Goal: Communication & Community: Answer question/provide support

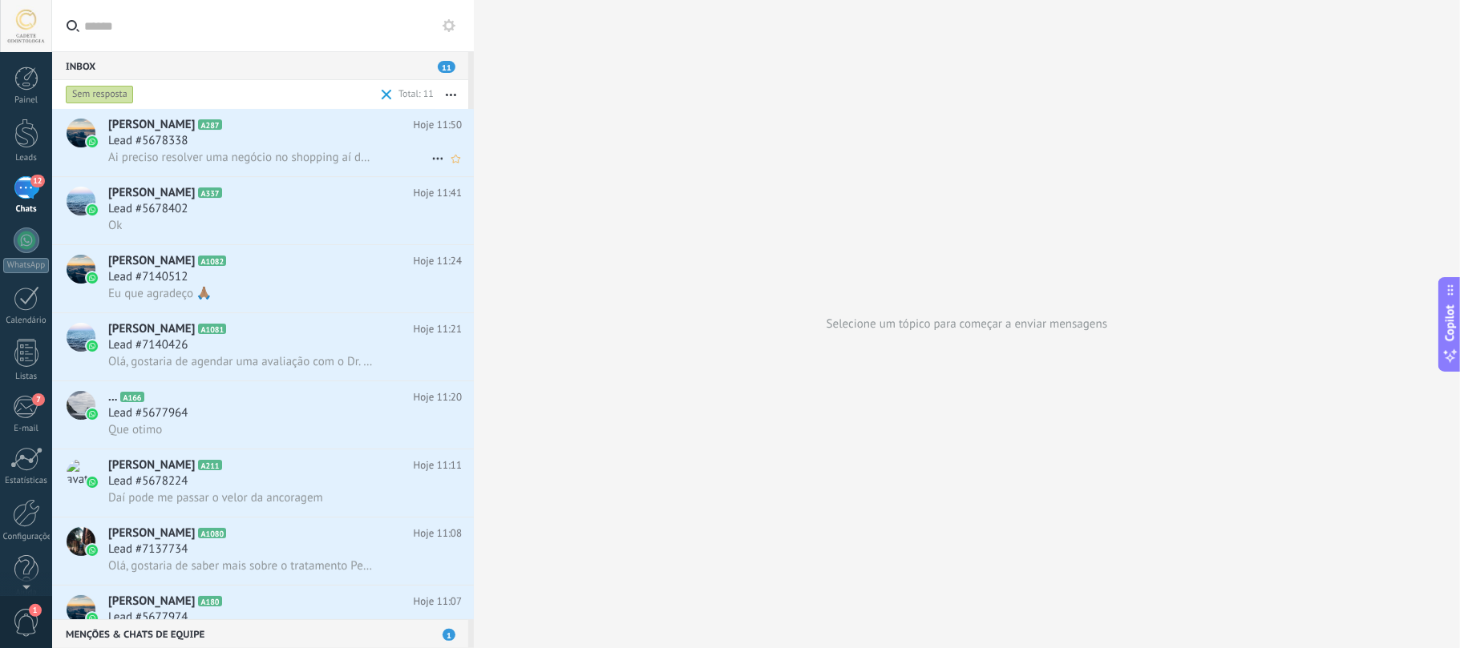
click at [289, 151] on span "Ai preciso resolver uma negócio no shopping aí depois vou aí" at bounding box center [240, 157] width 265 height 15
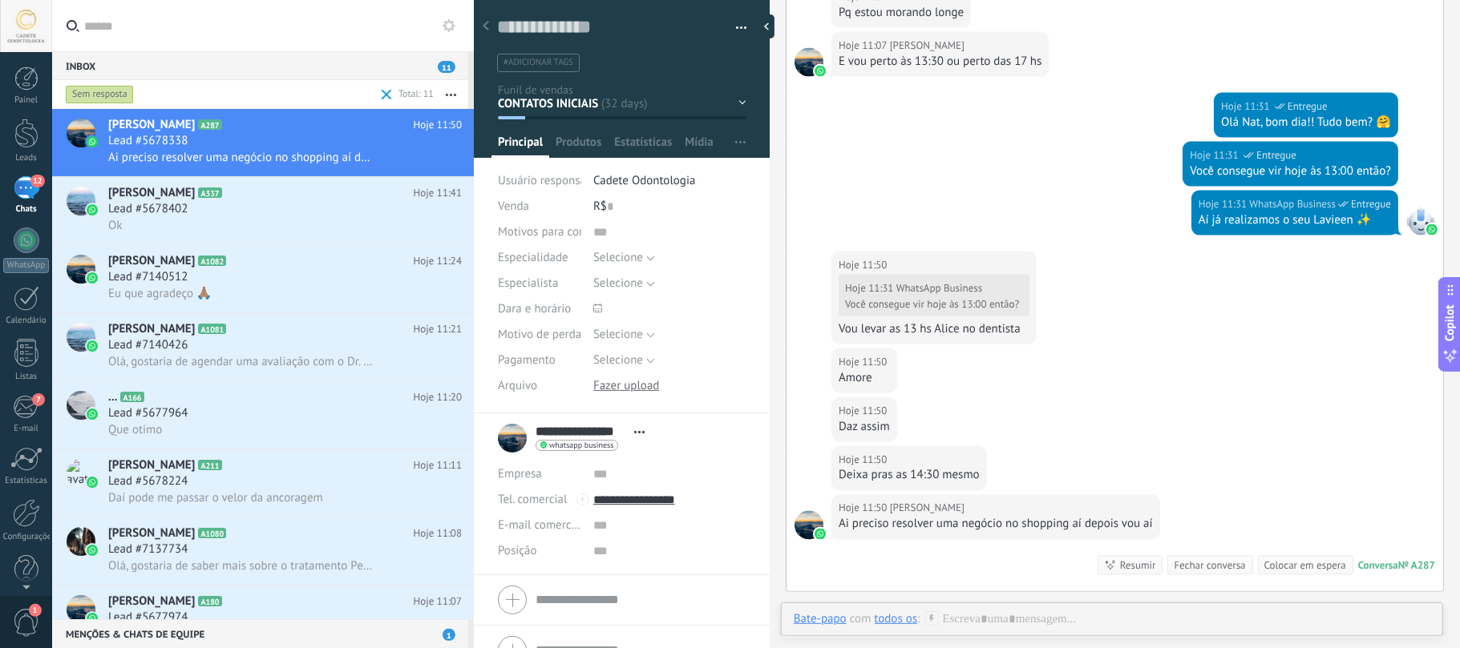
scroll to position [1928, 0]
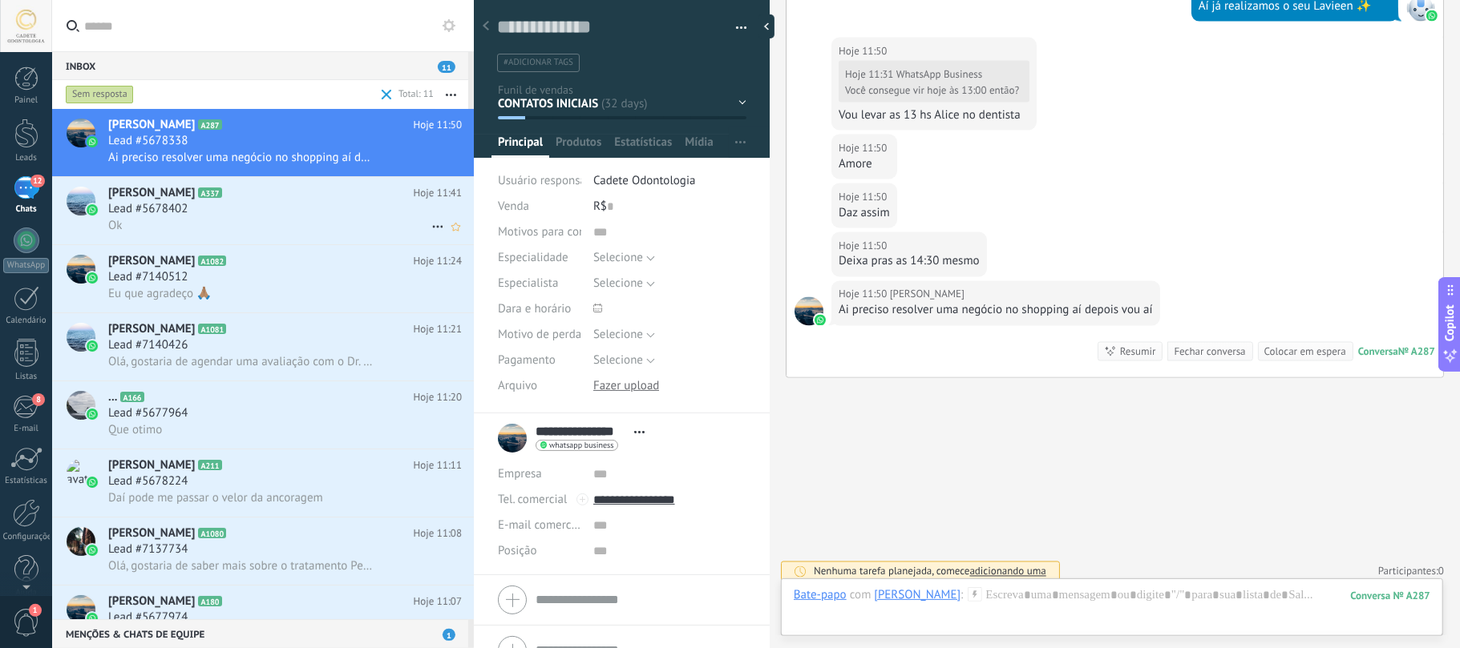
click at [232, 201] on div "Lead #5678402" at bounding box center [284, 209] width 353 height 16
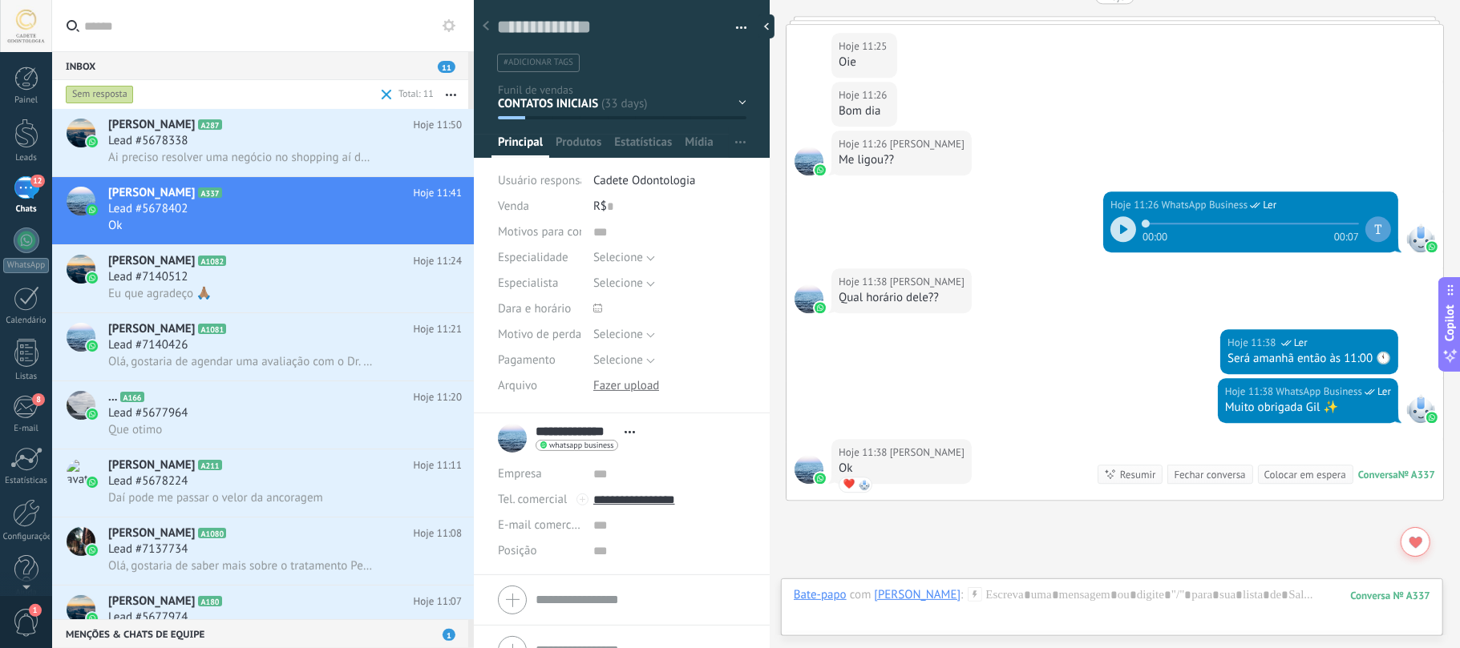
scroll to position [3046, 0]
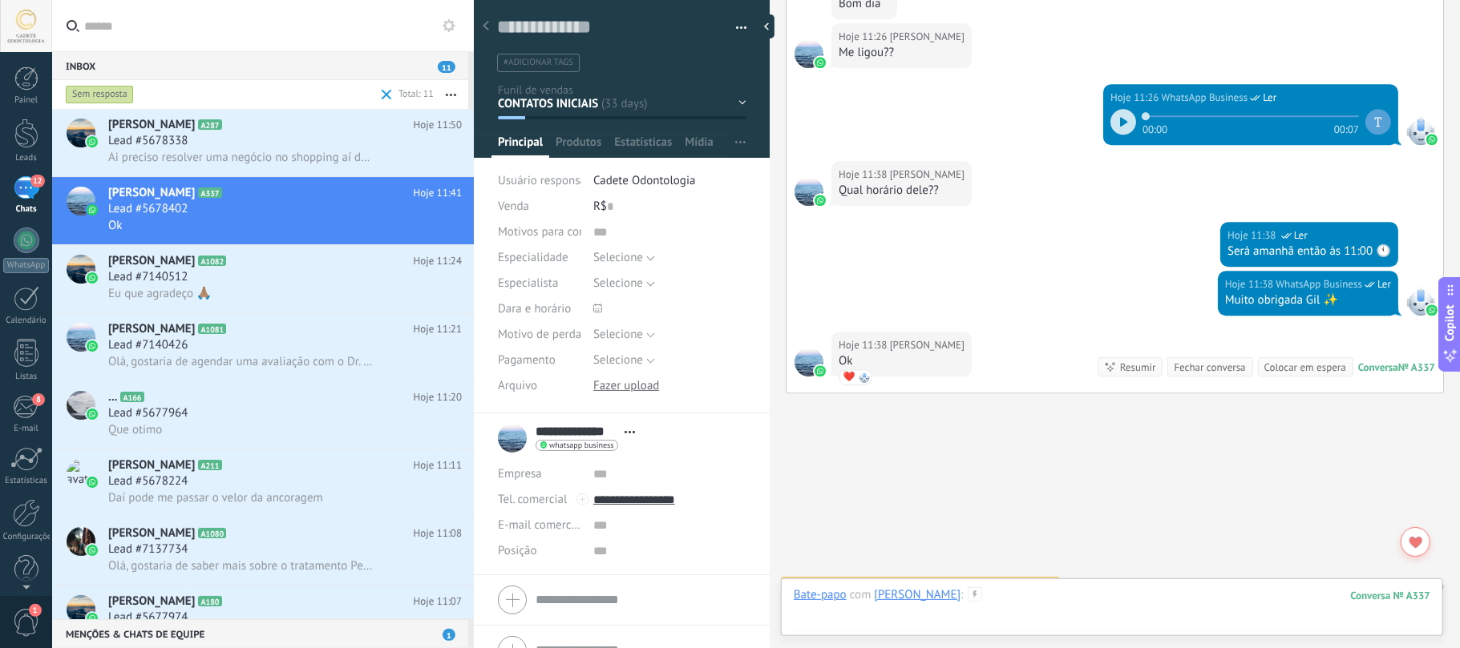
click at [1154, 597] on div at bounding box center [1112, 612] width 636 height 48
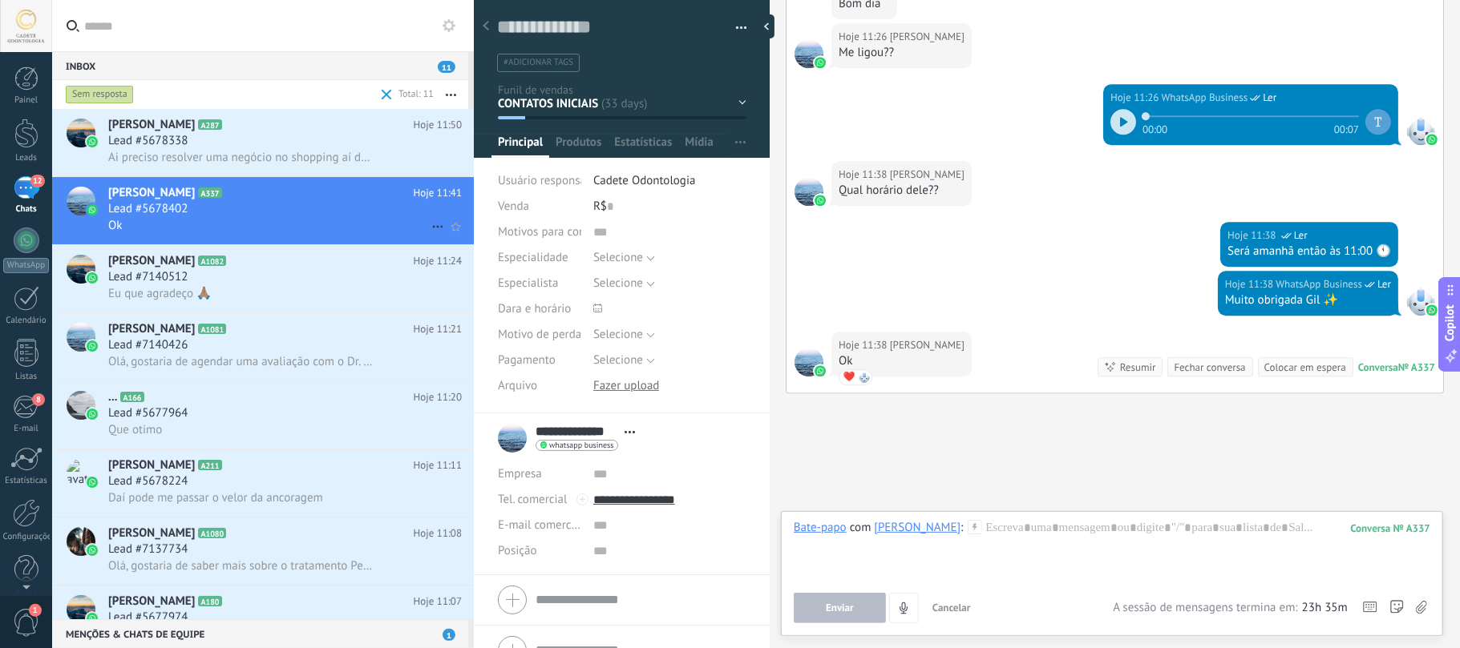
click at [437, 229] on icon at bounding box center [437, 226] width 19 height 19
click at [501, 231] on span "Marcar como respondida" at bounding box center [517, 235] width 126 height 32
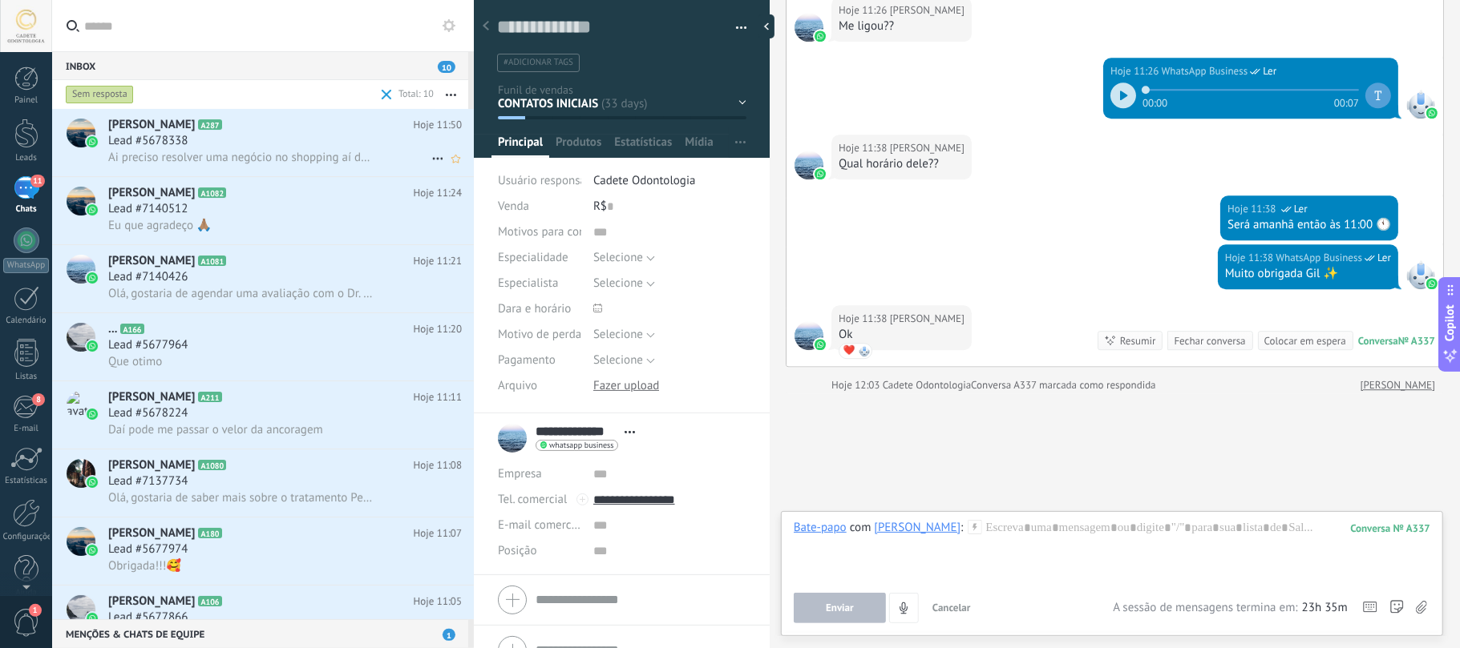
click at [299, 176] on div "[PERSON_NAME] A287 Hoje 11:50 Lead #5678338 Ai preciso resolver uma negócio no …" at bounding box center [263, 143] width 422 height 68
click at [270, 193] on h2 "[PERSON_NAME] A1082" at bounding box center [260, 193] width 305 height 16
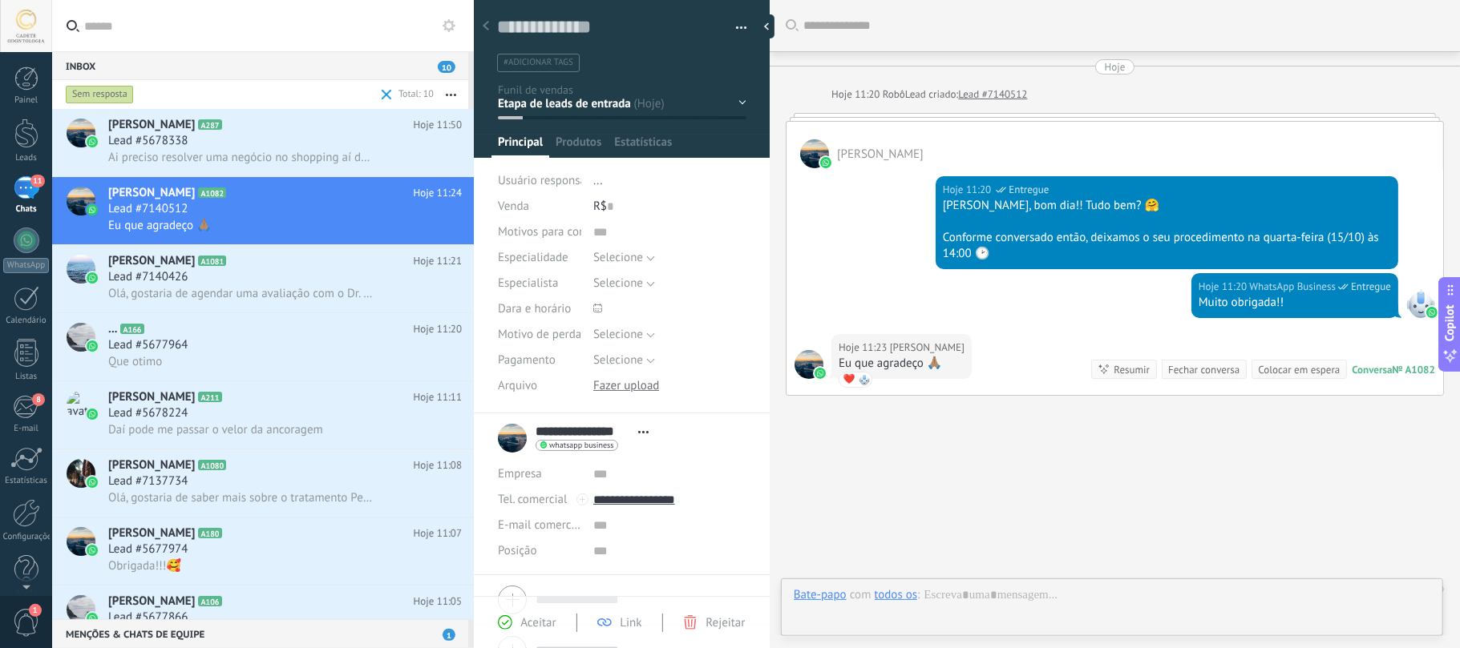
scroll to position [23, 0]
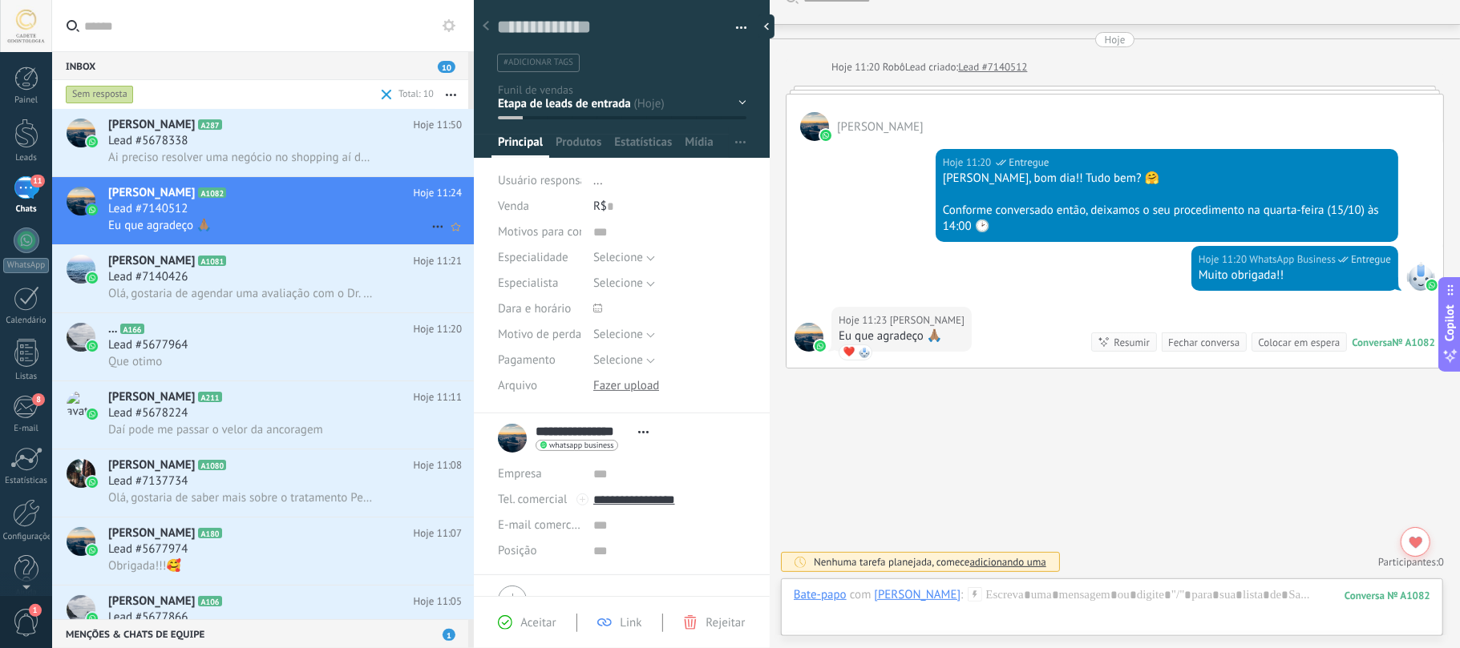
click at [428, 224] on icon at bounding box center [437, 226] width 19 height 19
click at [487, 239] on span "Marcar como respondida" at bounding box center [517, 235] width 126 height 32
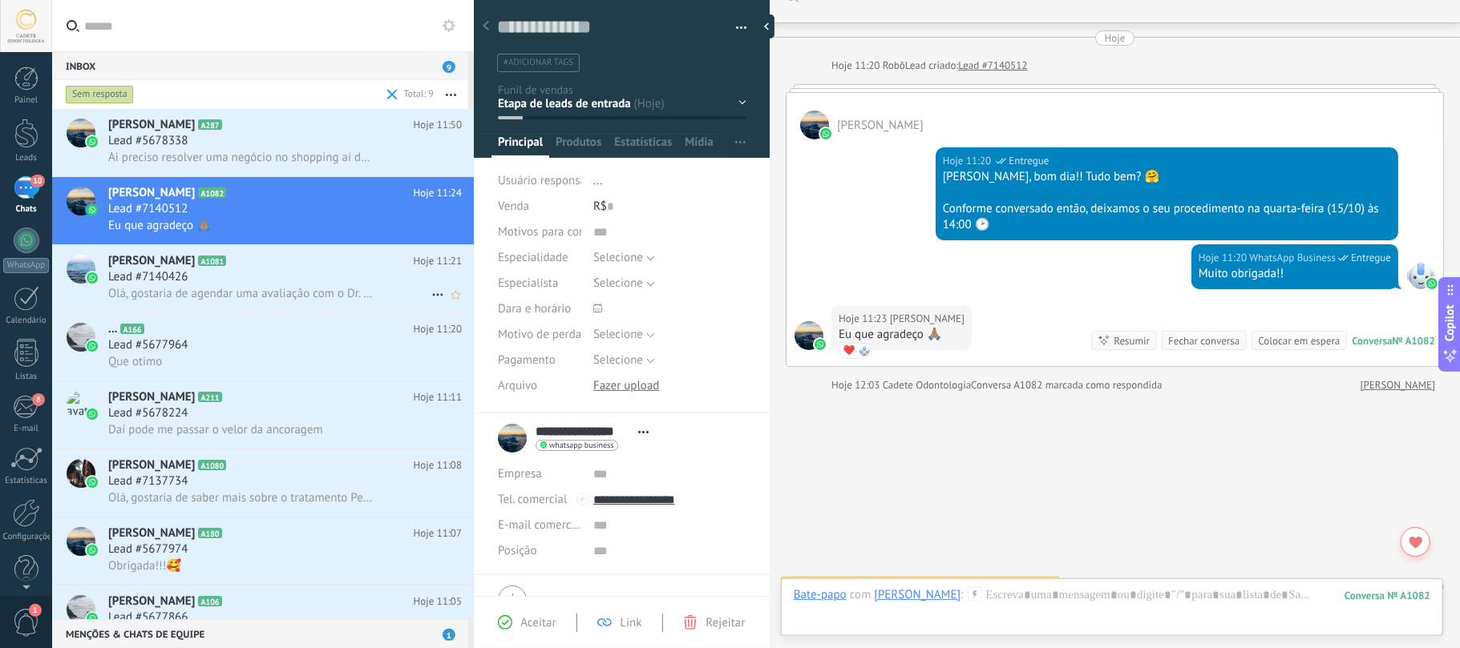
scroll to position [55, 0]
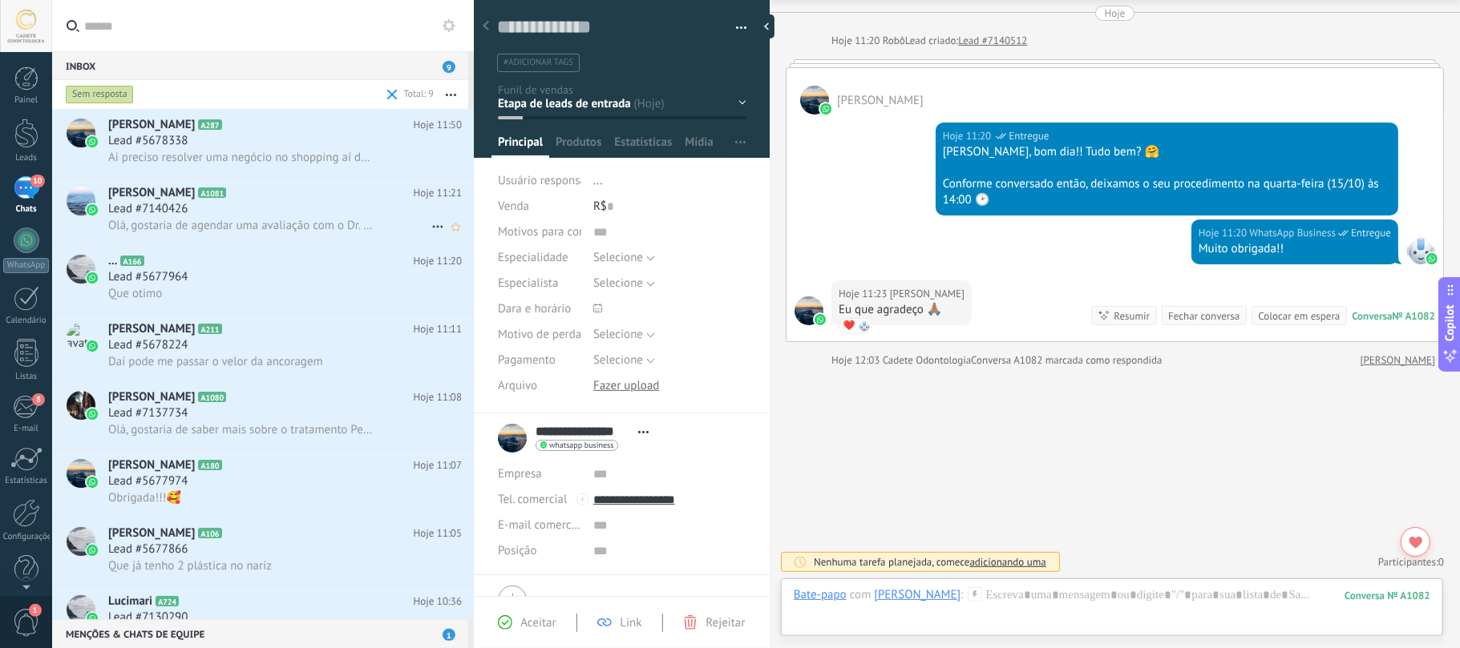
click at [337, 215] on div "Lead #7140426" at bounding box center [284, 209] width 353 height 16
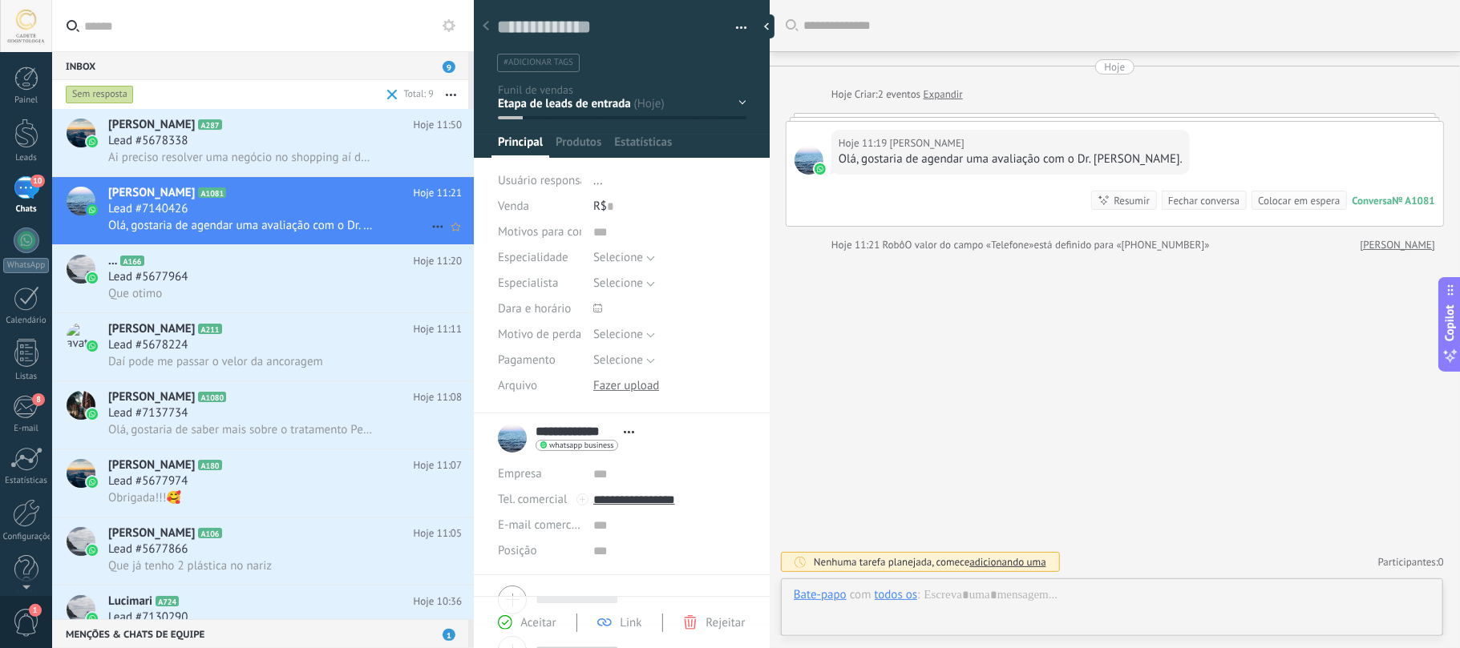
scroll to position [23, 0]
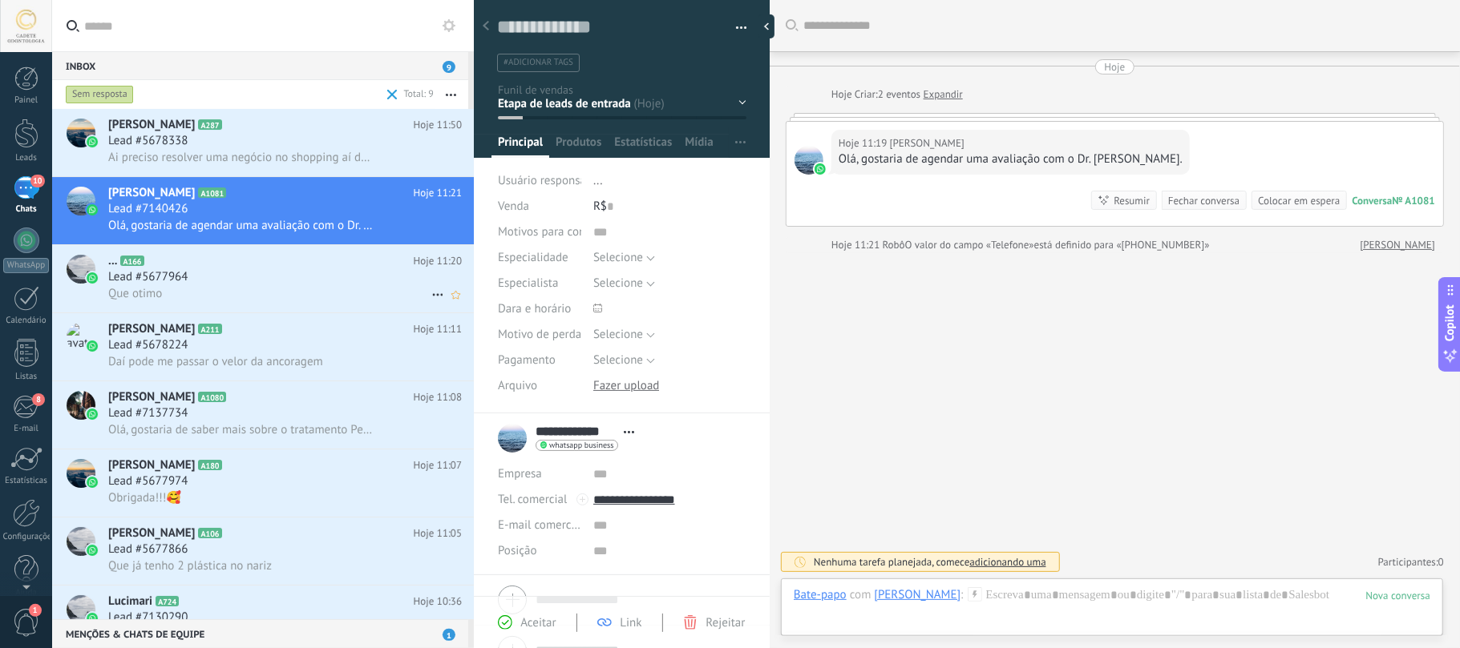
click at [334, 280] on div "Lead #5677964" at bounding box center [284, 277] width 353 height 16
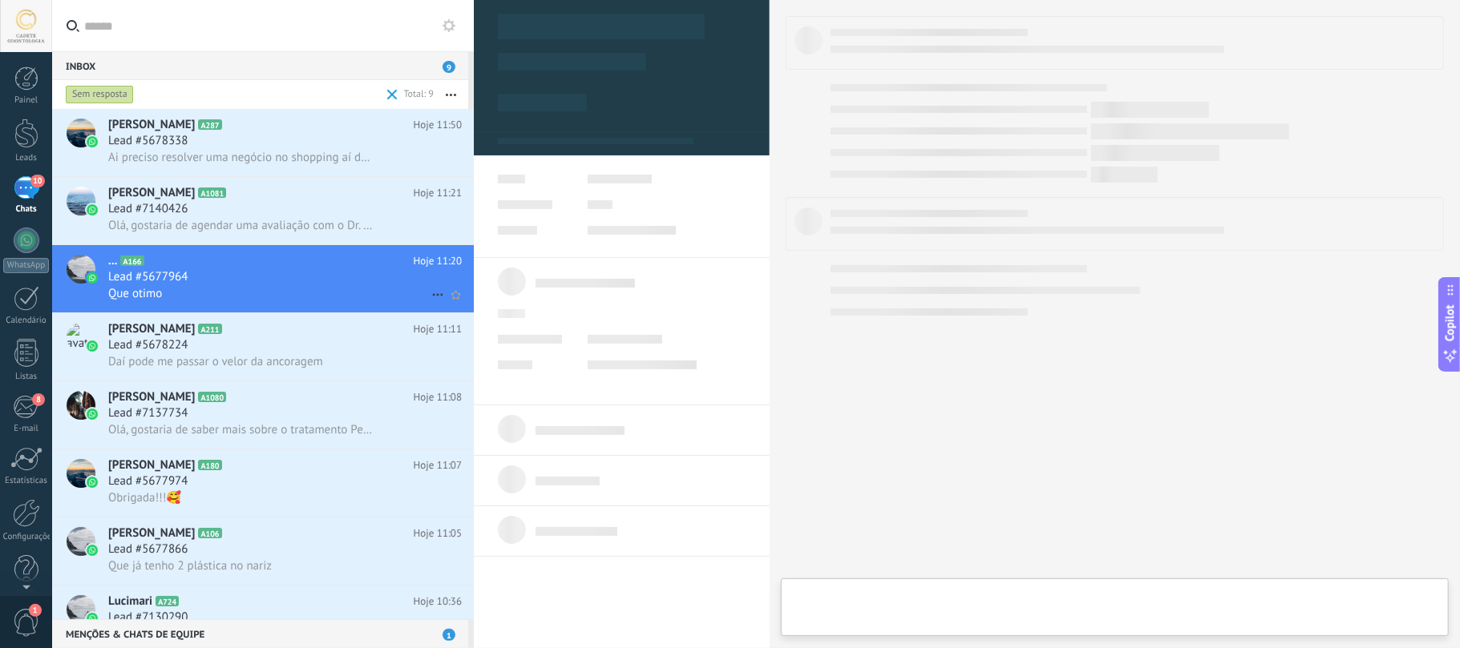
type textarea "**********"
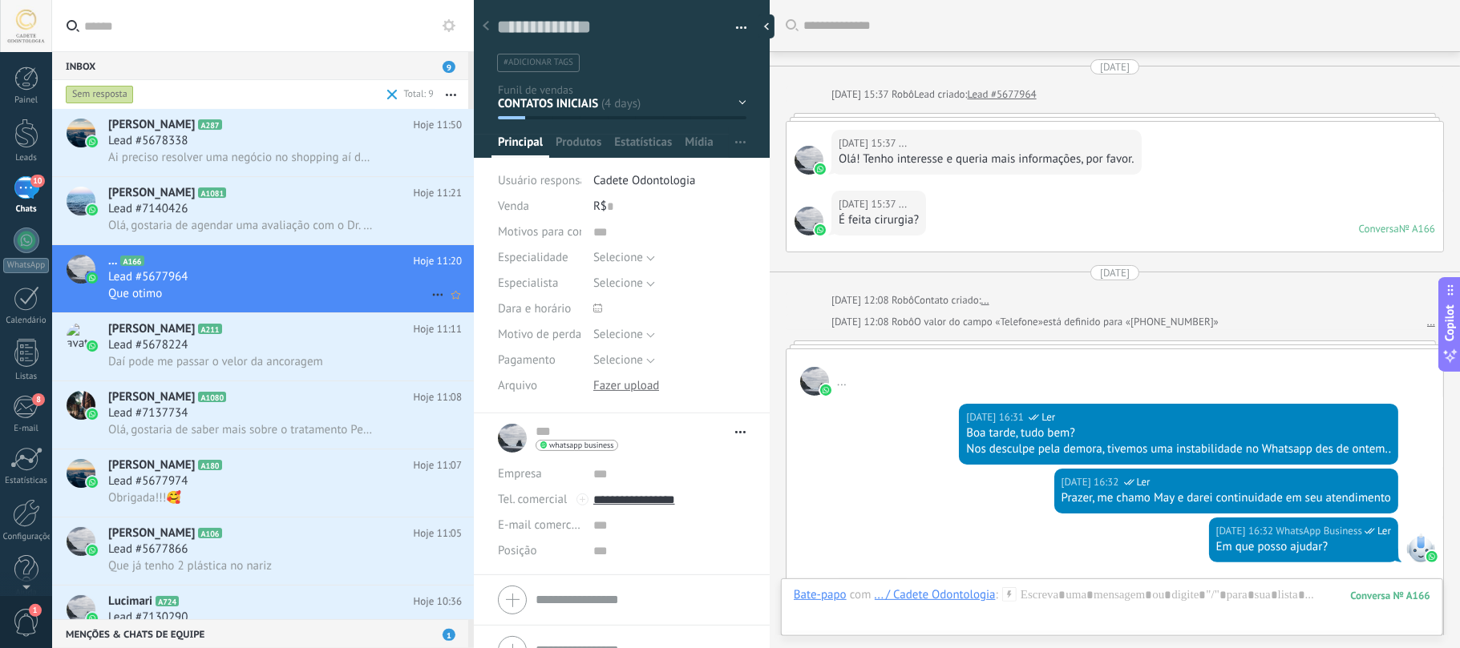
scroll to position [1621, 0]
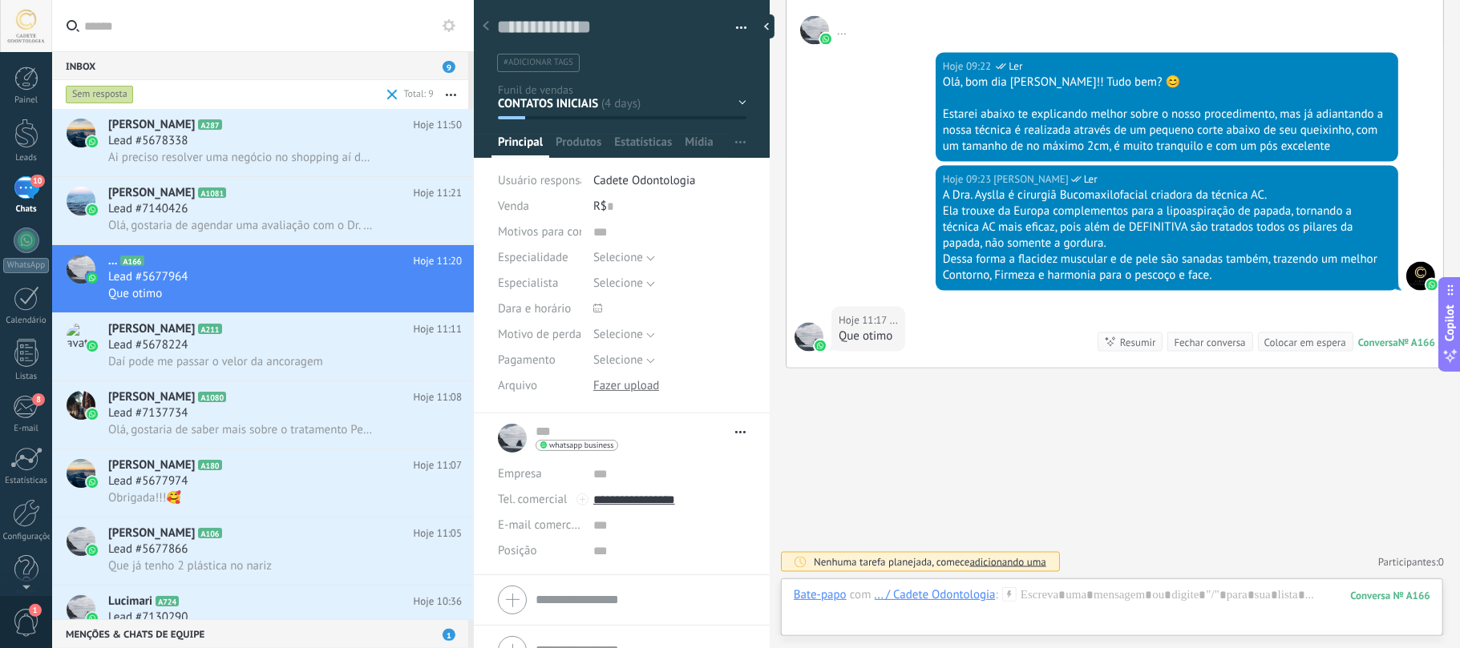
drag, startPoint x: 941, startPoint y: 119, endPoint x: 1355, endPoint y: 91, distance: 414.6
click at [1355, 91] on div "Olá, bom dia [PERSON_NAME]!! Tudo bem? 😊 Estarei abaixo te explicando melhor so…" at bounding box center [1167, 115] width 448 height 80
click at [1303, 88] on div "Olá, bom dia [PERSON_NAME]!! Tudo bem? 😊" at bounding box center [1167, 83] width 448 height 16
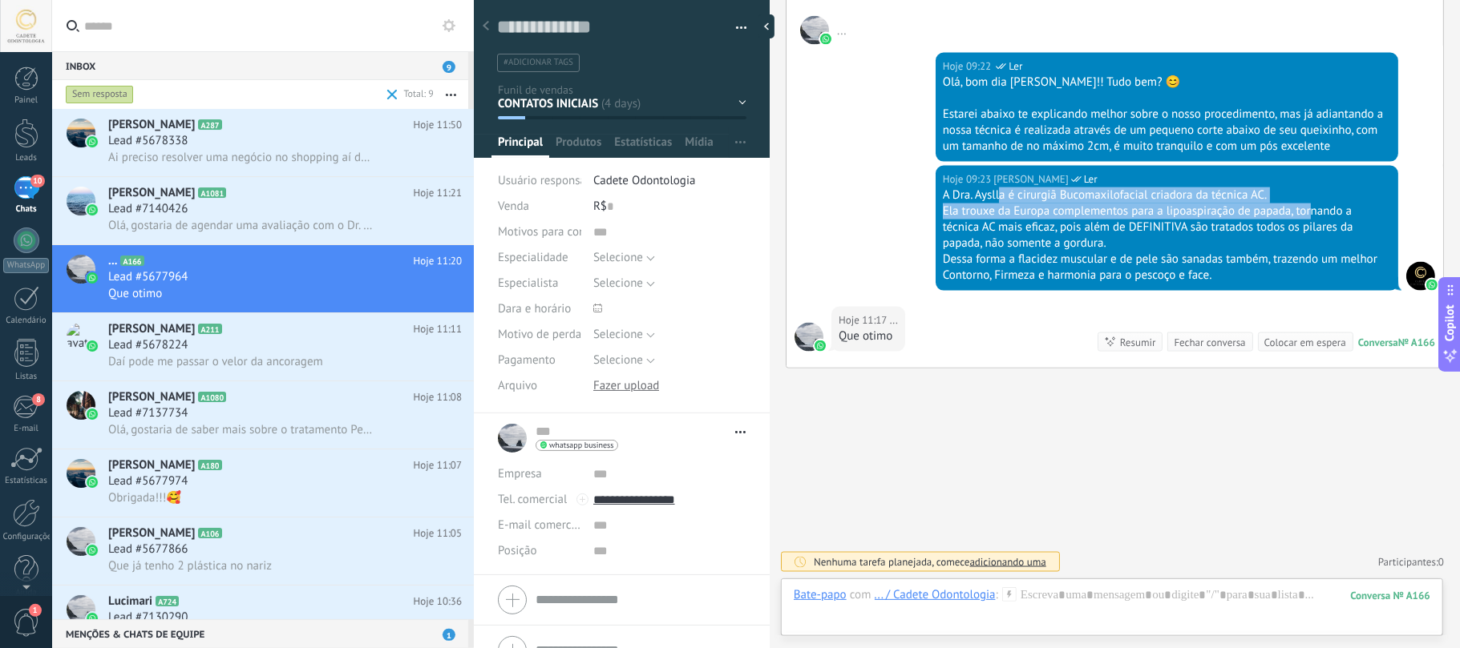
drag, startPoint x: 998, startPoint y: 194, endPoint x: 1311, endPoint y: 205, distance: 313.6
click at [1311, 205] on div "A Dra. Ayslla é cirurgiã Bucomaxilofacial criadora da técnica AC. Ela trouxe da…" at bounding box center [1167, 236] width 448 height 96
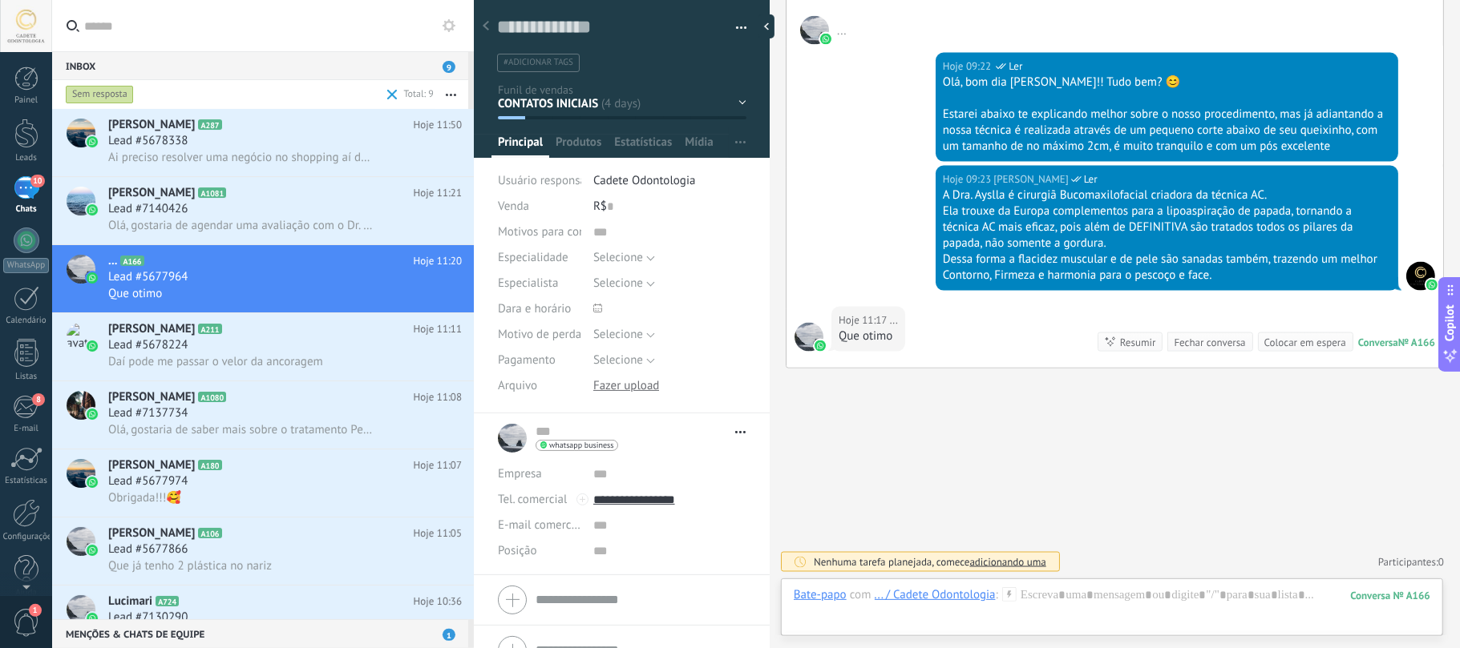
click at [1271, 237] on div "Ela trouxe da Europa complementos para a lipoaspiração de papada, tornando a té…" at bounding box center [1167, 228] width 448 height 48
click at [1113, 626] on div at bounding box center [1112, 612] width 636 height 48
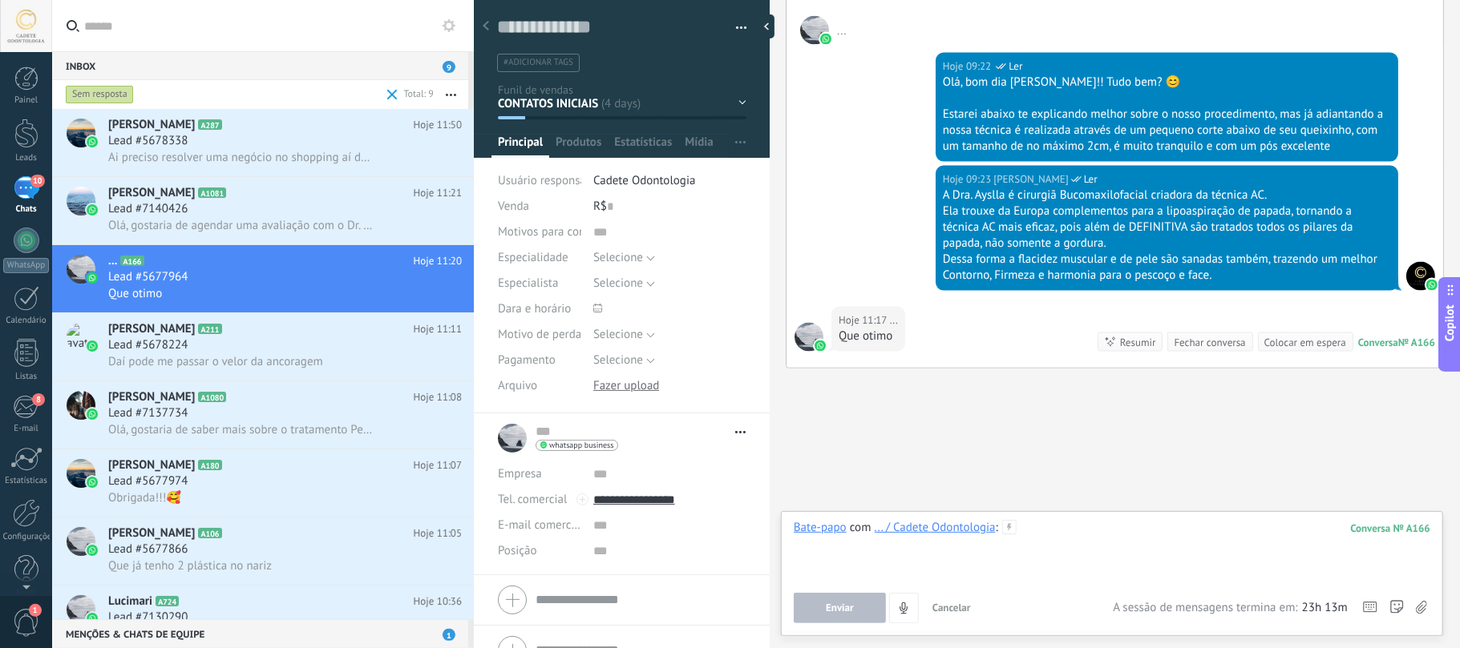
paste div
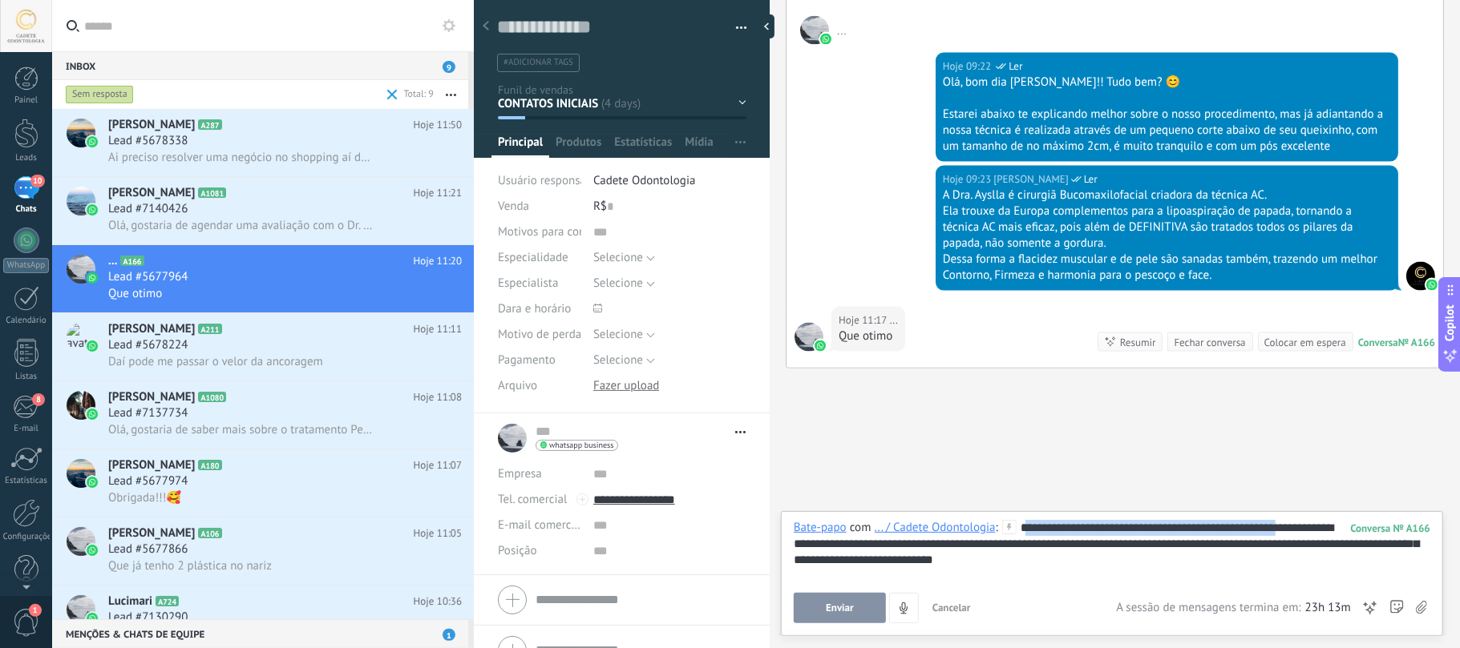
drag, startPoint x: 1029, startPoint y: 529, endPoint x: 1310, endPoint y: 529, distance: 280.6
click at [1310, 529] on div "**********" at bounding box center [1112, 550] width 636 height 61
click at [1230, 578] on div "**********" at bounding box center [1112, 550] width 636 height 61
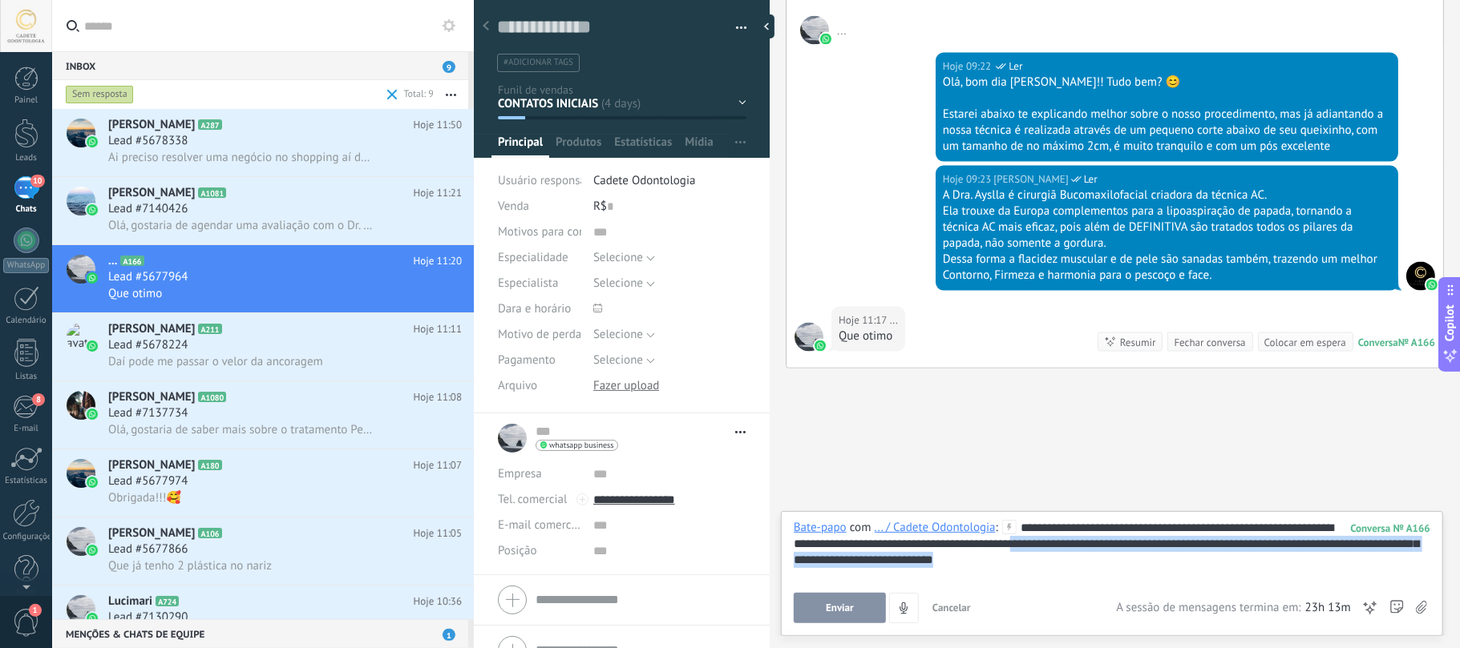
drag, startPoint x: 1103, startPoint y: 539, endPoint x: 1380, endPoint y: 556, distance: 277.9
click at [1380, 556] on div "**********" at bounding box center [1112, 550] width 636 height 61
click at [1347, 558] on div "**********" at bounding box center [1112, 550] width 636 height 61
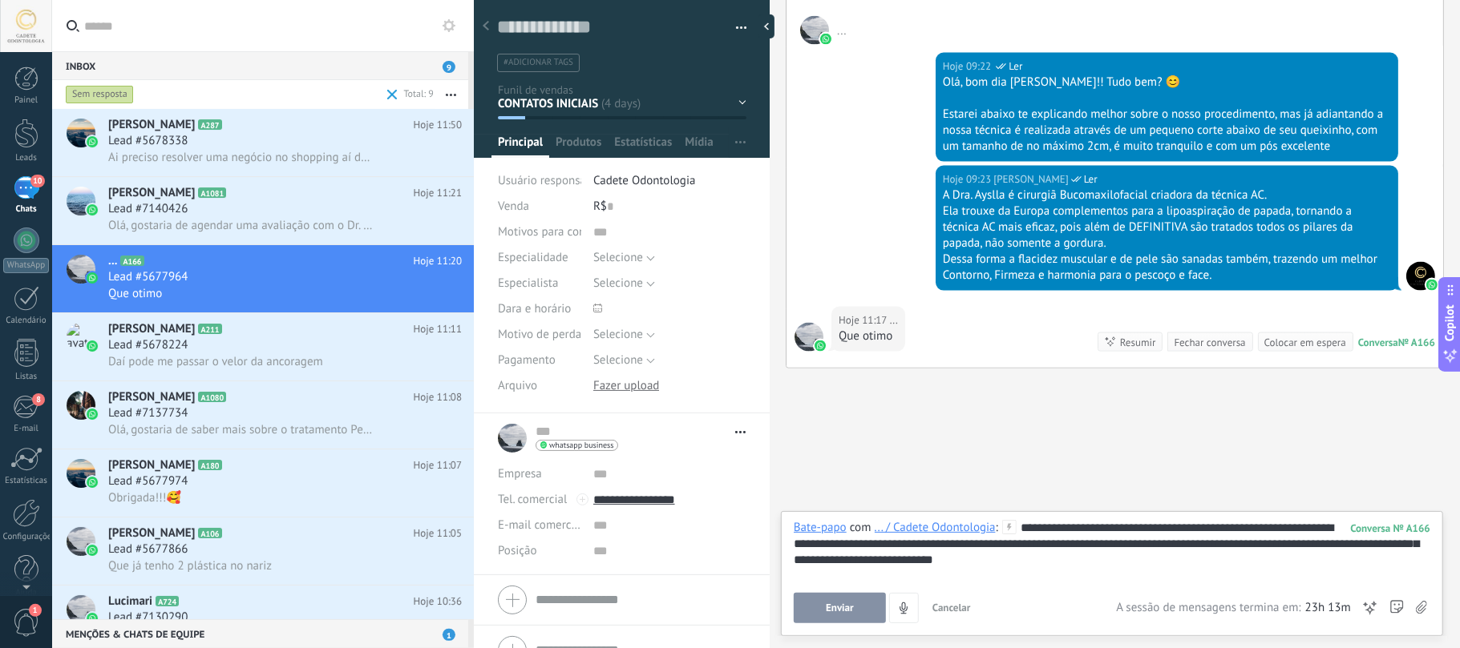
click at [854, 598] on button "Enviar" at bounding box center [840, 608] width 92 height 30
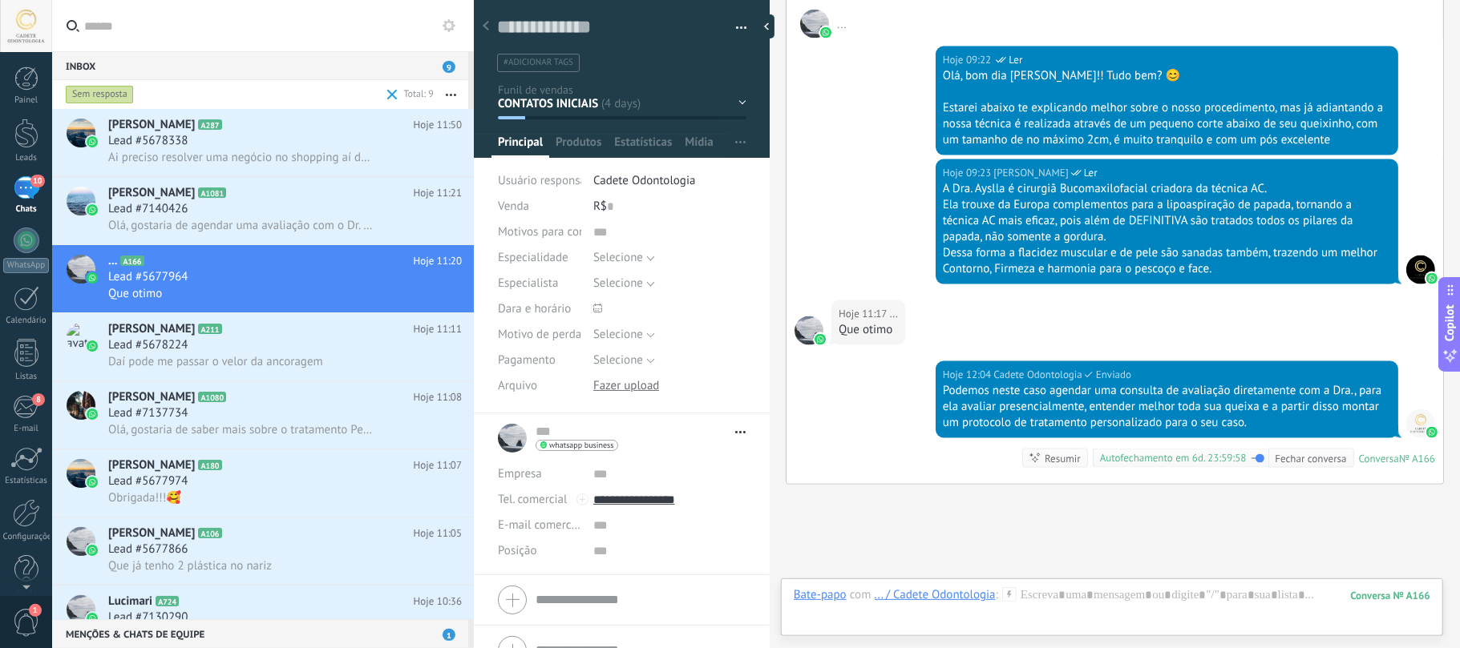
scroll to position [1744, 0]
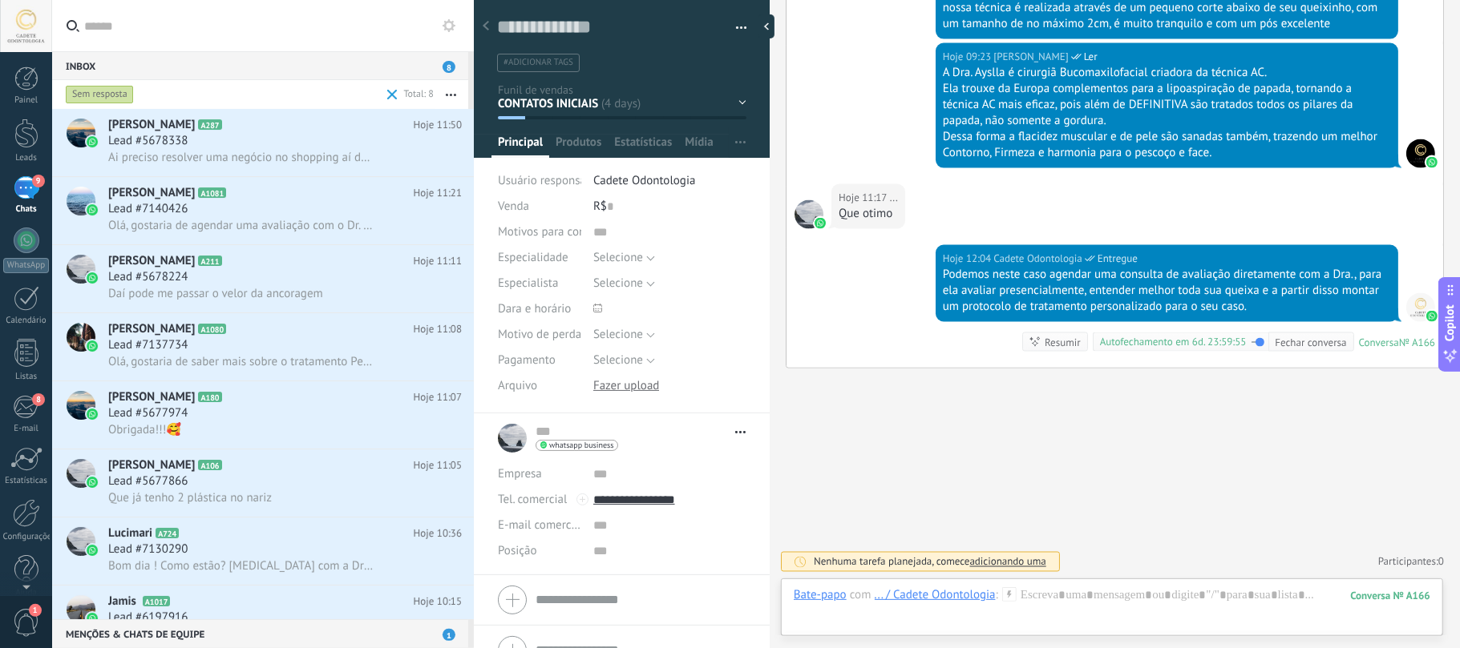
click at [0, 0] on div "CONTATOS INICIAIS Explicação de procedimentos Ayslla Explicação de procedimento…" at bounding box center [0, 0] width 0 height 0
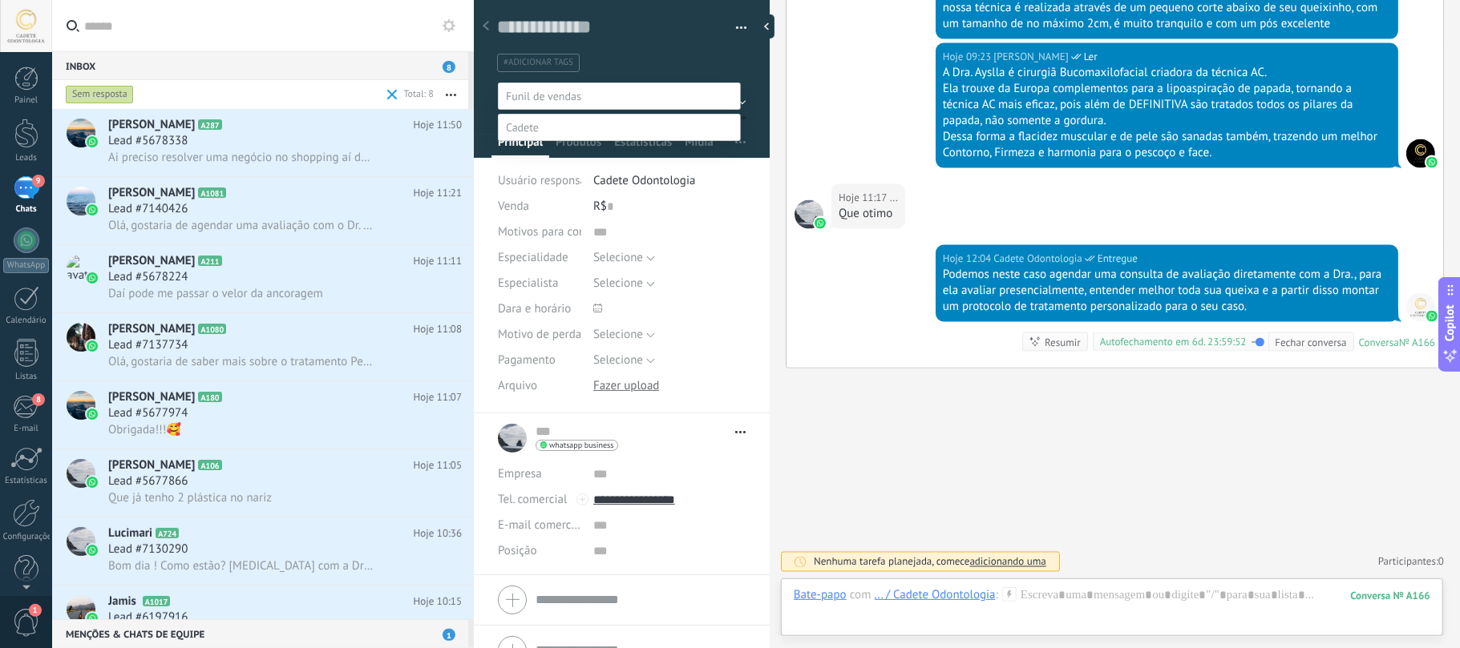
click at [0, 0] on label "OFERTA DE CONSULTA ayslla" at bounding box center [0, 0] width 0 height 0
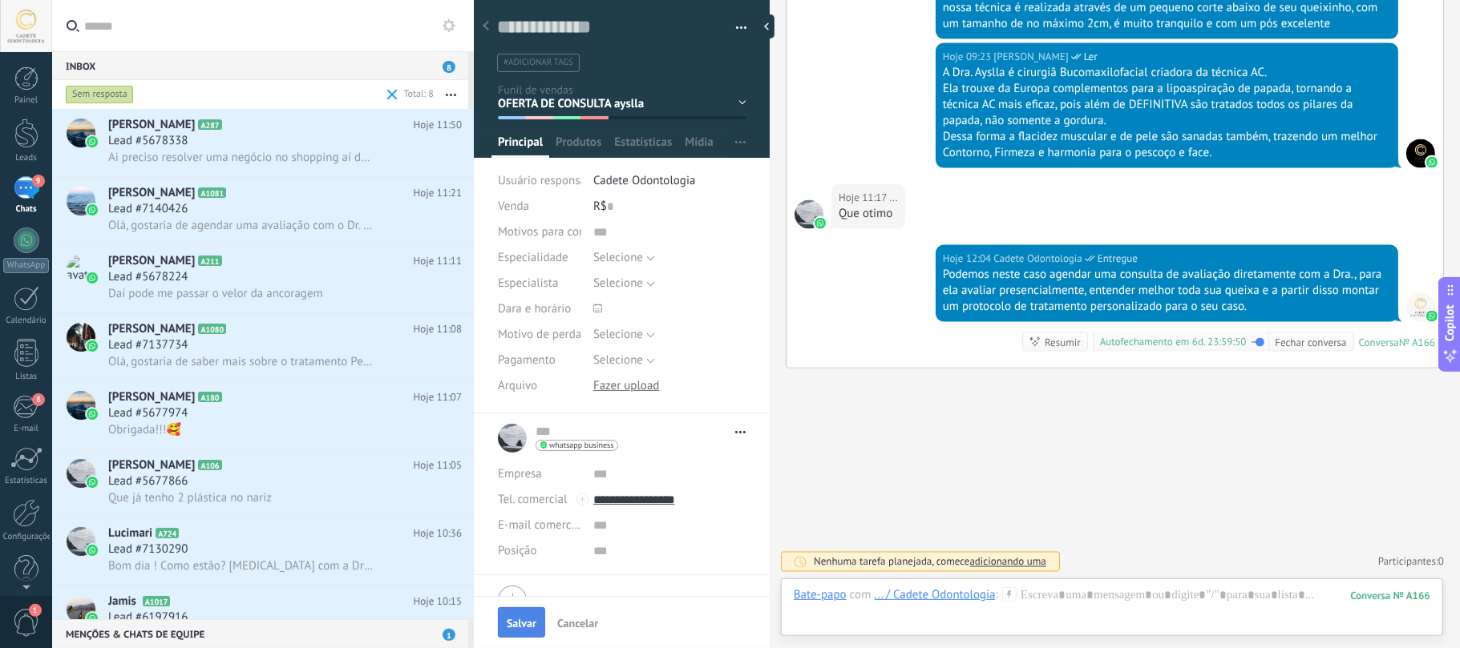
click at [514, 618] on span "Salvar" at bounding box center [522, 623] width 30 height 11
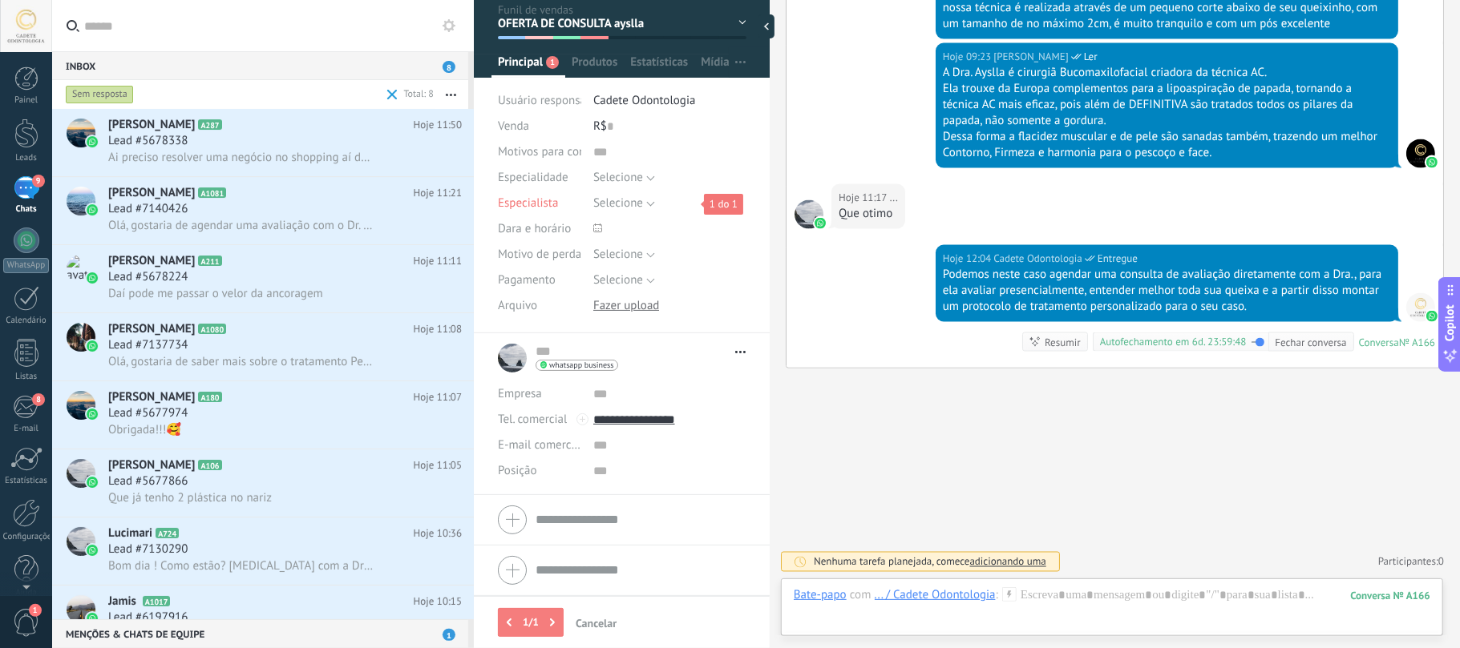
drag, startPoint x: 584, startPoint y: 208, endPoint x: 614, endPoint y: 197, distance: 31.7
click at [588, 206] on div "Especialista Selecione AYSLLA CADETE [PERSON_NAME] [PERSON_NAME] Selecione 1 do…" at bounding box center [622, 204] width 248 height 26
click at [616, 196] on span "Selecione" at bounding box center [618, 203] width 50 height 15
drag, startPoint x: 630, startPoint y: 229, endPoint x: 636, endPoint y: 248, distance: 19.5
click at [630, 231] on span "AYSLLA CADETE" at bounding box center [654, 231] width 157 height 15
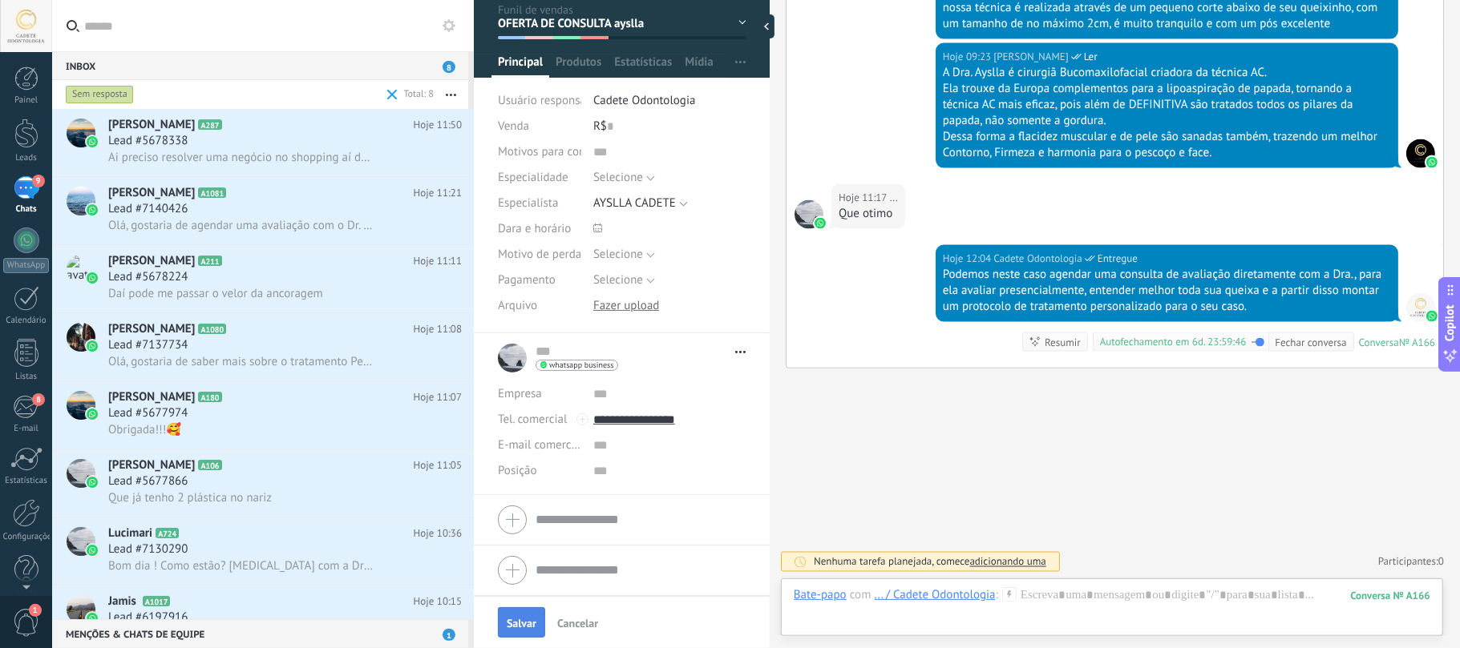
click at [524, 616] on button "Salvar" at bounding box center [521, 623] width 47 height 30
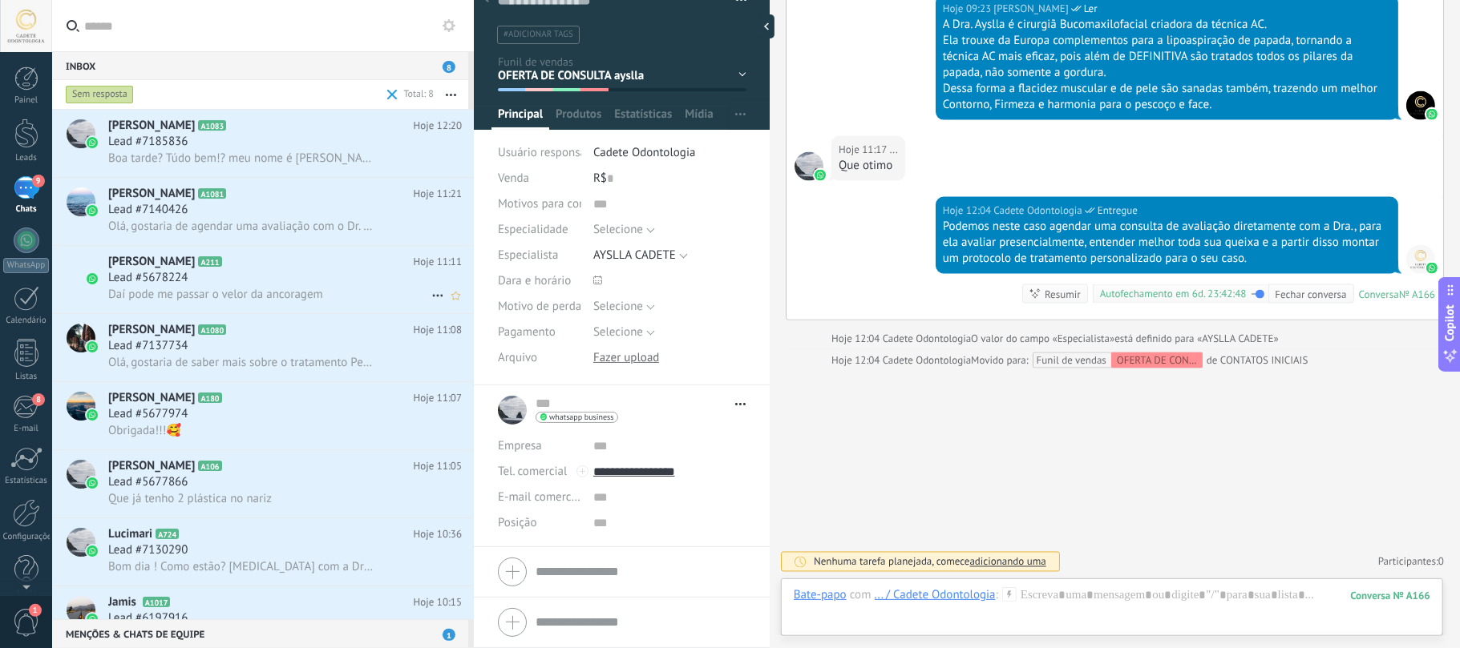
scroll to position [35, 0]
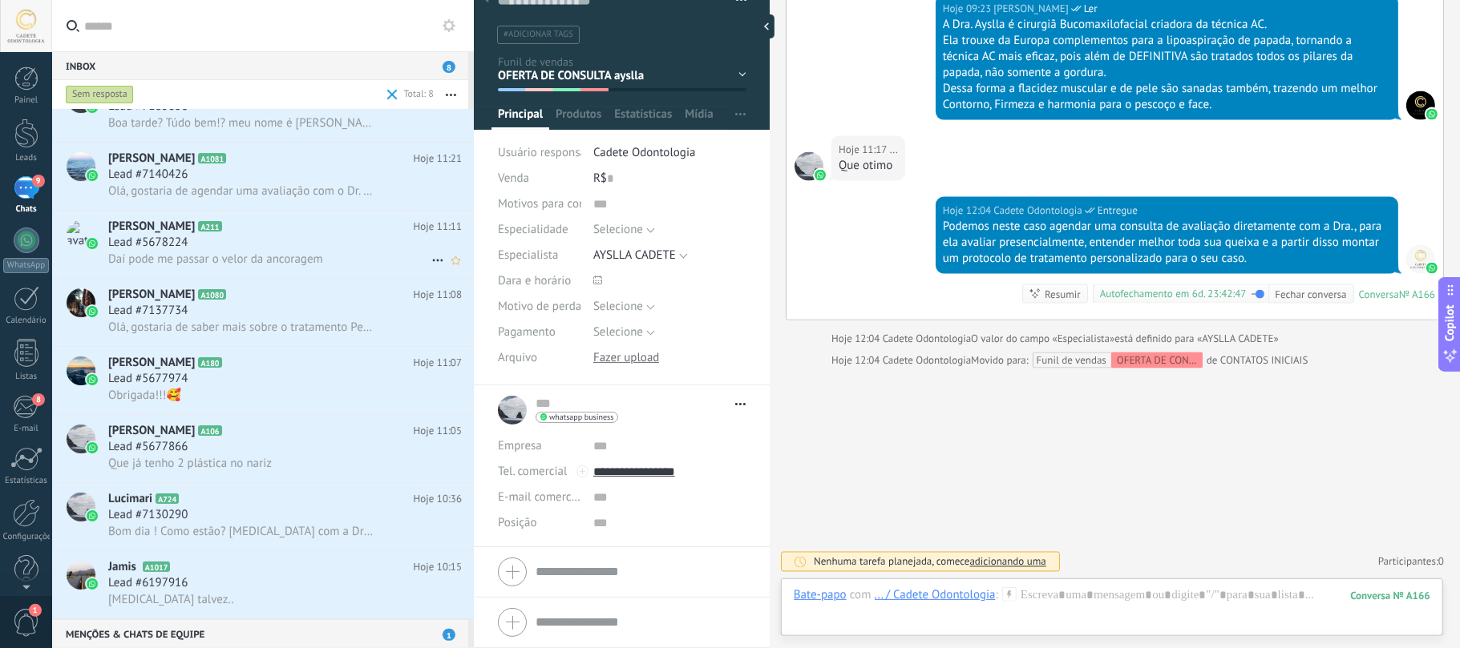
drag, startPoint x: 238, startPoint y: 302, endPoint x: 332, endPoint y: 225, distance: 121.3
click at [239, 302] on icon at bounding box center [239, 295] width 16 height 16
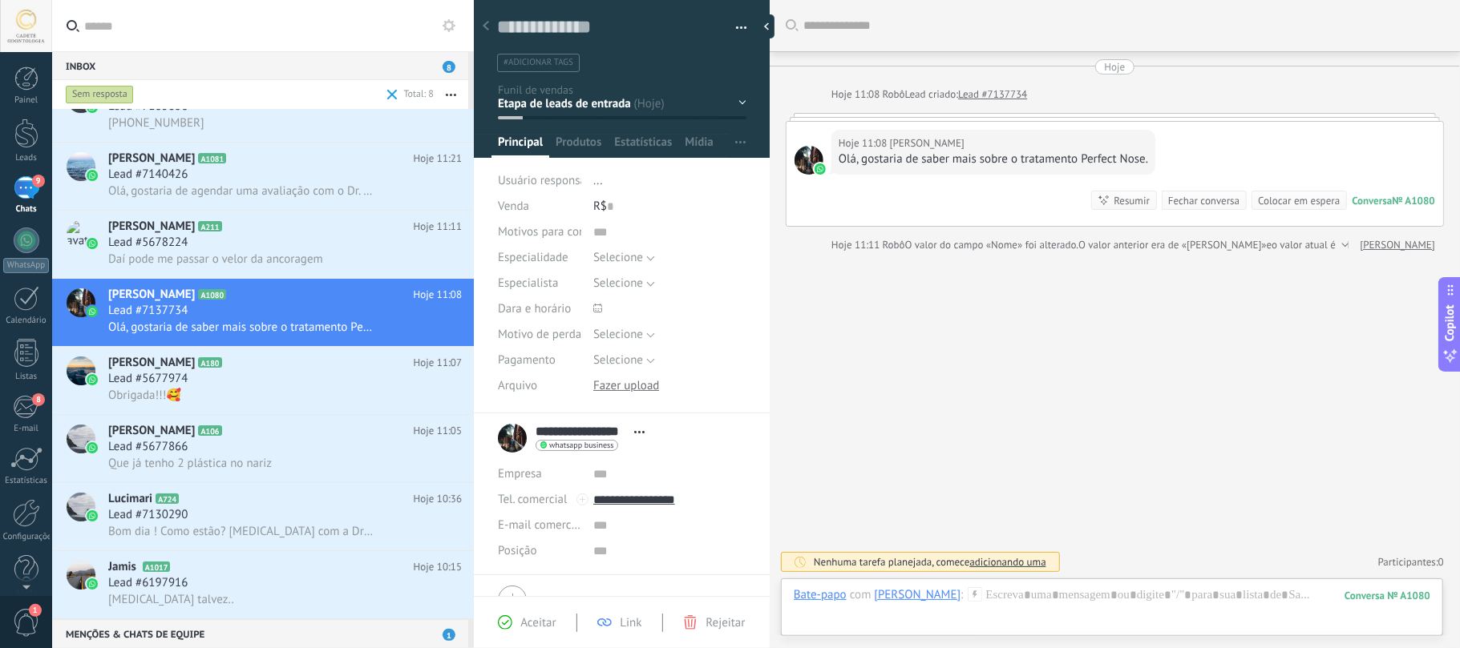
scroll to position [81, 0]
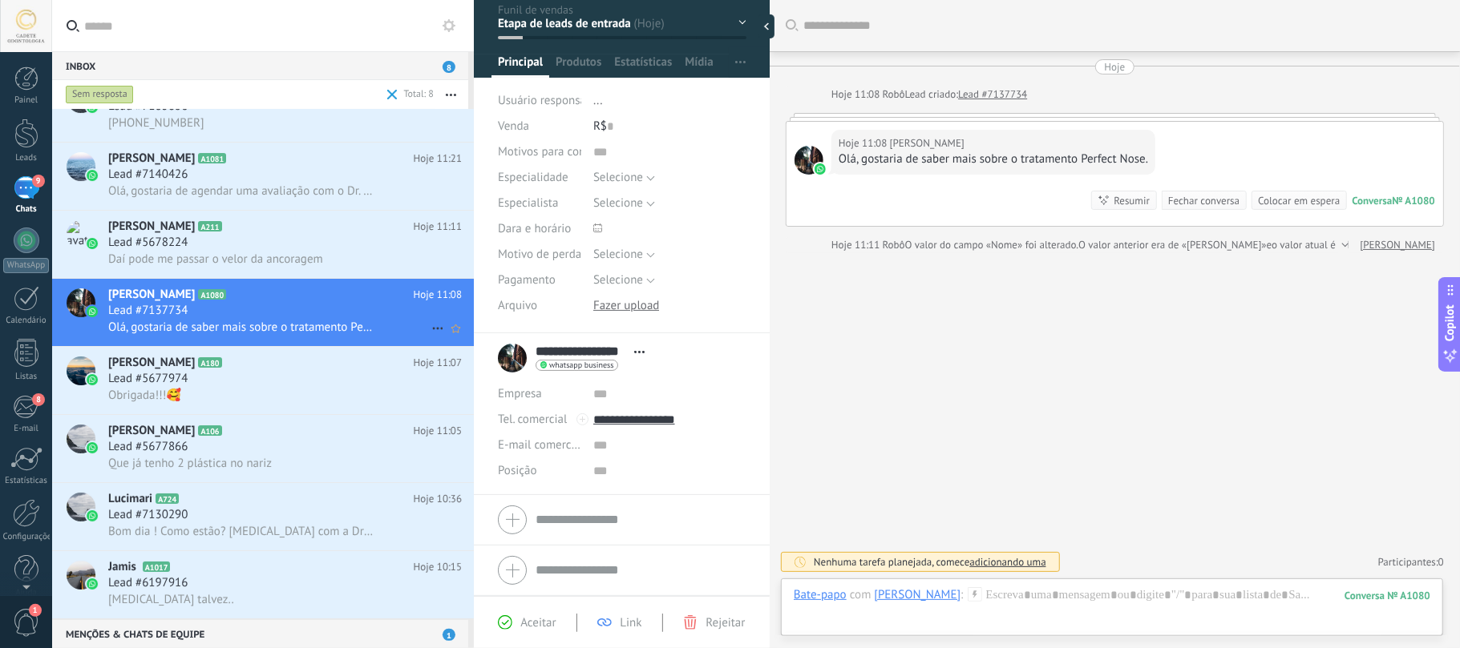
click at [300, 305] on div "Lead #7137734" at bounding box center [284, 311] width 353 height 16
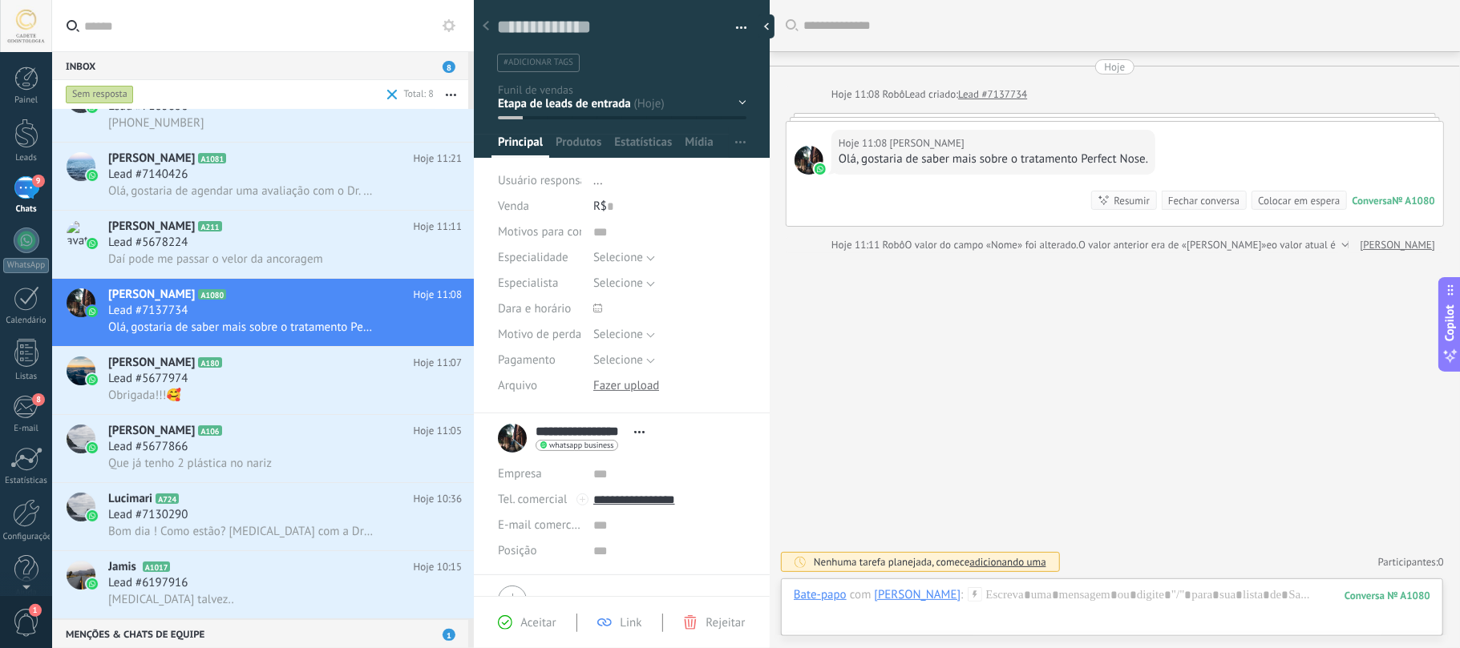
scroll to position [23, 0]
click at [232, 255] on span "Daí pode me passar o velor da ancoragem" at bounding box center [215, 259] width 215 height 15
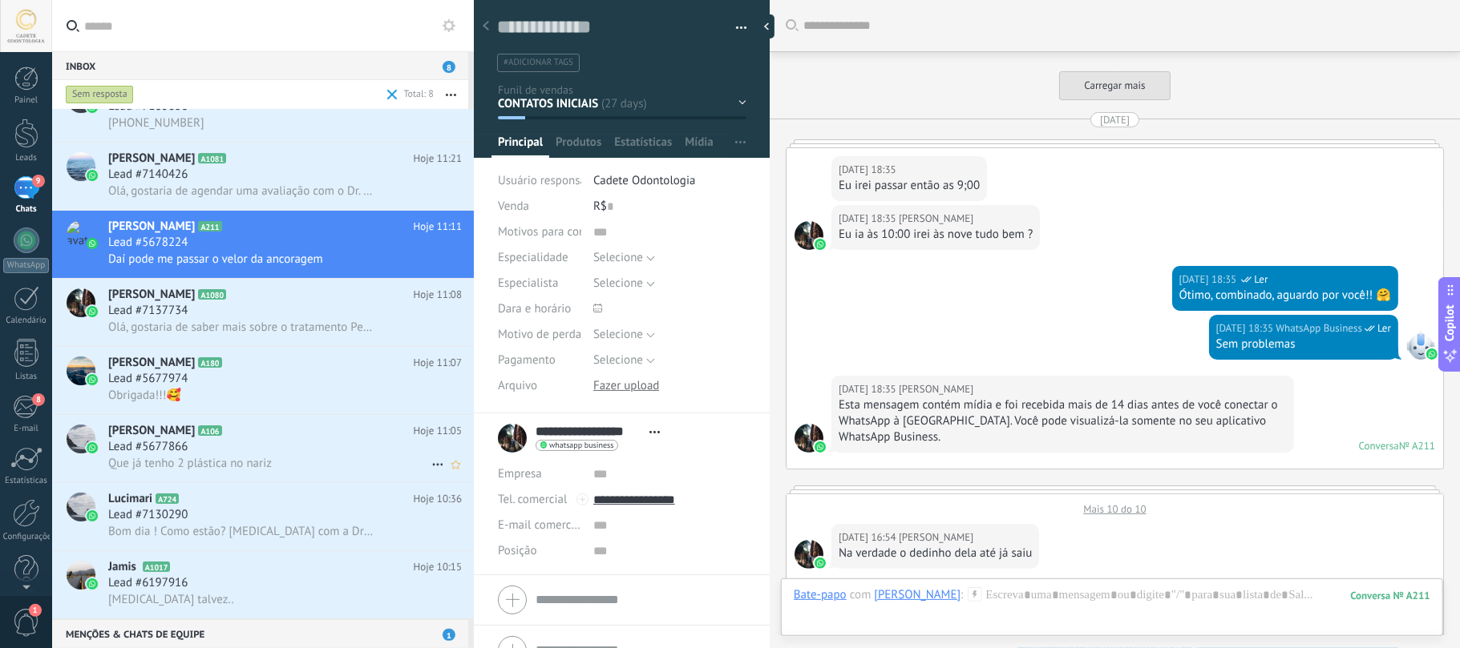
scroll to position [2461, 0]
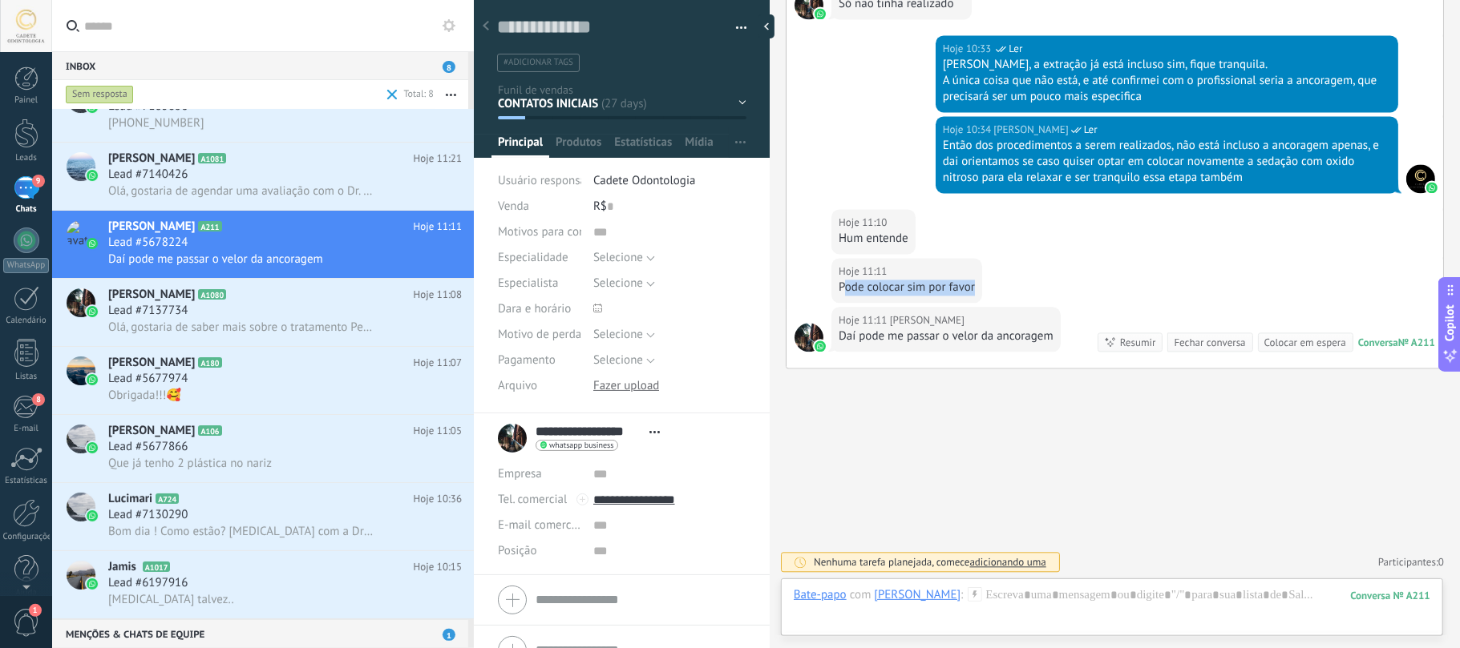
drag, startPoint x: 842, startPoint y: 282, endPoint x: 996, endPoint y: 293, distance: 154.3
click at [996, 293] on div "Hoje 11:11 [PERSON_NAME] Pode colocar sim por favor" at bounding box center [1114, 282] width 656 height 49
drag, startPoint x: 850, startPoint y: 329, endPoint x: 1033, endPoint y: 347, distance: 183.7
click at [1033, 347] on div "Hoje 11:11 [PERSON_NAME] pode me passar o velor da ancoragem" at bounding box center [945, 329] width 229 height 45
click at [285, 455] on div "Lead #5677866" at bounding box center [284, 447] width 353 height 16
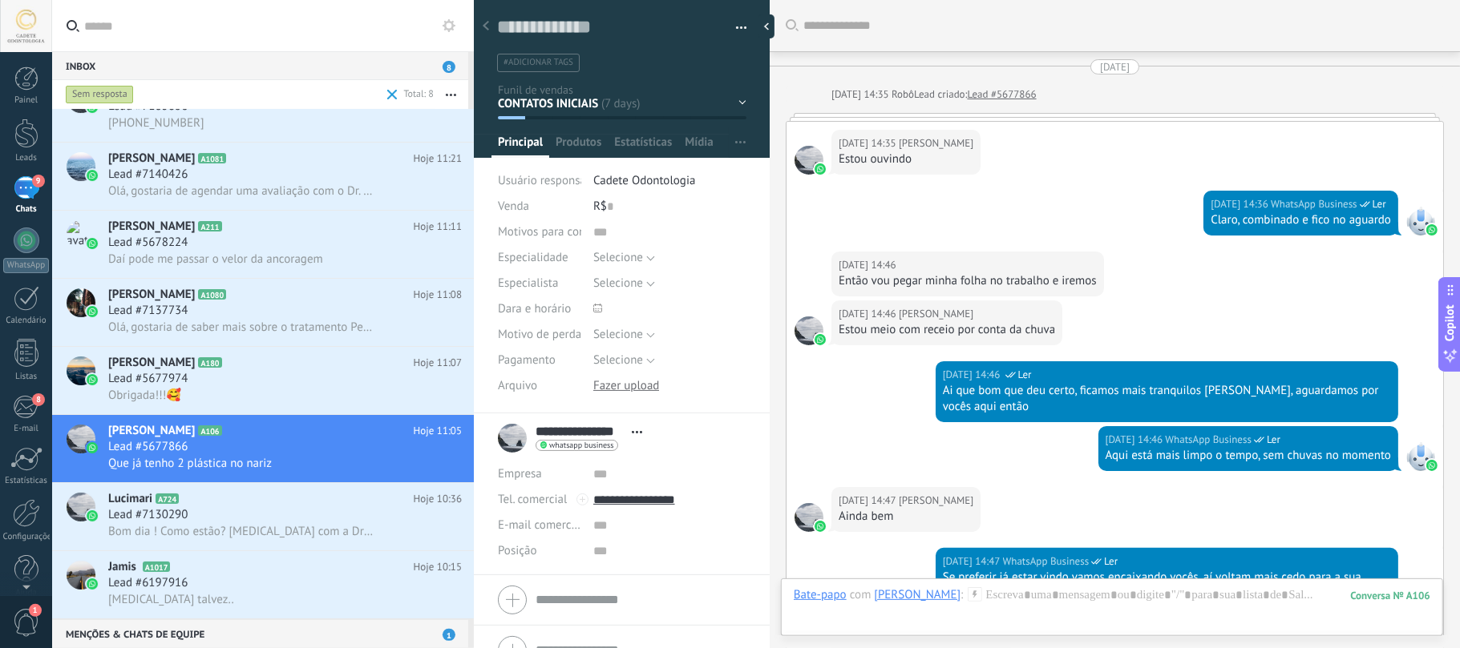
scroll to position [2945, 0]
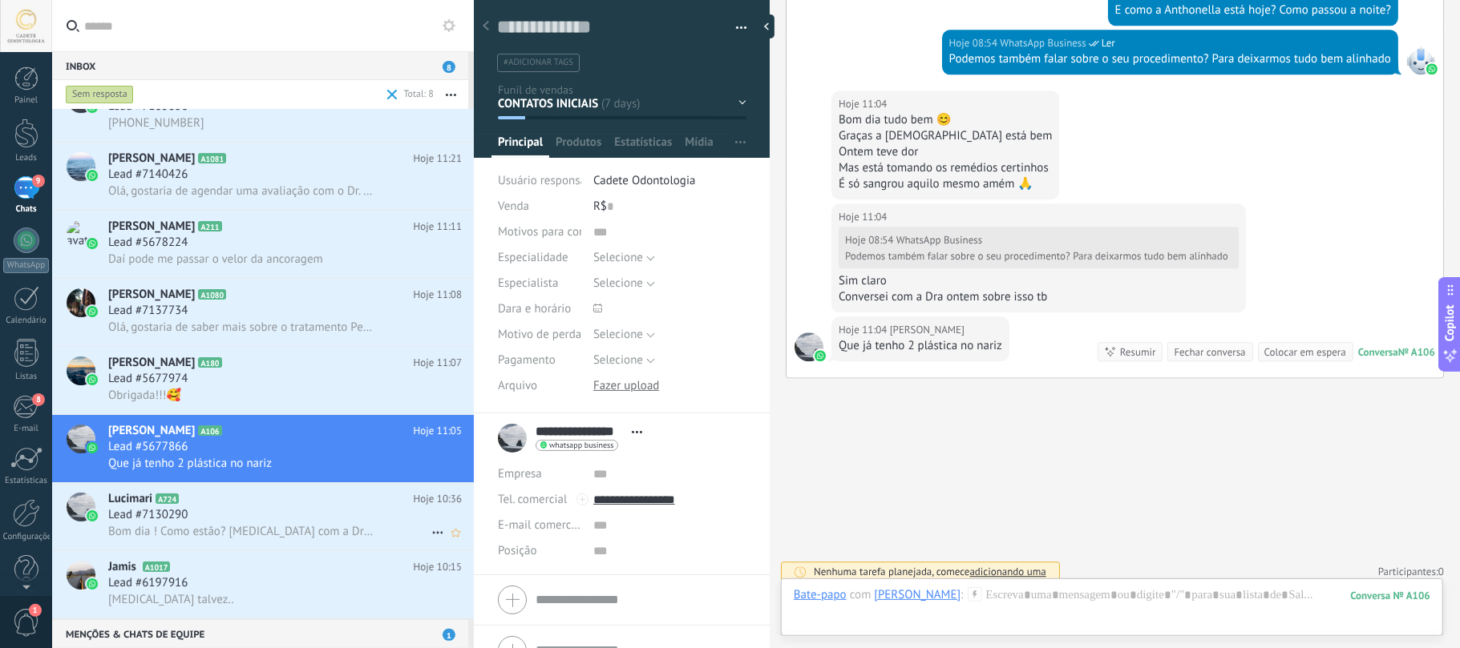
click at [273, 535] on span "Bom dia ! Como estão? [MEDICAL_DATA] com a Dra.como funciona?" at bounding box center [240, 531] width 265 height 15
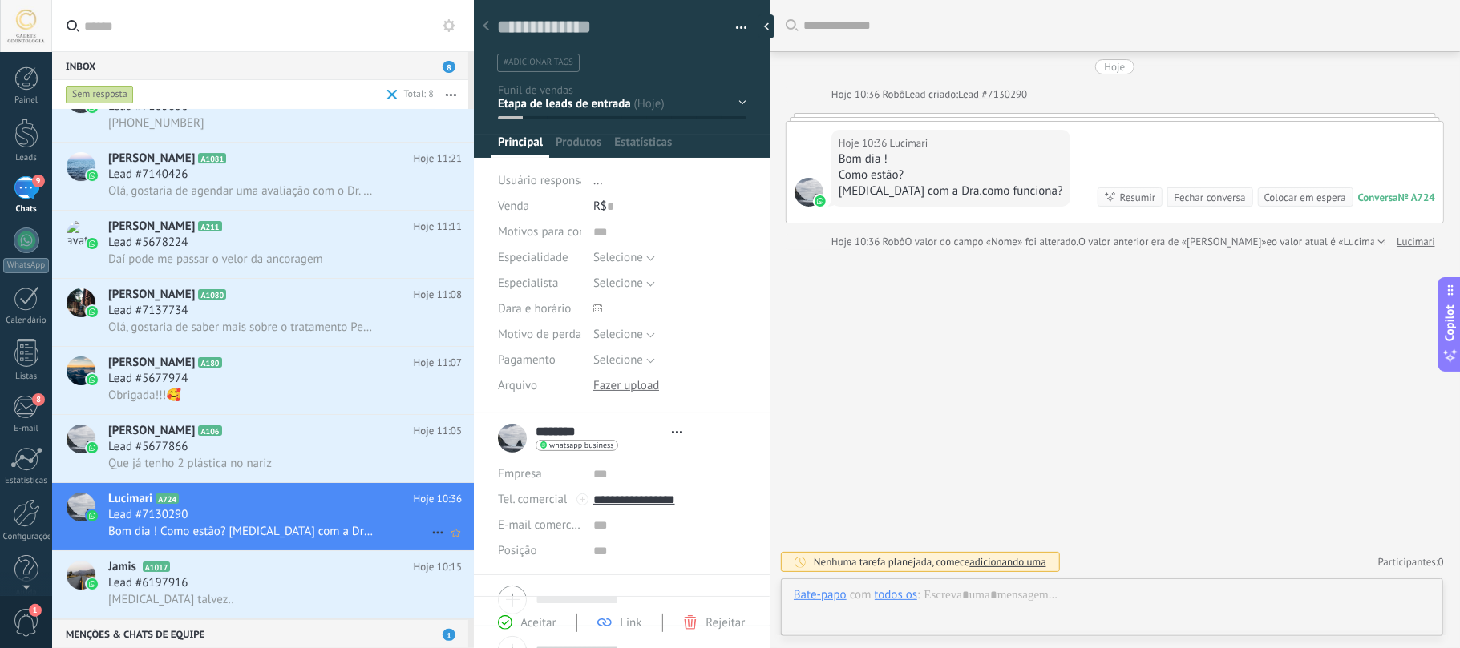
type textarea "**********"
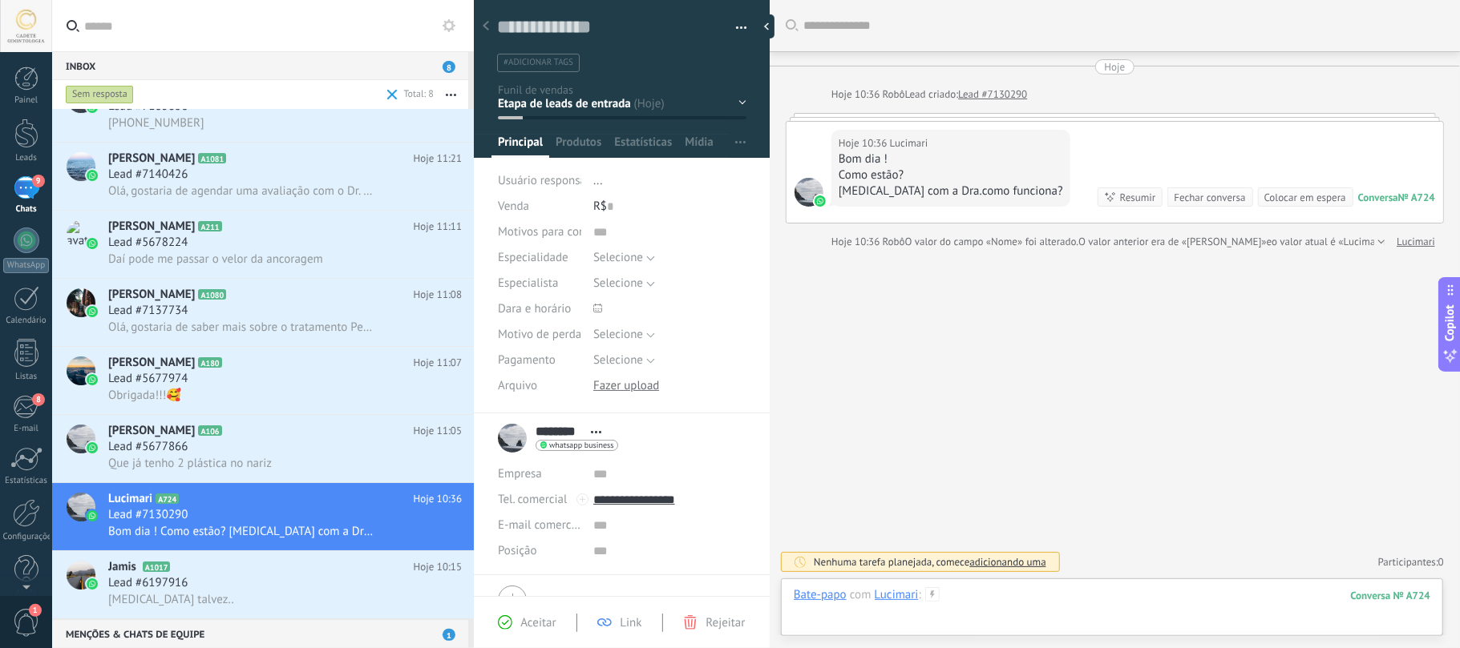
click at [1077, 611] on div at bounding box center [1112, 612] width 636 height 48
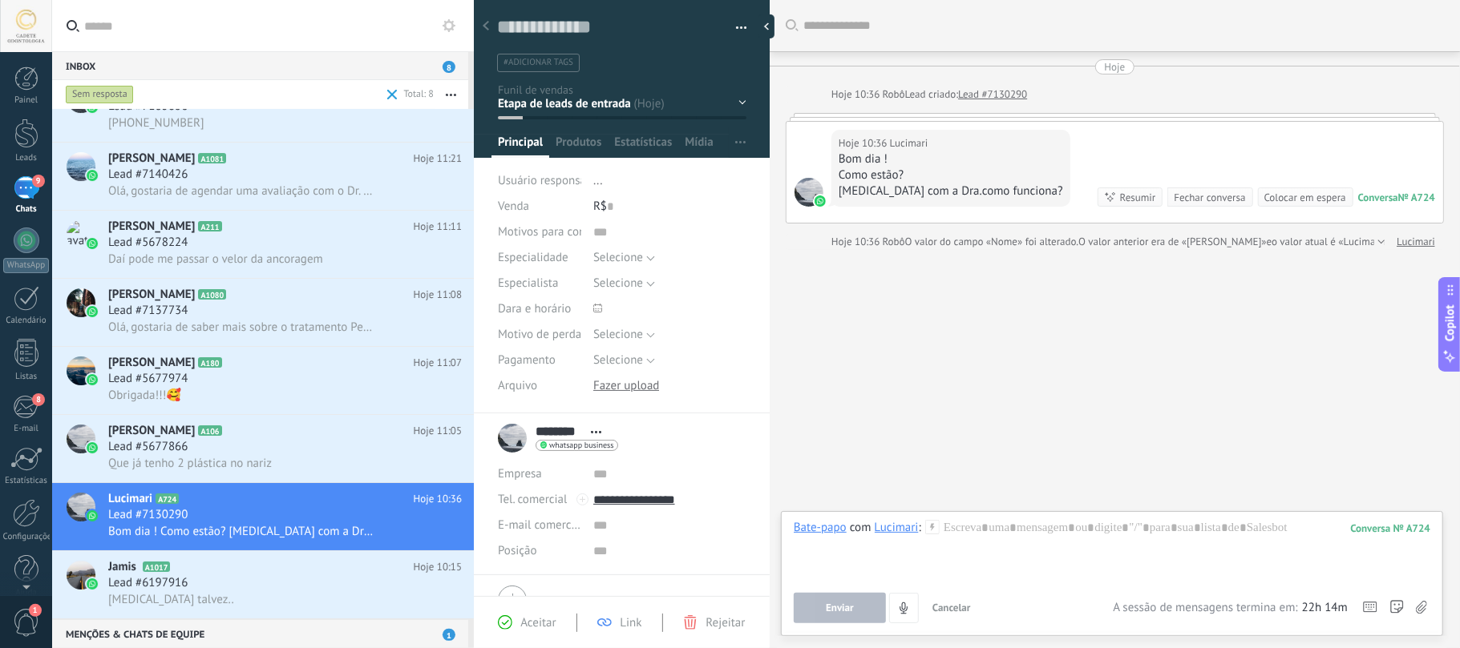
drag, startPoint x: 1018, startPoint y: 606, endPoint x: 1029, endPoint y: 536, distance: 70.6
click at [1020, 604] on div "Enviar Cancelar Rastrear cliques em links ? Reduzir links longos e rastrear cli…" at bounding box center [953, 608] width 319 height 30
click at [1029, 533] on div at bounding box center [1112, 550] width 636 height 61
paste div
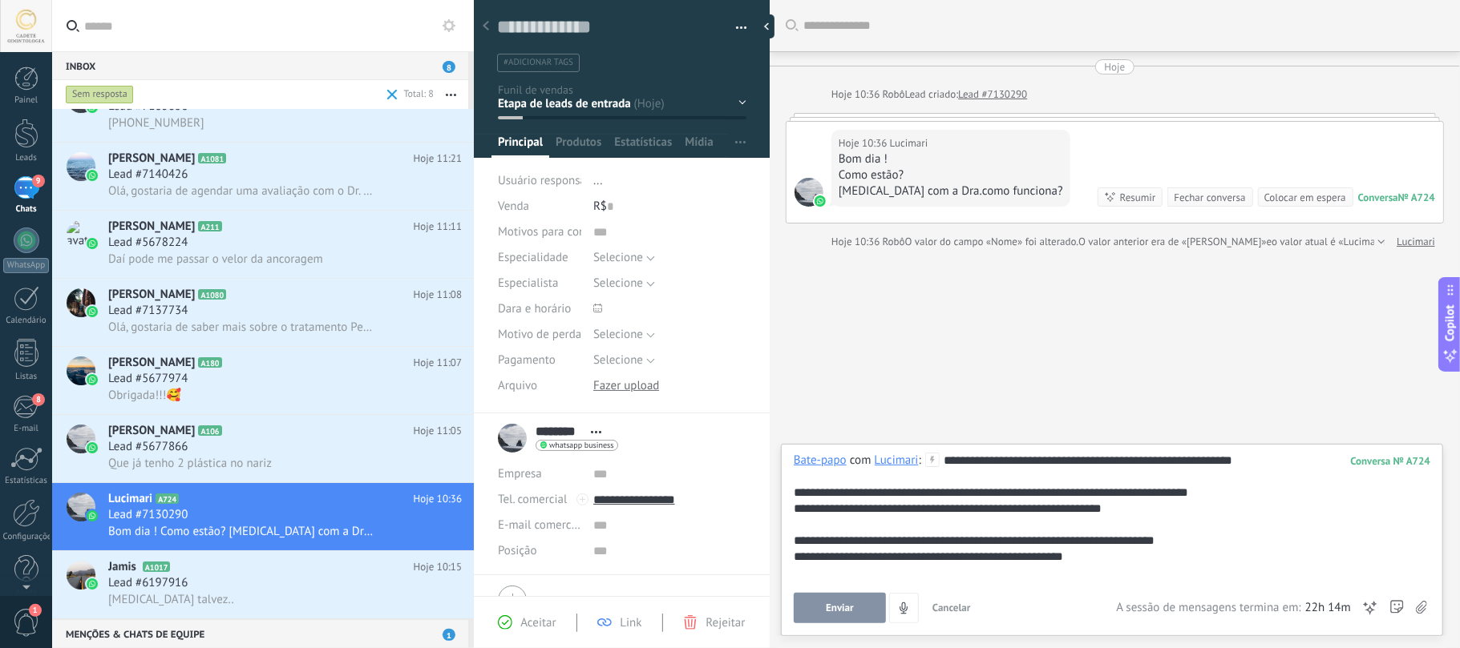
click at [831, 603] on span "Enviar" at bounding box center [840, 608] width 28 height 11
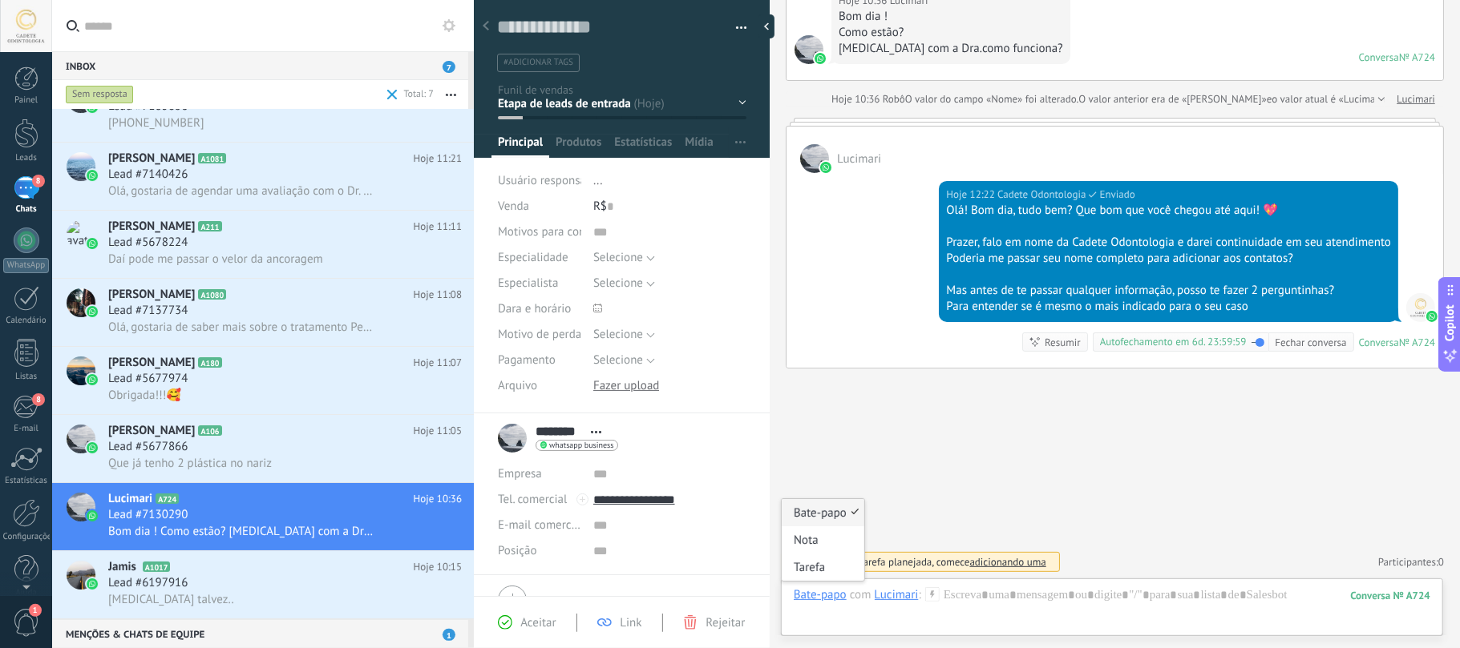
scroll to position [0, 0]
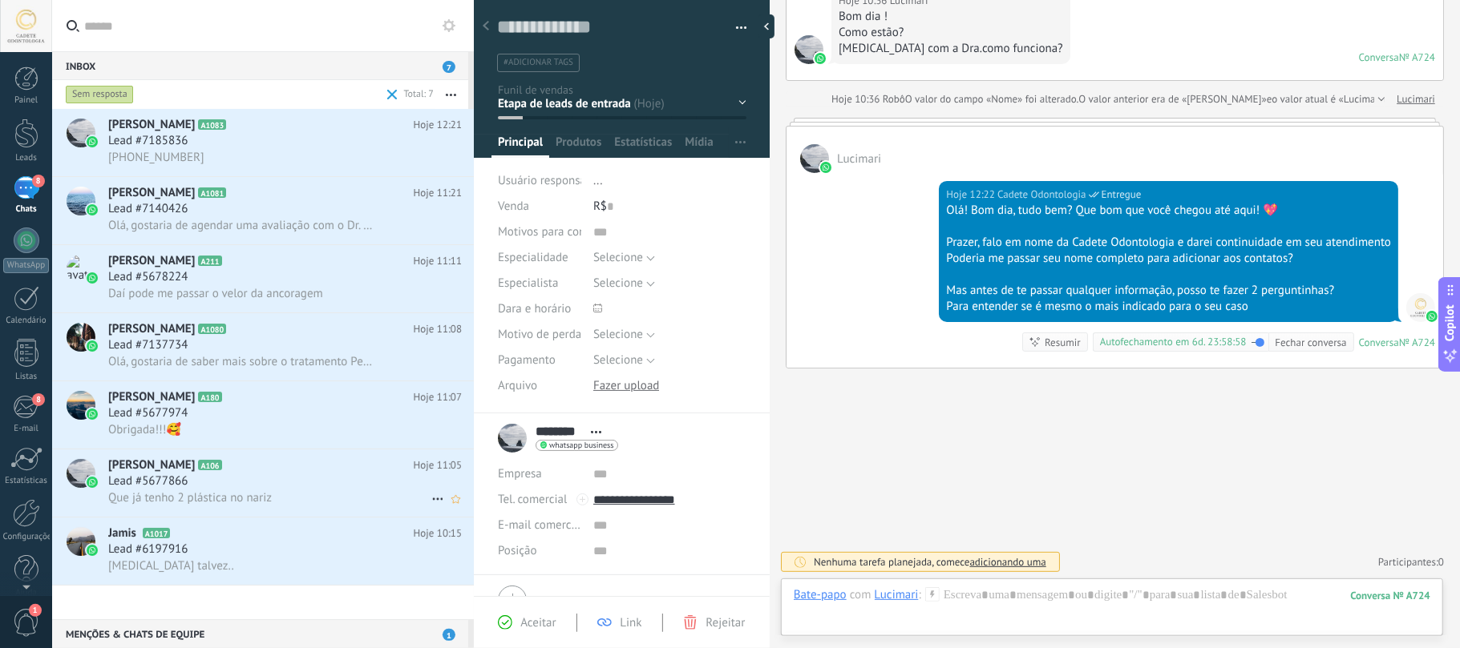
click at [235, 515] on div "[PERSON_NAME] A106 Hoje 11:05 Lead #5677866 Que já tenho 2 plástica no nariz" at bounding box center [291, 483] width 366 height 67
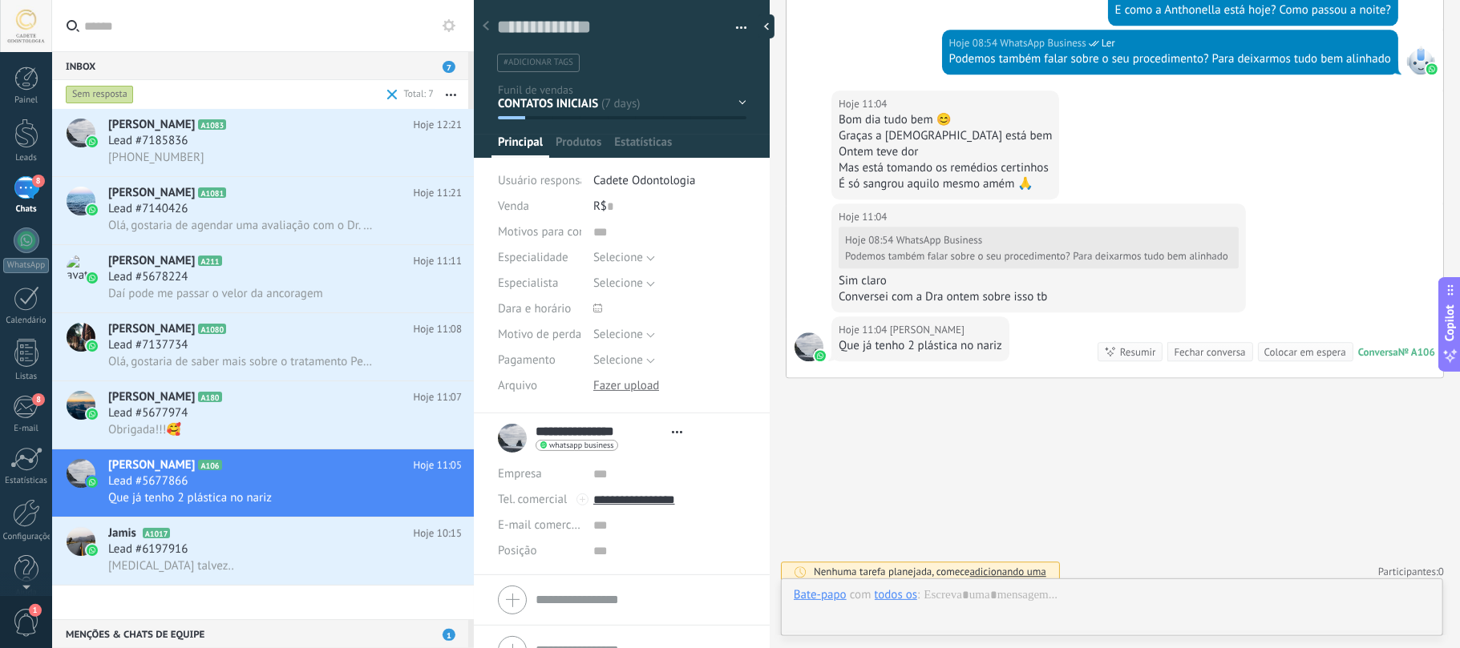
scroll to position [23, 0]
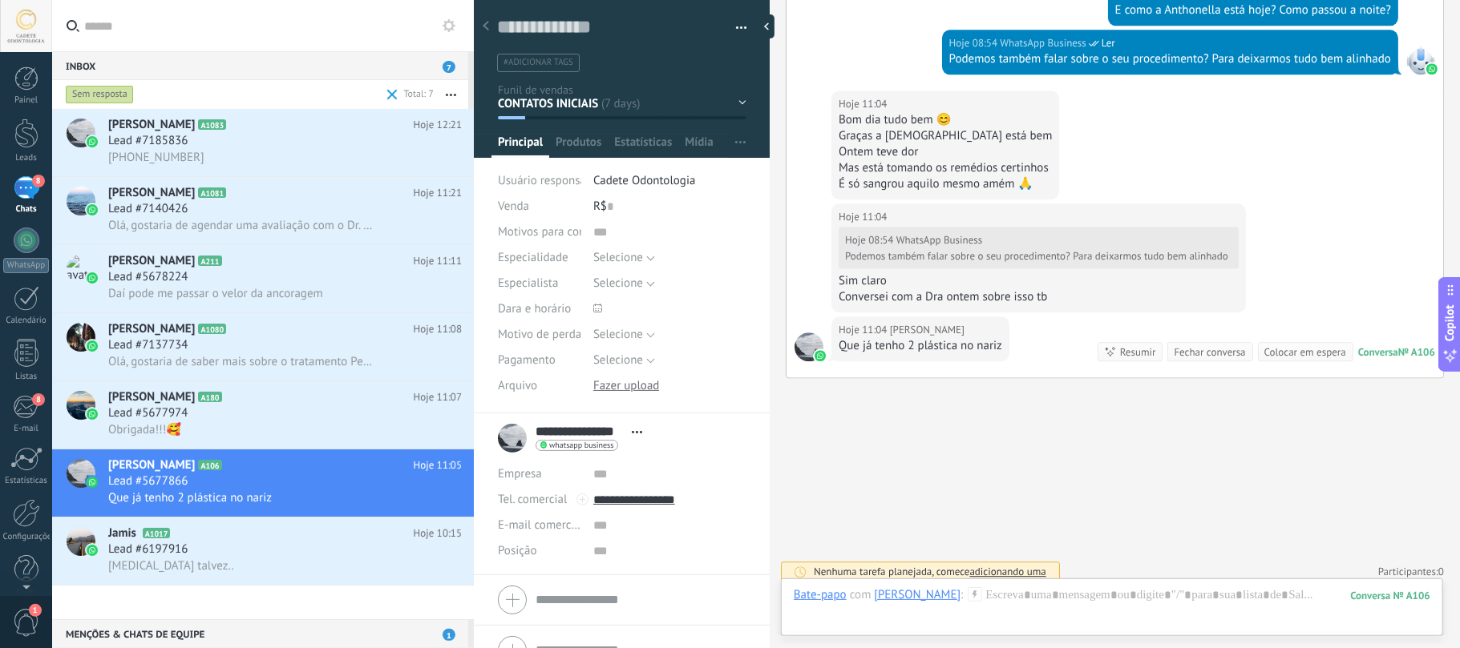
click at [838, 128] on div "Graças a [DEMOGRAPHIC_DATA] está bem" at bounding box center [944, 136] width 213 height 16
drag, startPoint x: 841, startPoint y: 154, endPoint x: 1034, endPoint y: 155, distance: 193.2
click at [1034, 160] on div "Mas está tomando os remédios certinhos" at bounding box center [944, 168] width 213 height 16
drag, startPoint x: 850, startPoint y: 289, endPoint x: 1069, endPoint y: 284, distance: 218.9
click at [1069, 289] on div "Conversei com a Dra ontem sobre isso tb" at bounding box center [1038, 297] width 400 height 16
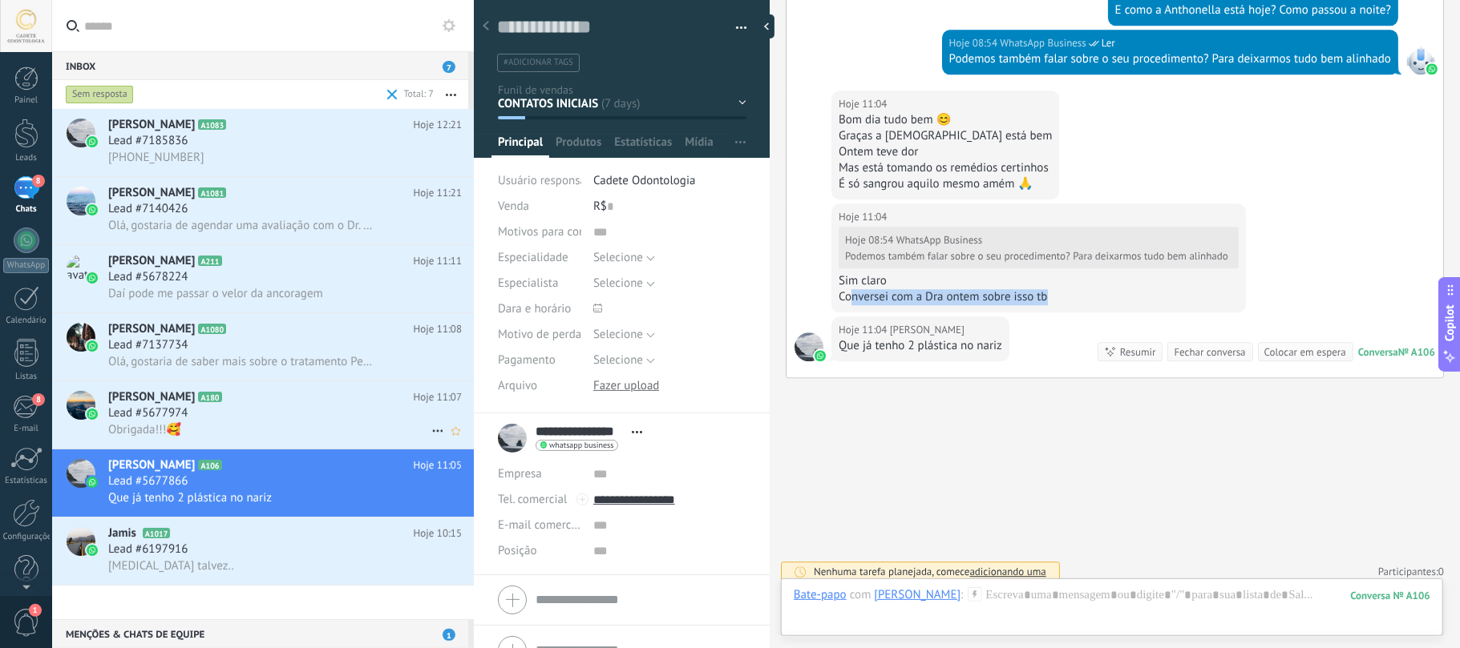
click at [192, 399] on span "[PERSON_NAME]" at bounding box center [151, 398] width 87 height 16
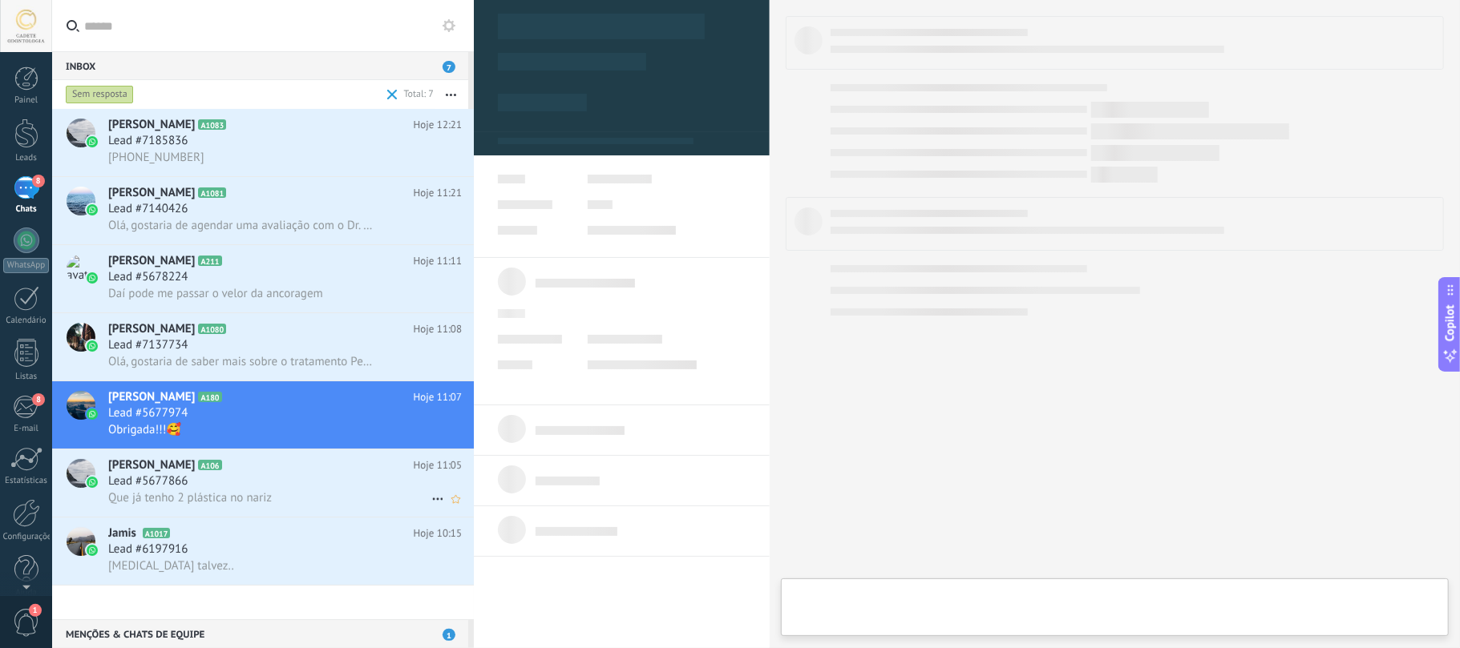
click at [204, 475] on div "Lead #5677866" at bounding box center [284, 482] width 353 height 16
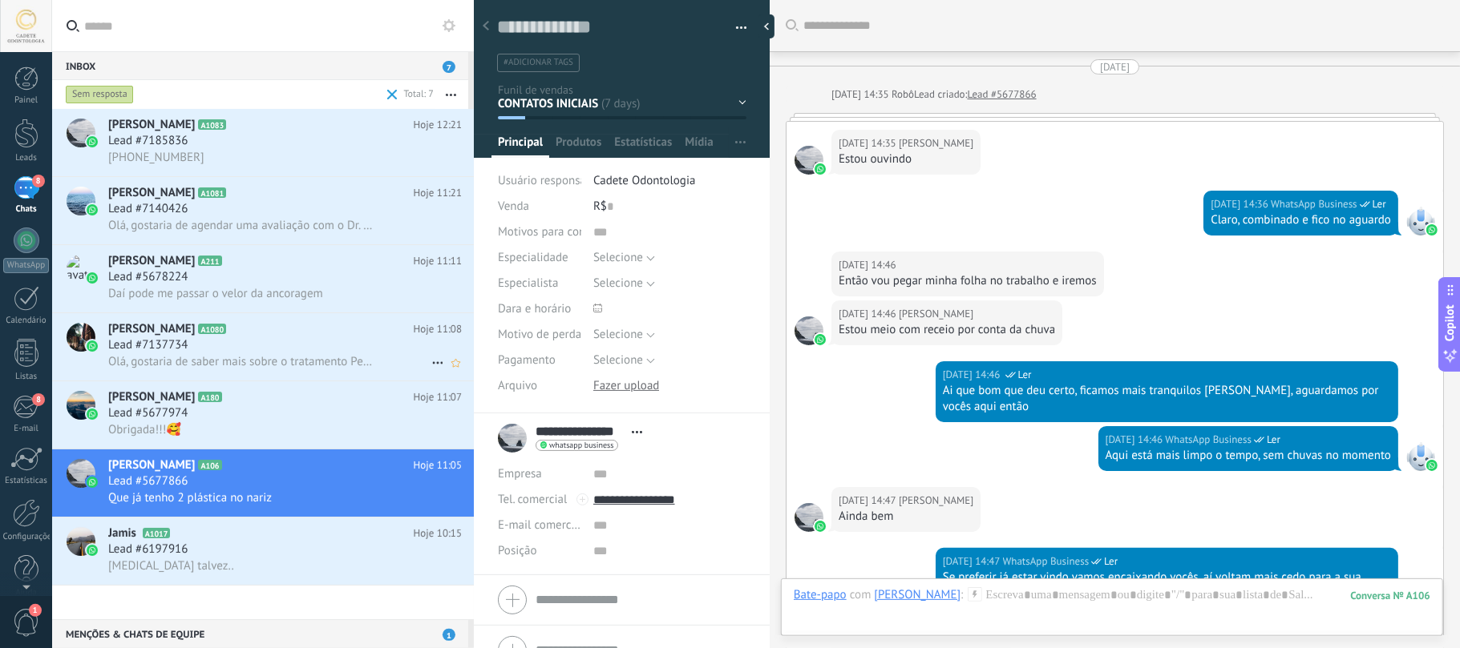
scroll to position [2945, 0]
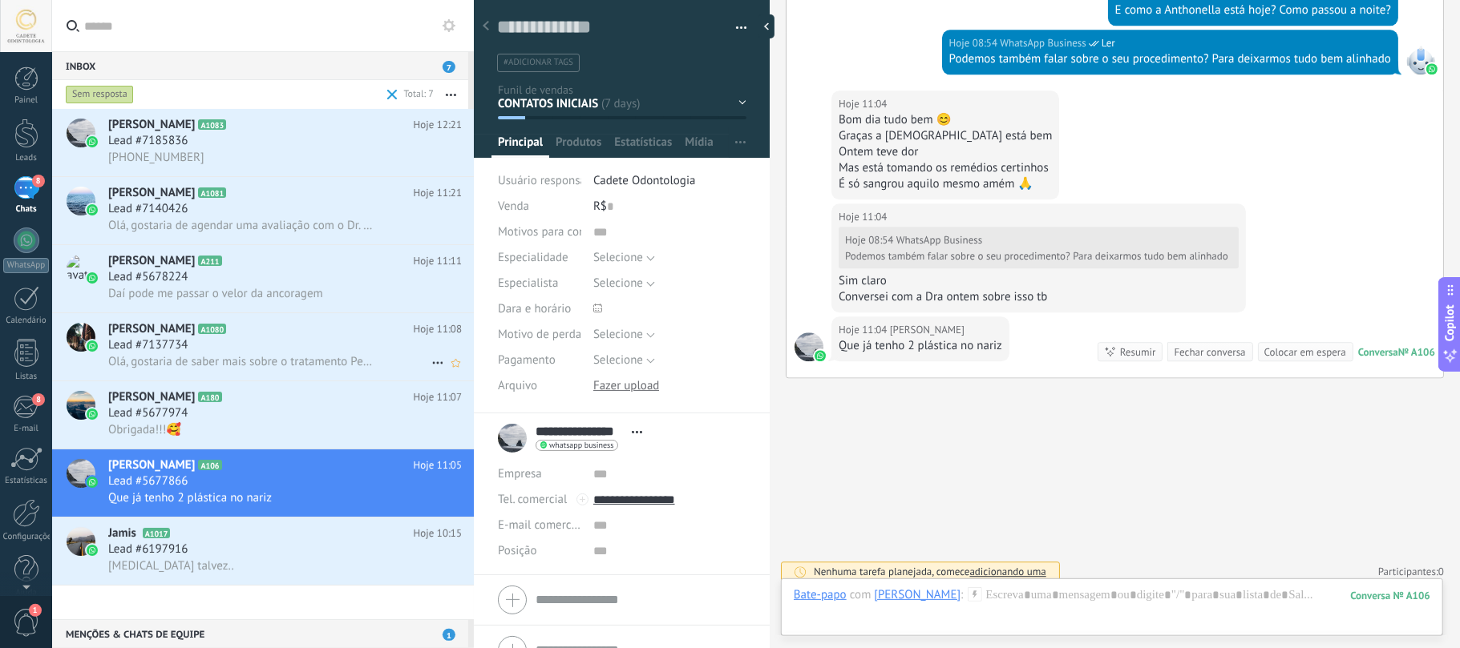
click at [293, 334] on h2 "[PERSON_NAME] A1080" at bounding box center [260, 329] width 305 height 16
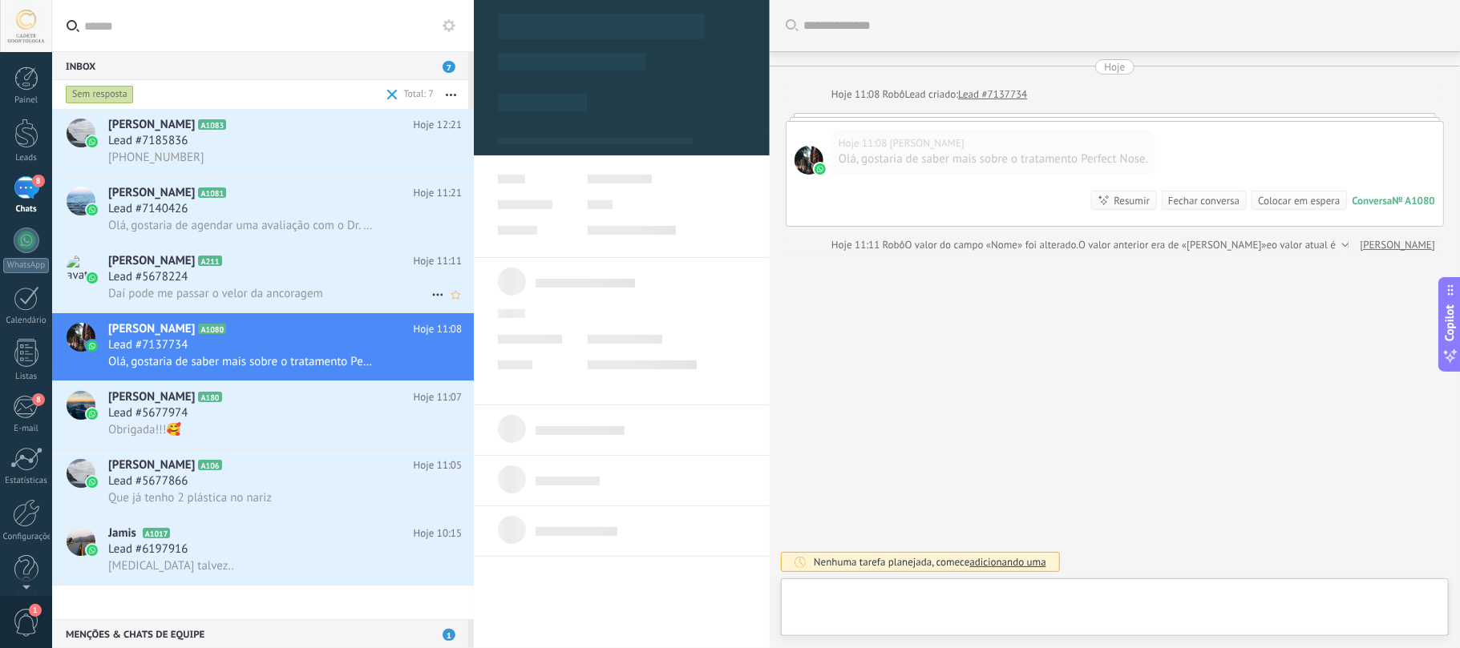
click at [273, 248] on div "[PERSON_NAME] Cogo A211 Hoje 11:11 Lead #5678224 Daí pode me passar o velor da …" at bounding box center [291, 278] width 366 height 67
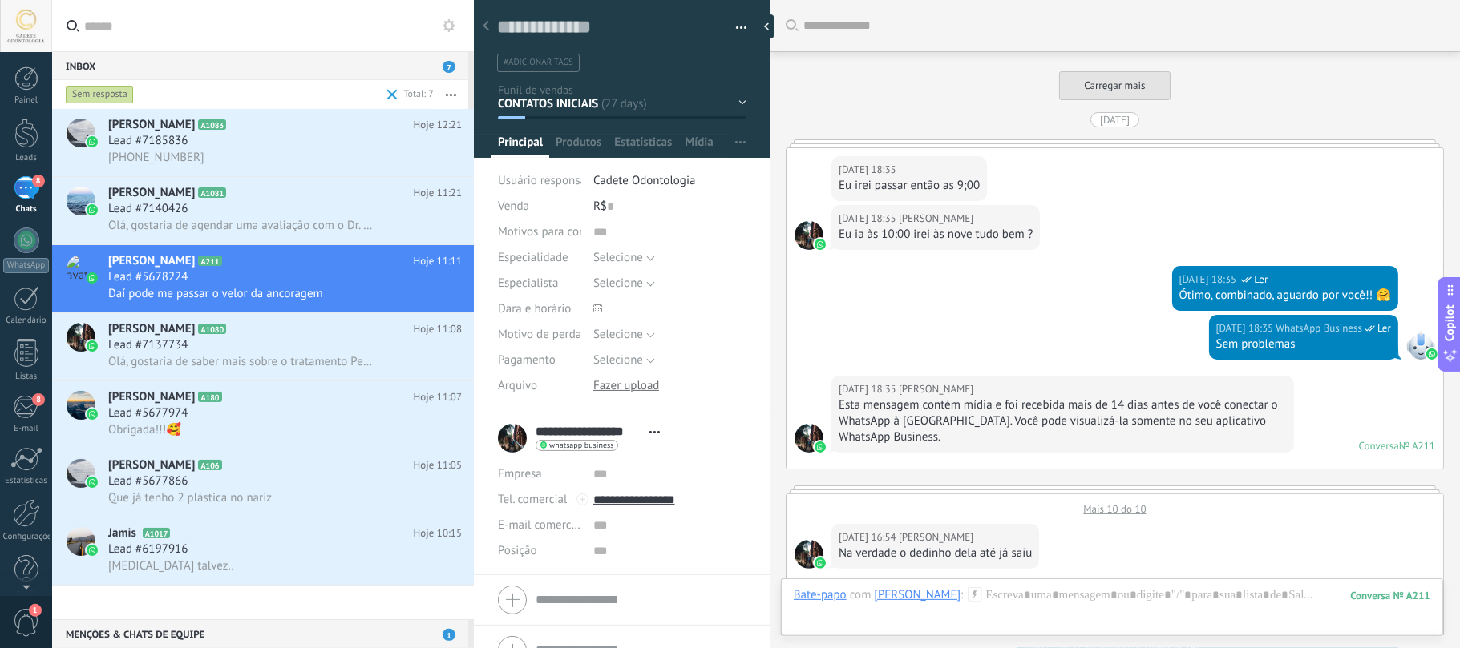
scroll to position [2461, 0]
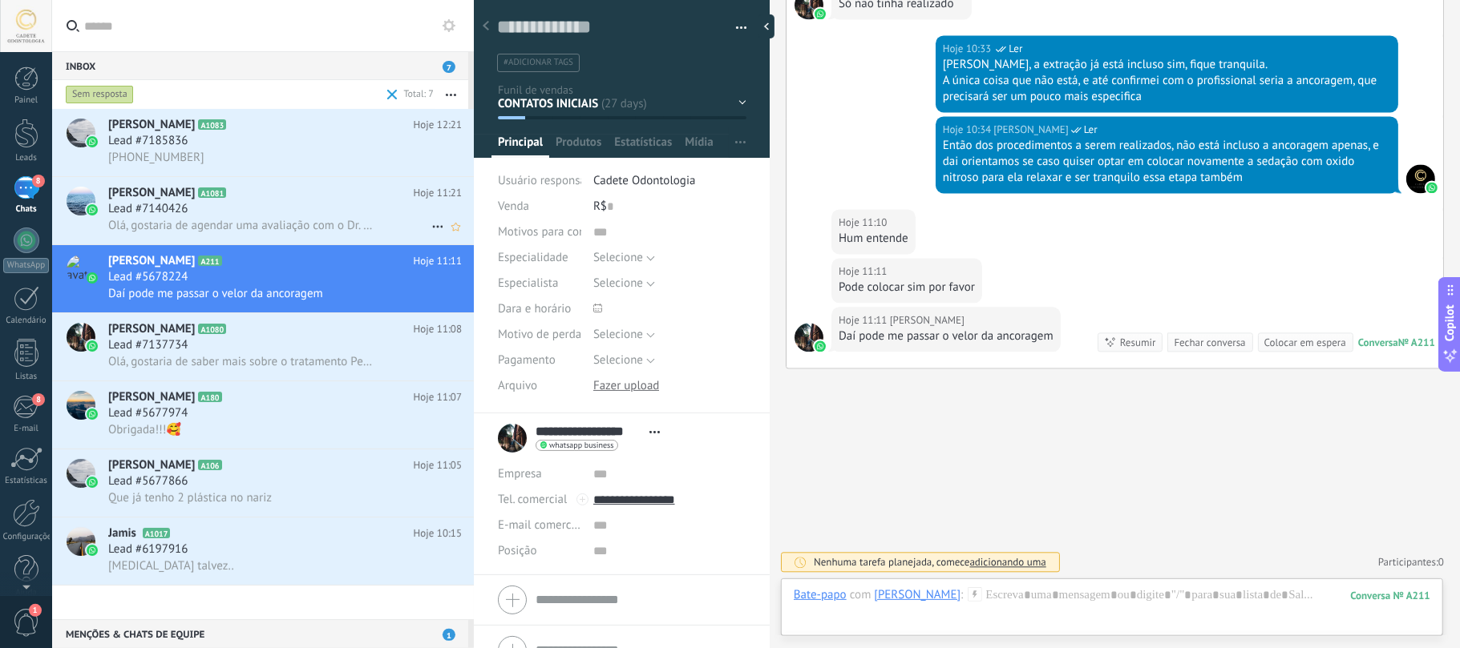
click at [231, 193] on icon at bounding box center [239, 193] width 16 height 16
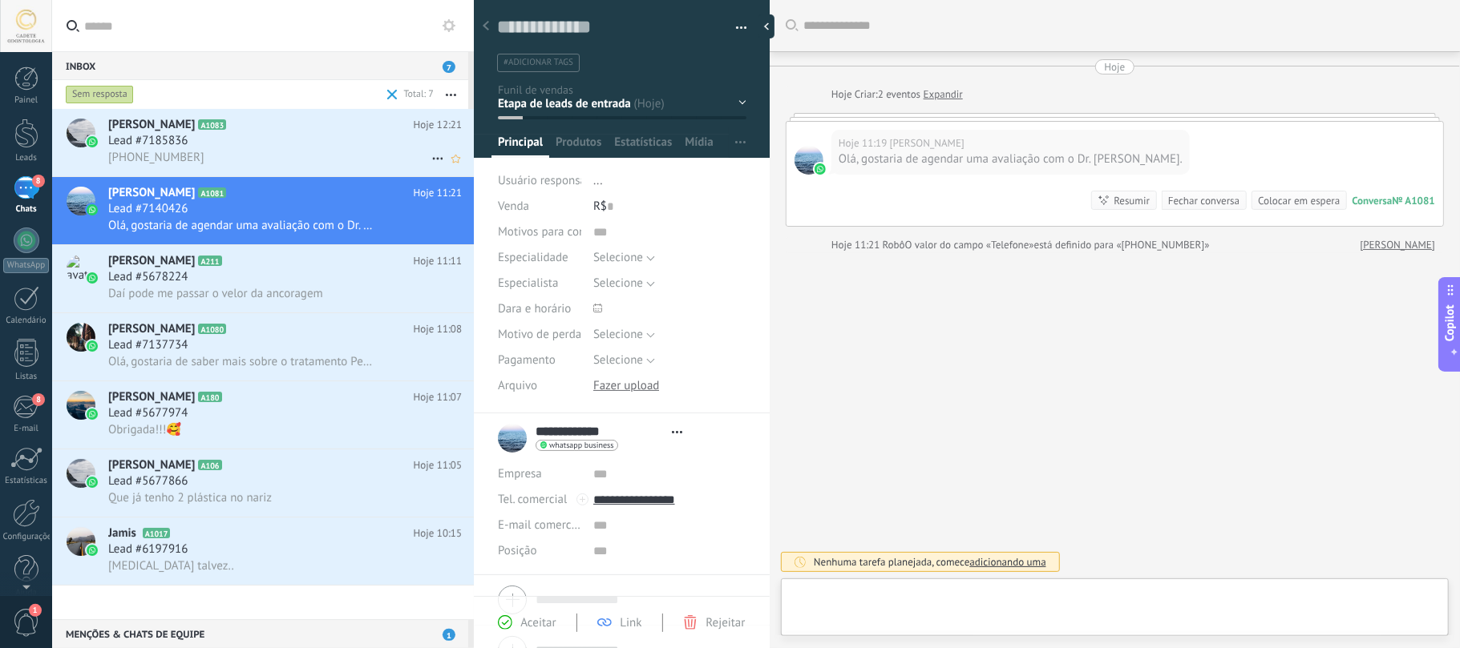
scroll to position [23, 0]
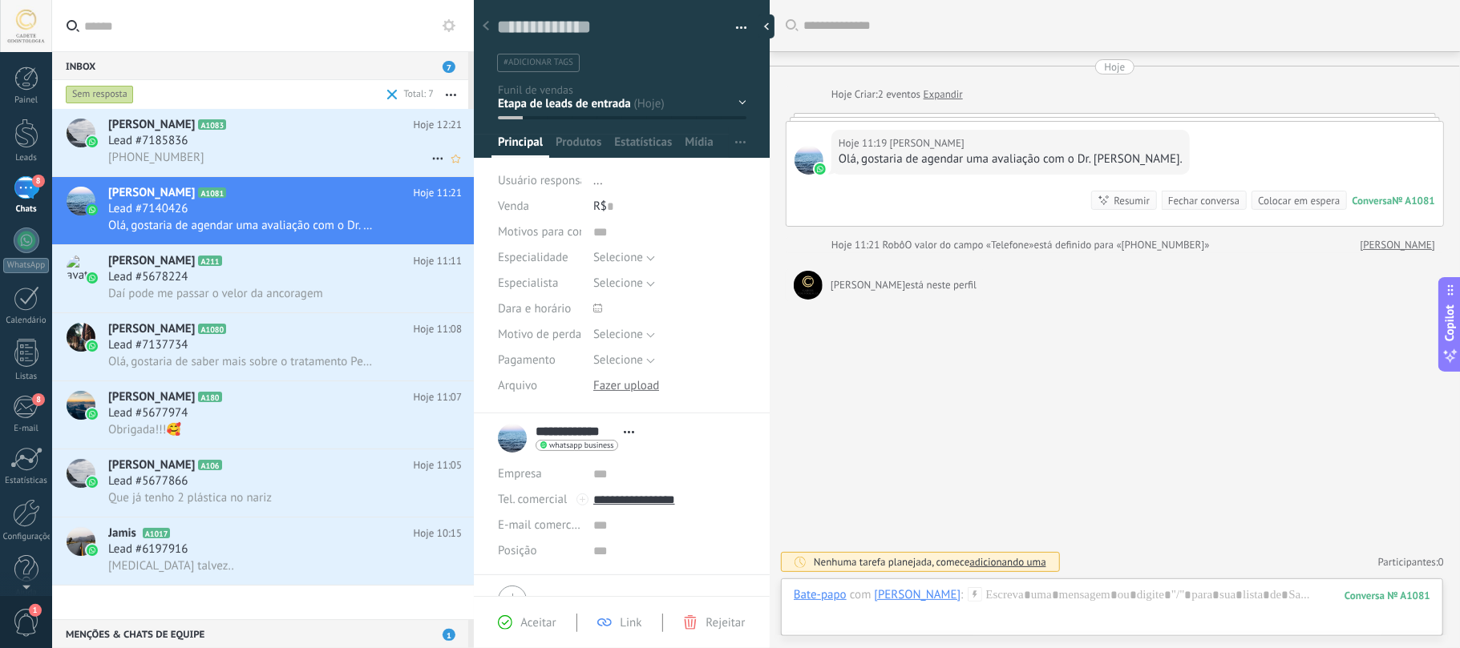
click at [241, 139] on div "Lead #7185836" at bounding box center [284, 141] width 353 height 16
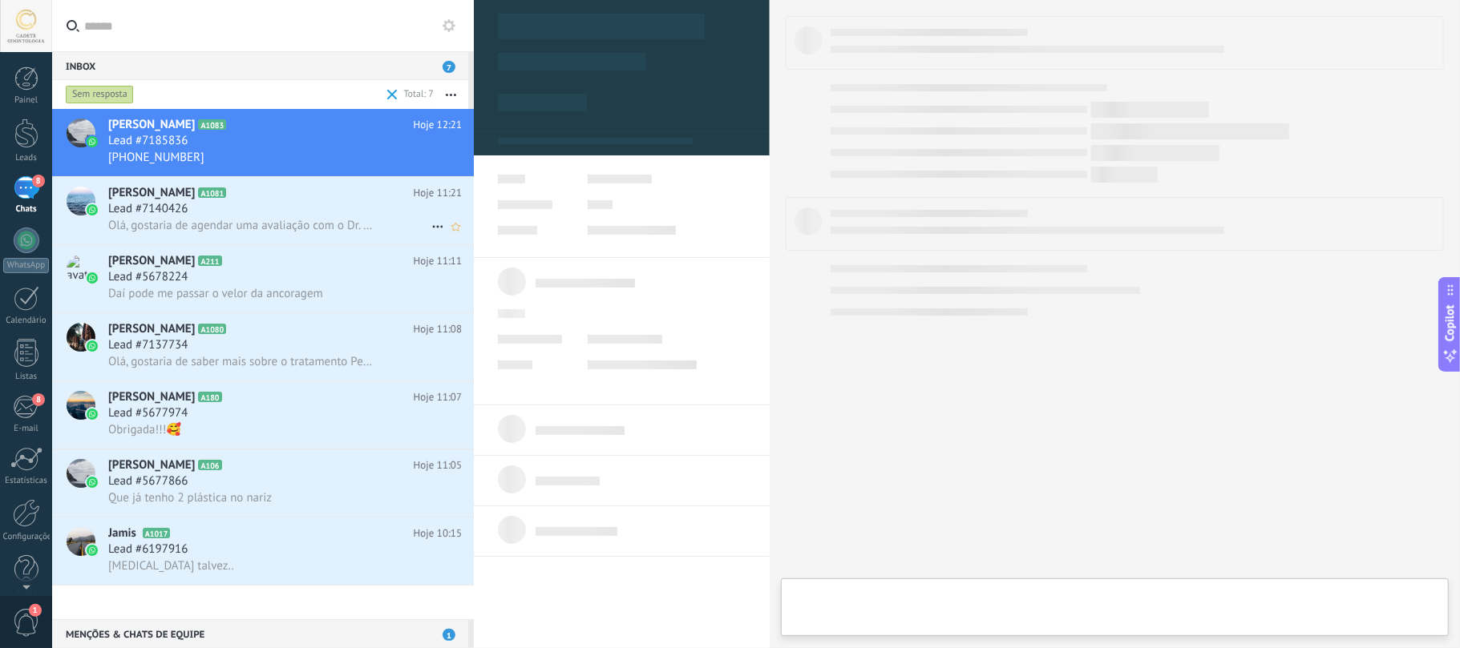
type textarea "**********"
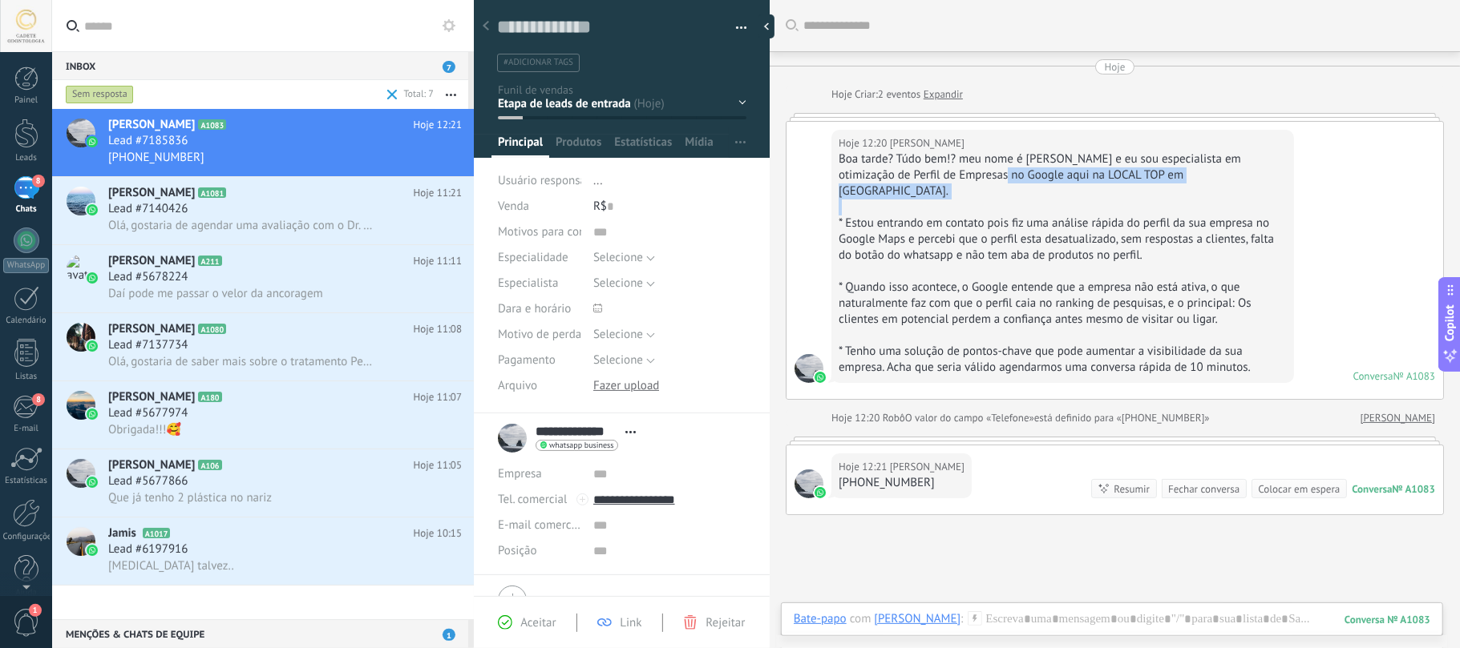
drag, startPoint x: 972, startPoint y: 170, endPoint x: 1228, endPoint y: 199, distance: 257.3
click at [1228, 199] on div "Boa tarde? Túdo bem!? meu nome é [PERSON_NAME] e eu sou especialista em otimiza…" at bounding box center [1062, 263] width 448 height 224
click at [1214, 216] on div "* Estou entrando em contato pois fiz uma análise rápida do perfil da sua empres…" at bounding box center [1062, 240] width 448 height 48
click at [24, 401] on div "8" at bounding box center [26, 407] width 26 height 24
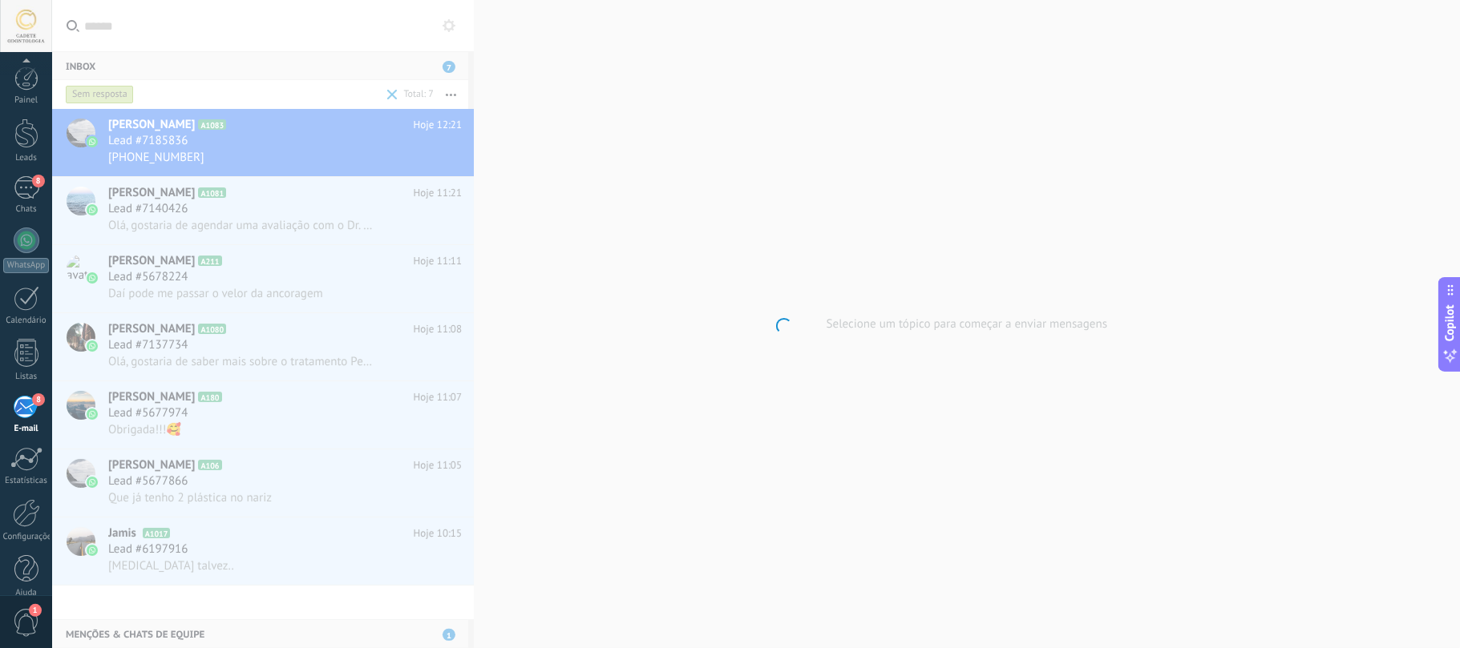
scroll to position [19, 0]
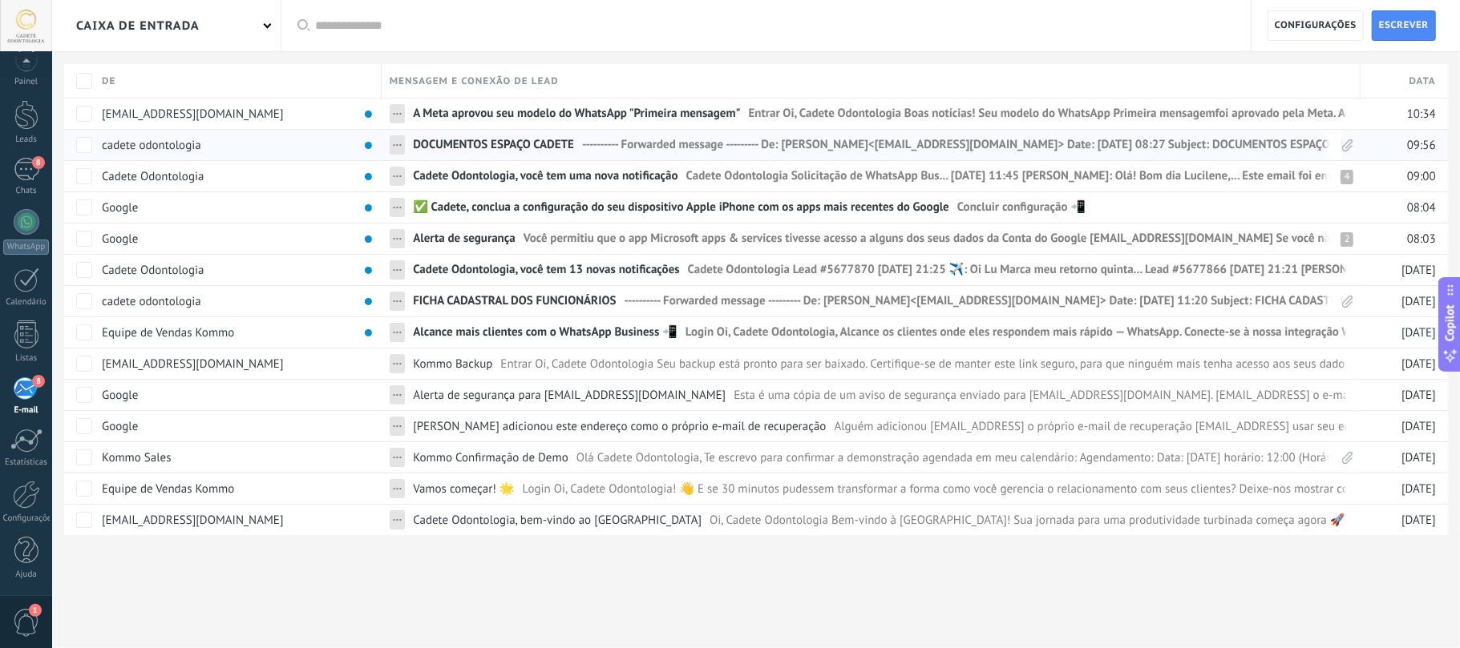
click at [164, 144] on span "cadete odontologia" at bounding box center [151, 145] width 99 height 14
click at [438, 139] on span "DOCUMENTOS ESPAÇO CADETE" at bounding box center [493, 148] width 161 height 23
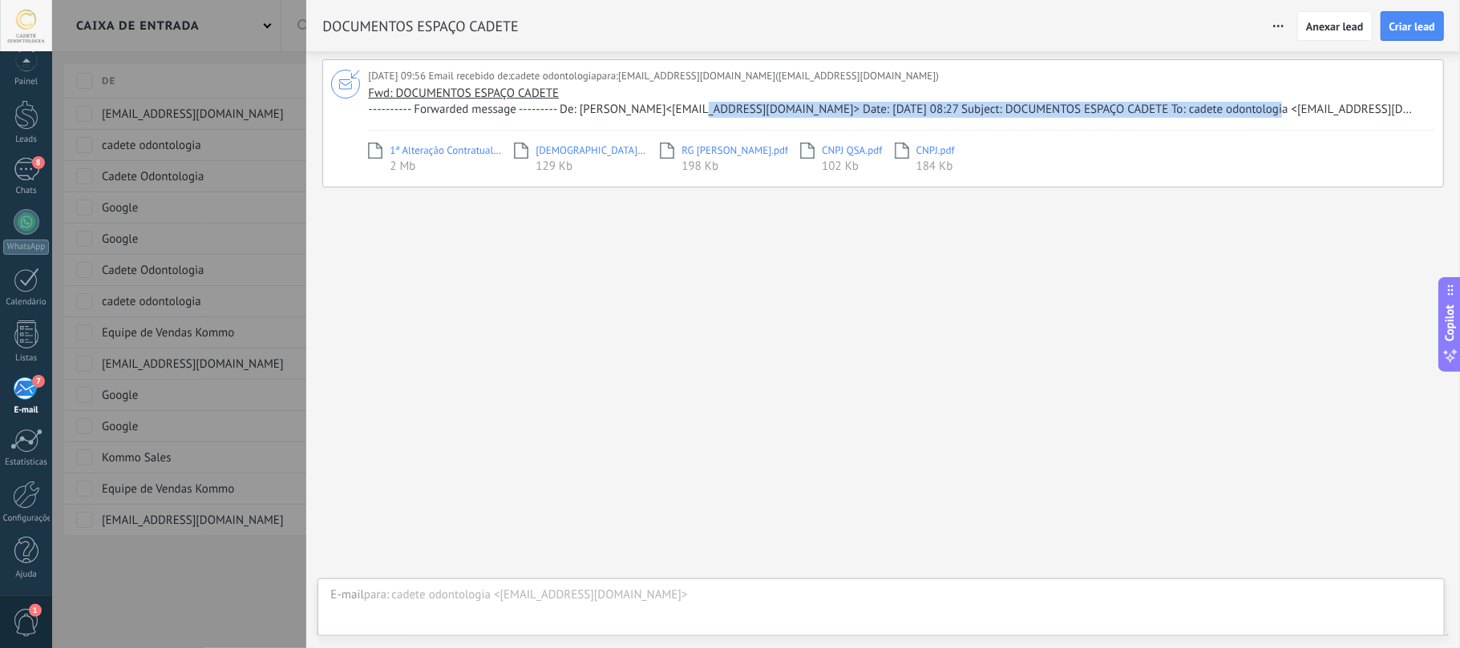
drag, startPoint x: 688, startPoint y: 110, endPoint x: 1215, endPoint y: 103, distance: 527.5
click at [1215, 103] on span "---------- Forwarded message --------- De: [PERSON_NAME]<[EMAIL_ADDRESS][DOMAIN…" at bounding box center [899, 110] width 1063 height 16
click at [36, 502] on div at bounding box center [26, 495] width 27 height 28
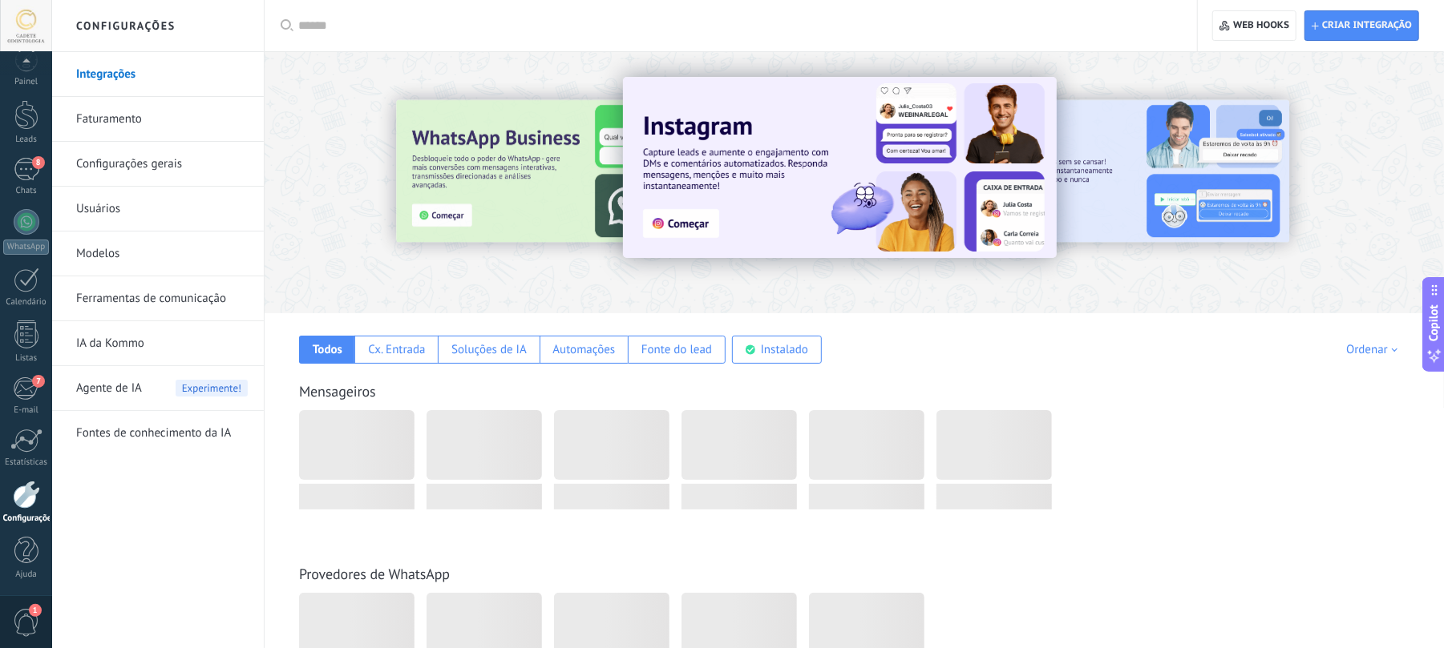
click at [93, 263] on link "Modelos" at bounding box center [162, 254] width 172 height 45
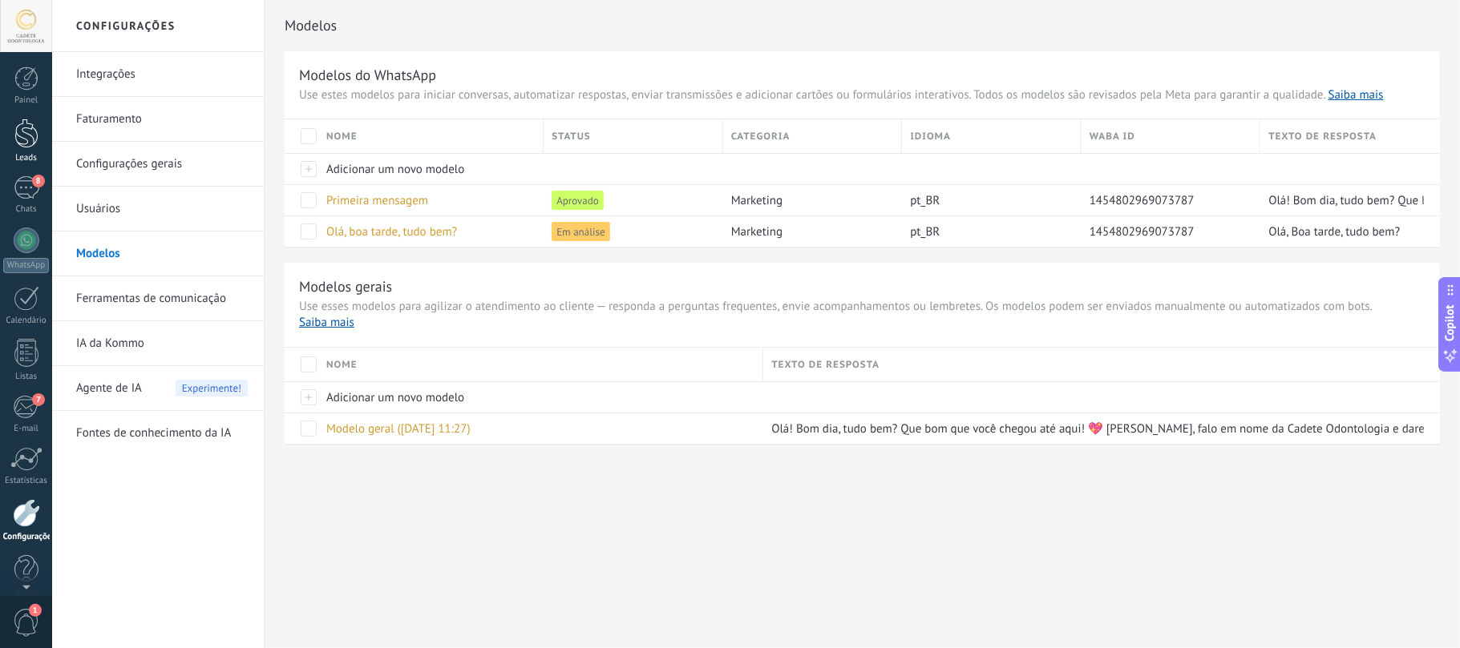
click at [20, 138] on div at bounding box center [26, 134] width 24 height 30
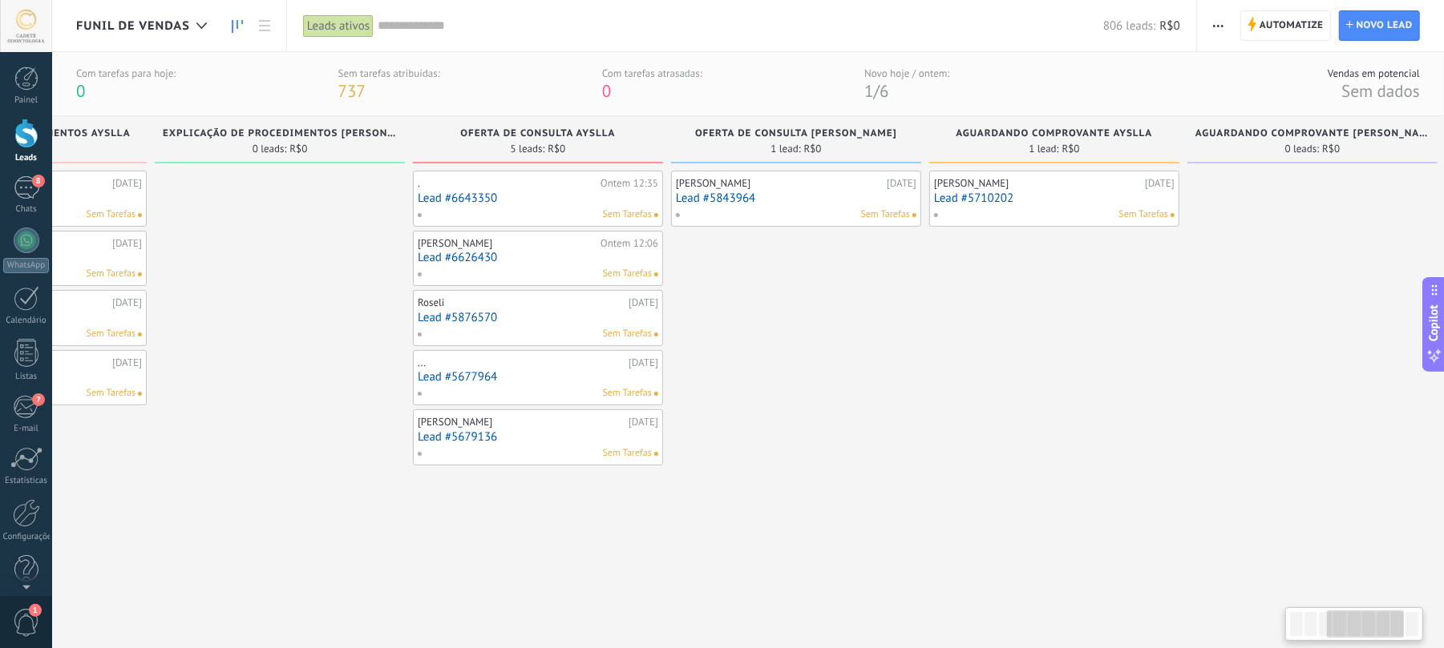
drag, startPoint x: 860, startPoint y: 539, endPoint x: 160, endPoint y: 527, distance: 699.9
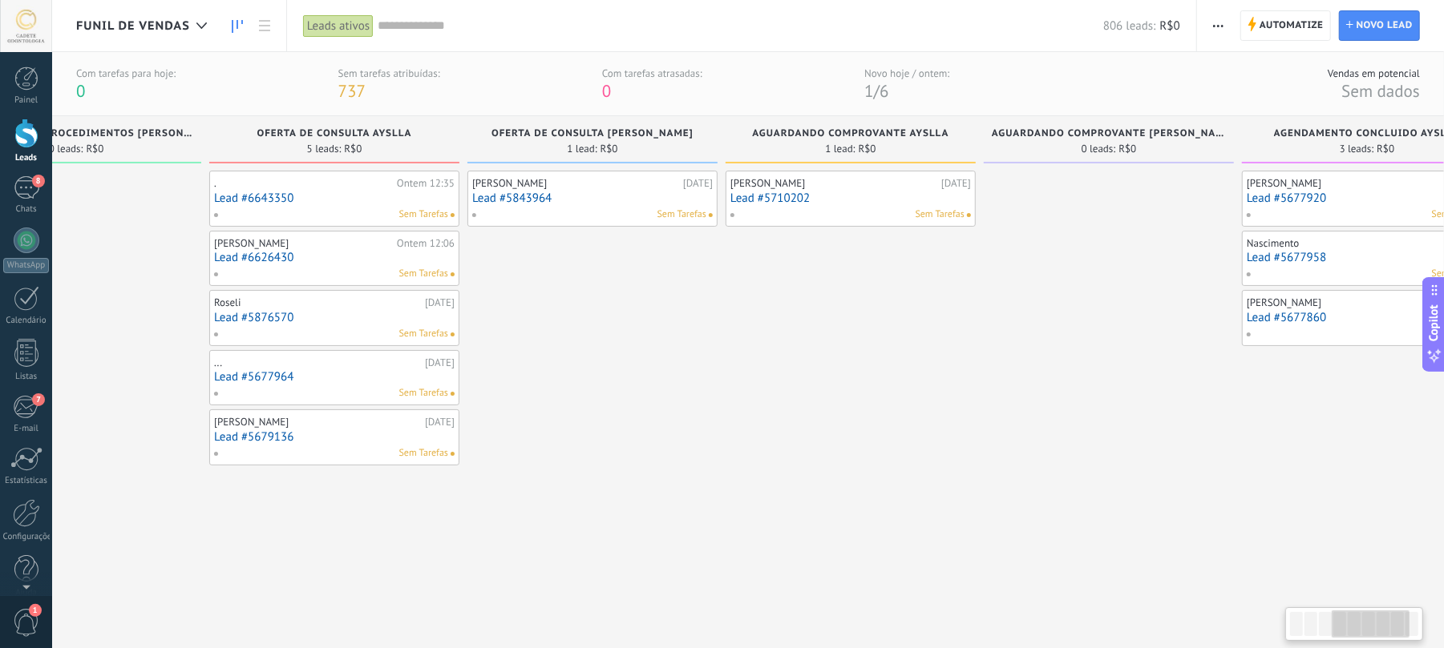
scroll to position [0, 980]
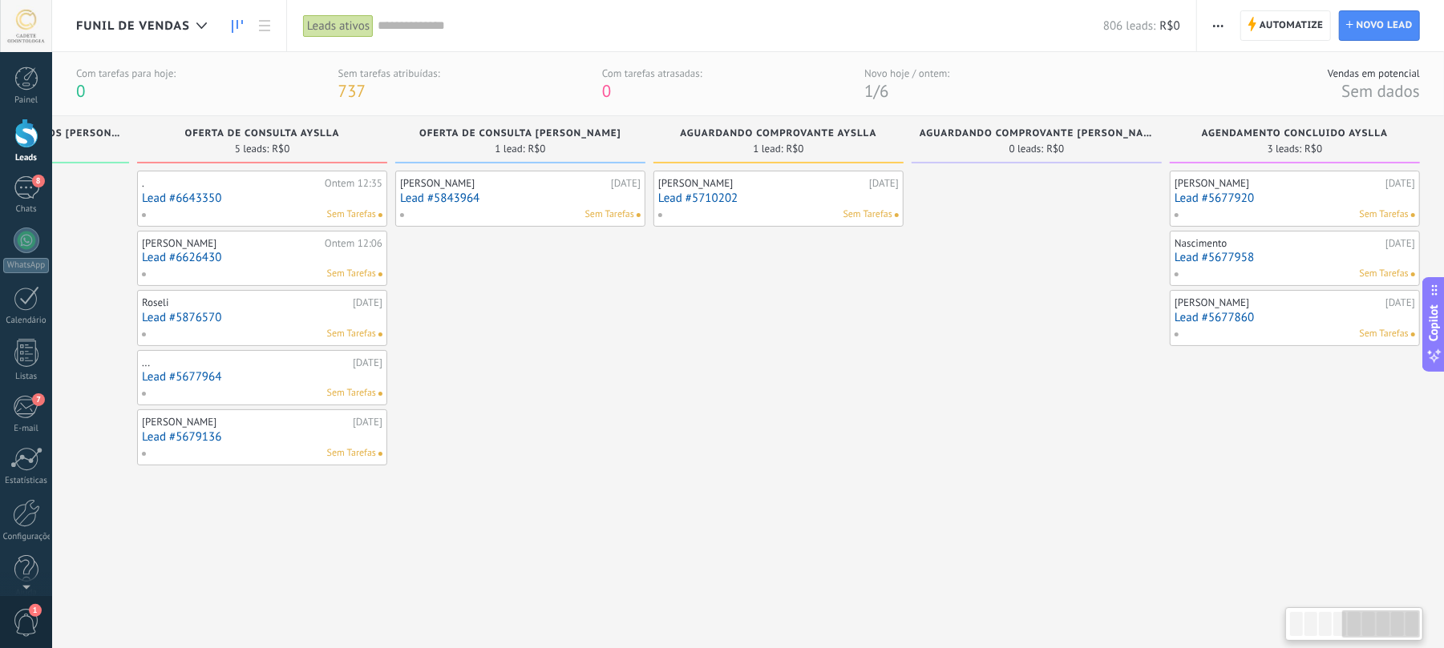
drag, startPoint x: 1191, startPoint y: 402, endPoint x: 450, endPoint y: 409, distance: 741.5
drag, startPoint x: 1095, startPoint y: 444, endPoint x: 693, endPoint y: 442, distance: 402.4
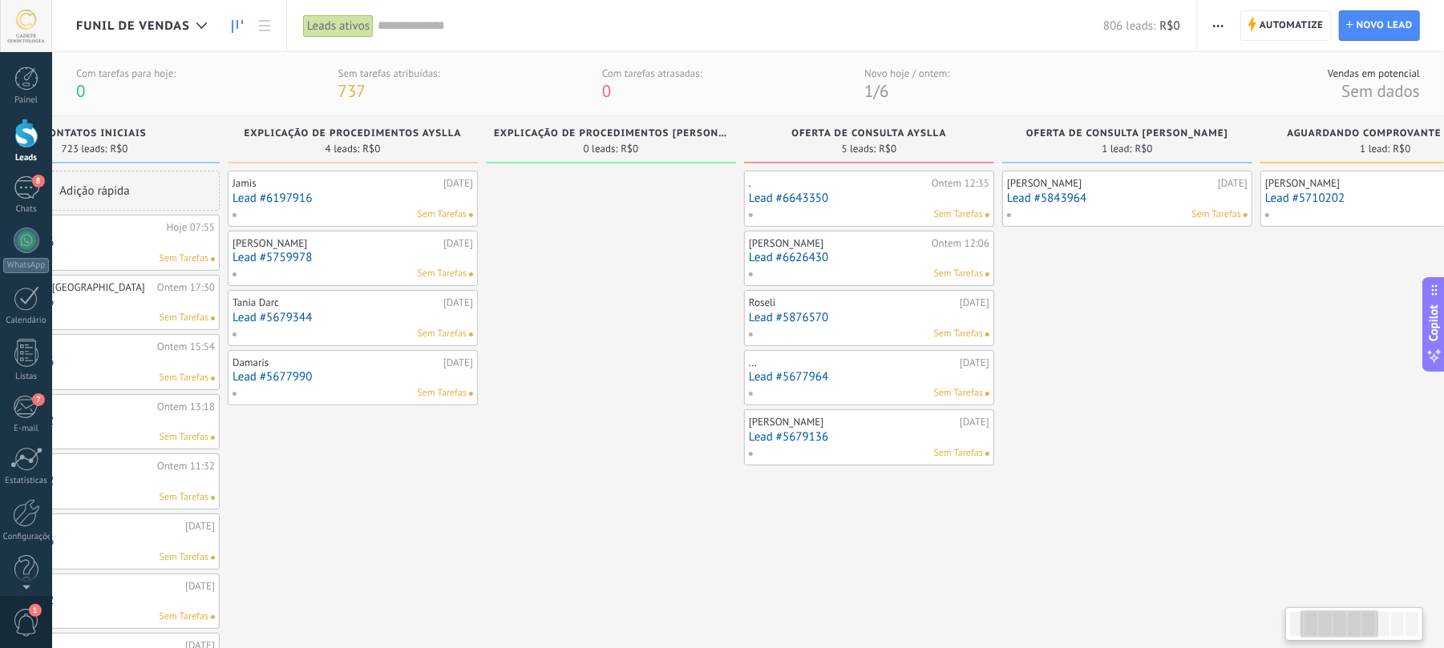
drag, startPoint x: 1459, startPoint y: 430, endPoint x: 1310, endPoint y: 427, distance: 149.1
click at [1444, 428] on html ".abccls-1,.abccls-2{fill-rule:evenodd}.abccls-2{fill:#fff} .abfcls-1{fill:none}…" at bounding box center [722, 324] width 1444 height 648
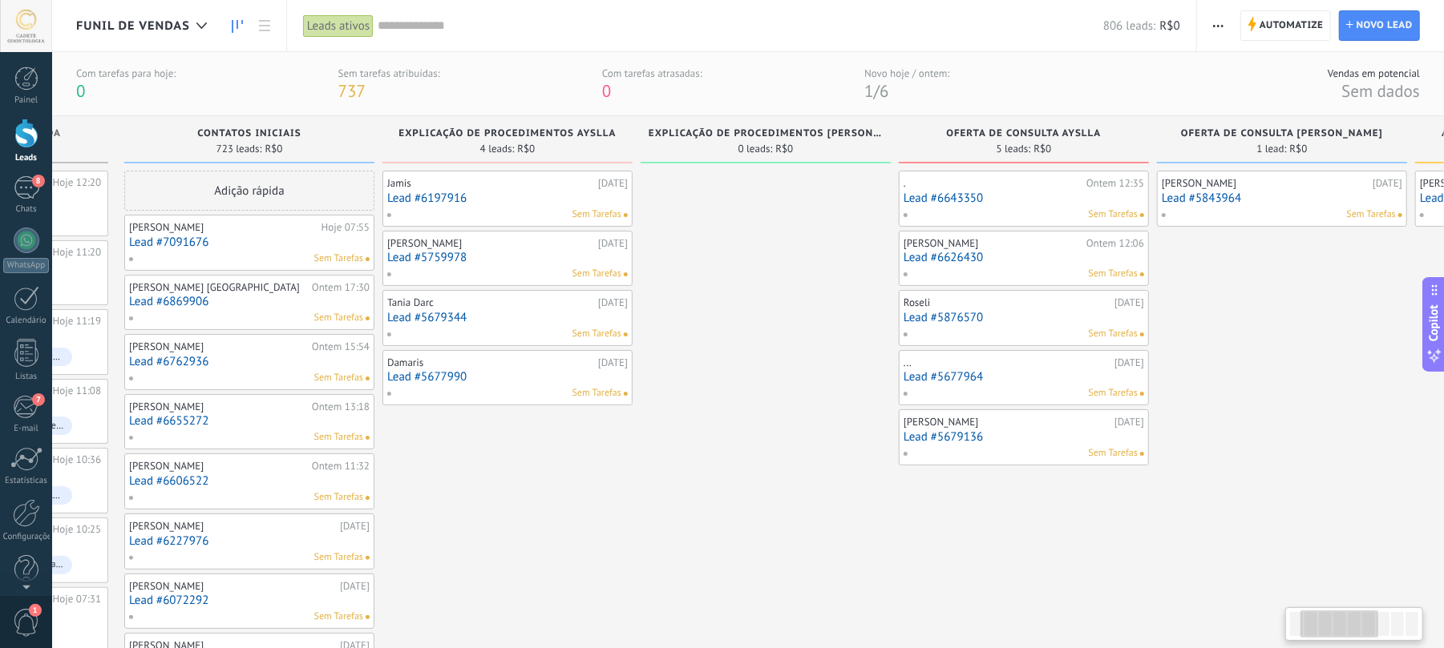
scroll to position [0, 0]
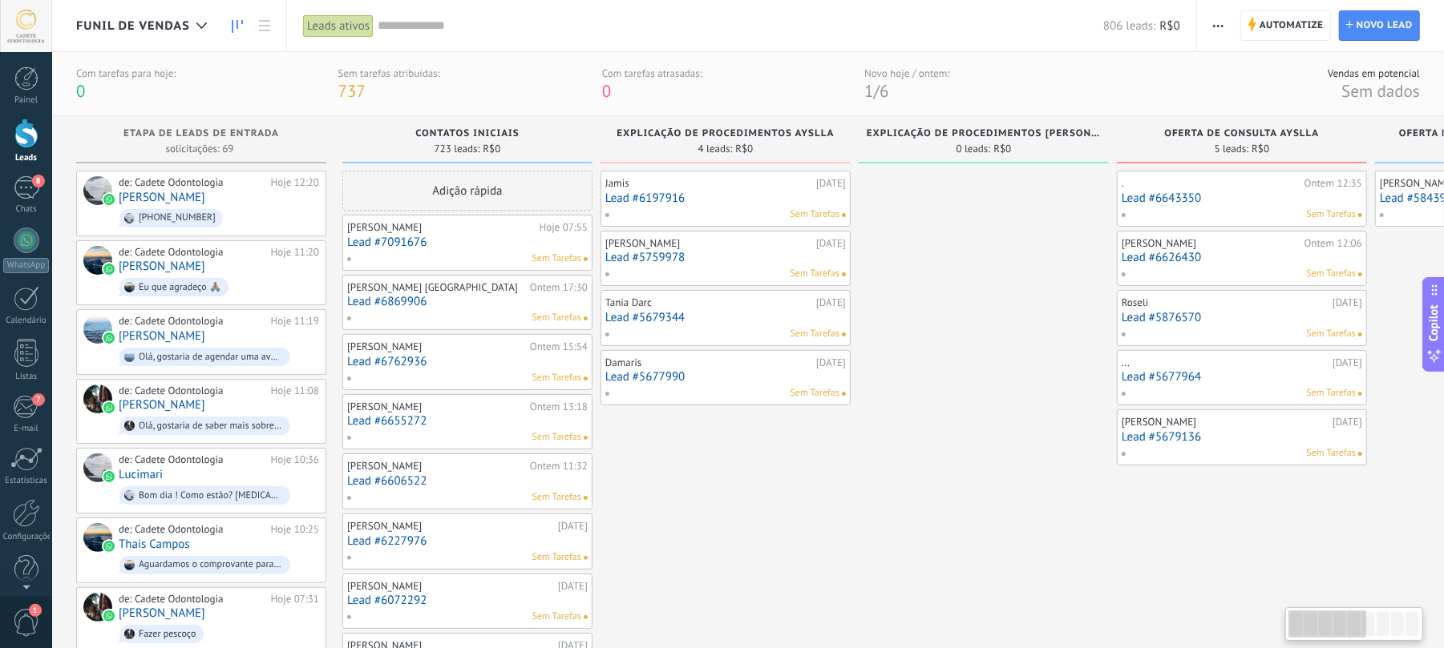
click at [1444, 437] on html ".abccls-1,.abccls-2{fill-rule:evenodd}.abccls-2{fill:#fff} .abfcls-1{fill:none}…" at bounding box center [722, 324] width 1444 height 648
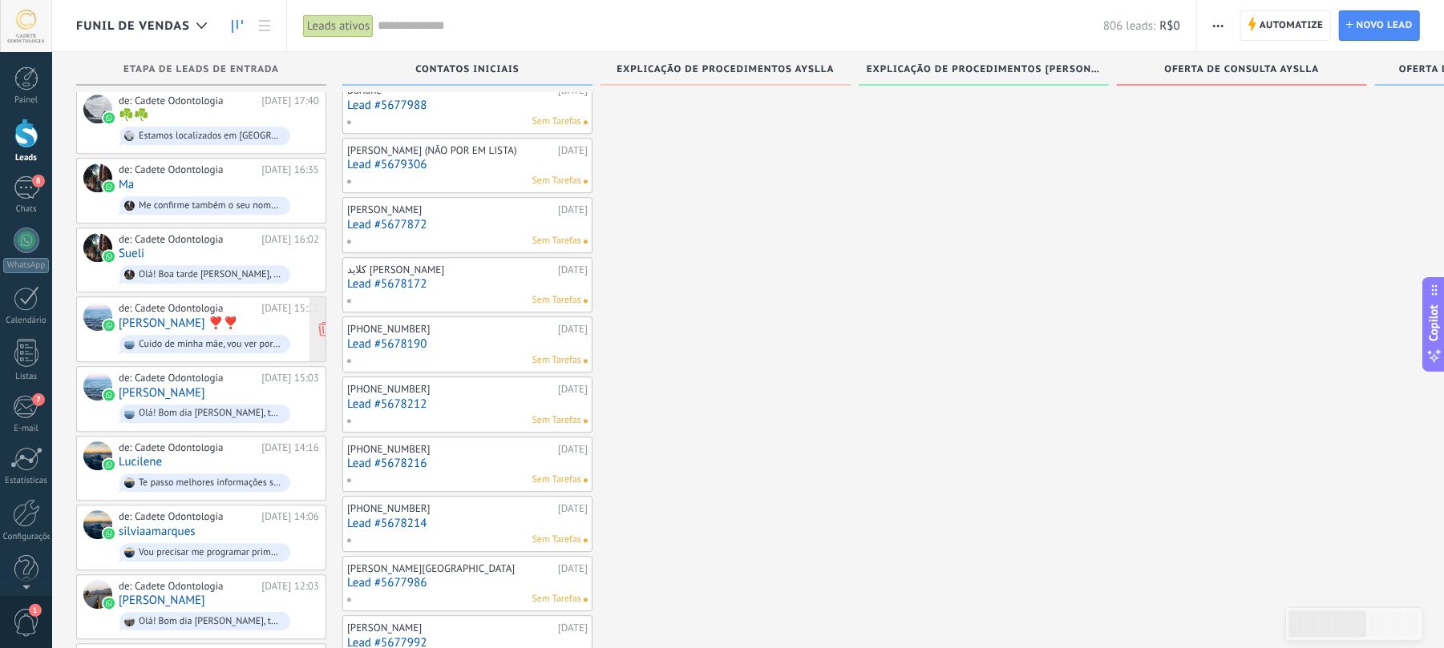
scroll to position [3705, 0]
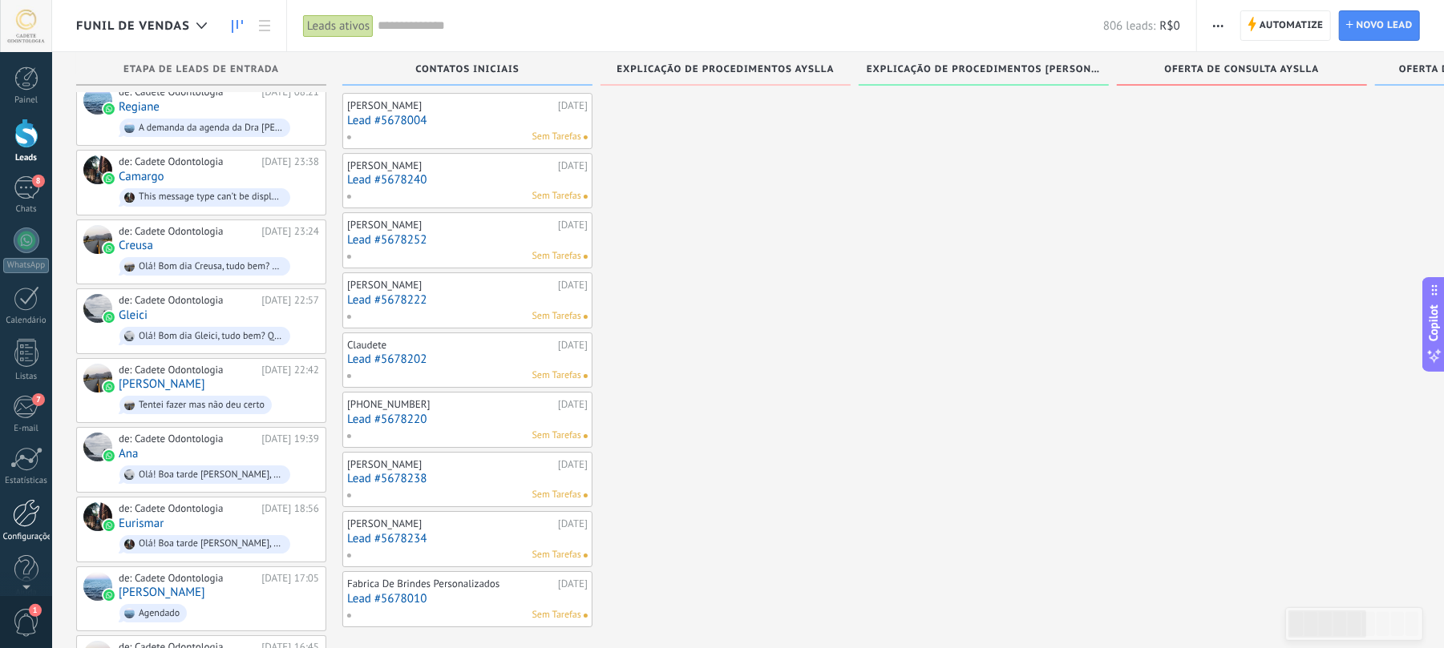
click at [13, 513] on div at bounding box center [26, 513] width 27 height 28
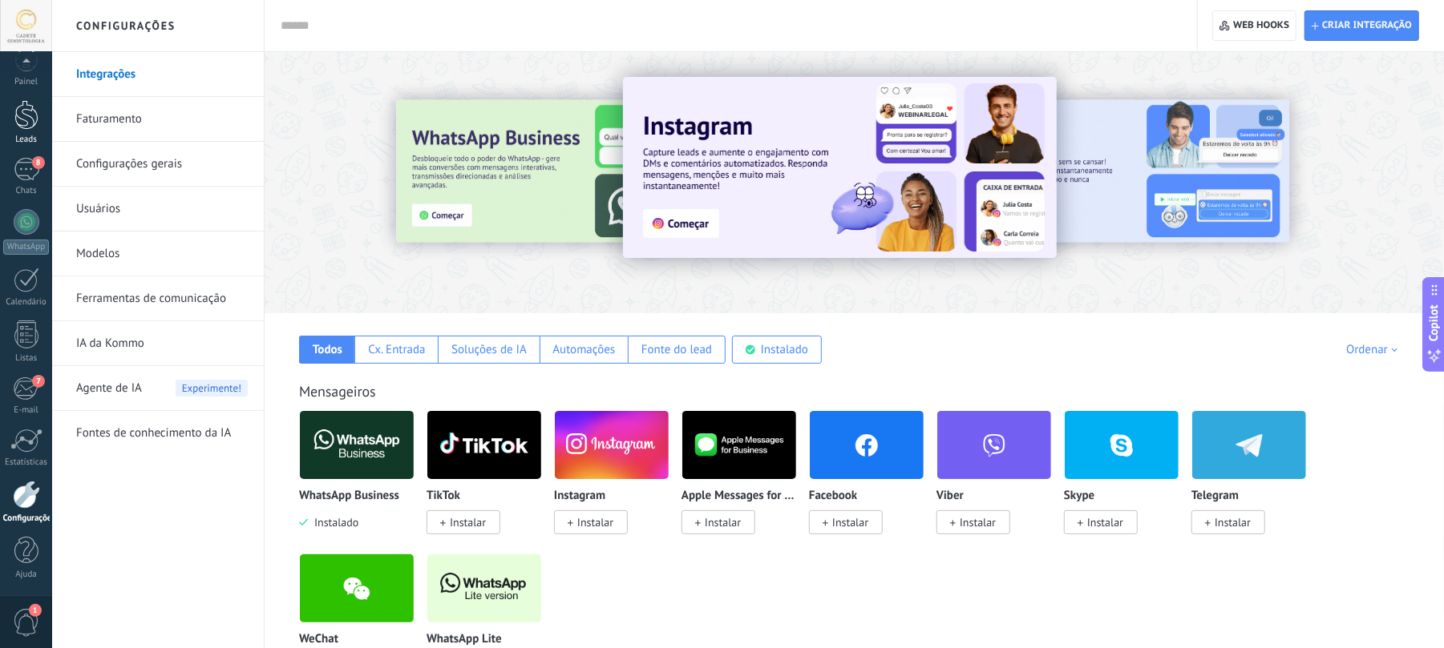
click at [14, 107] on div at bounding box center [26, 115] width 24 height 30
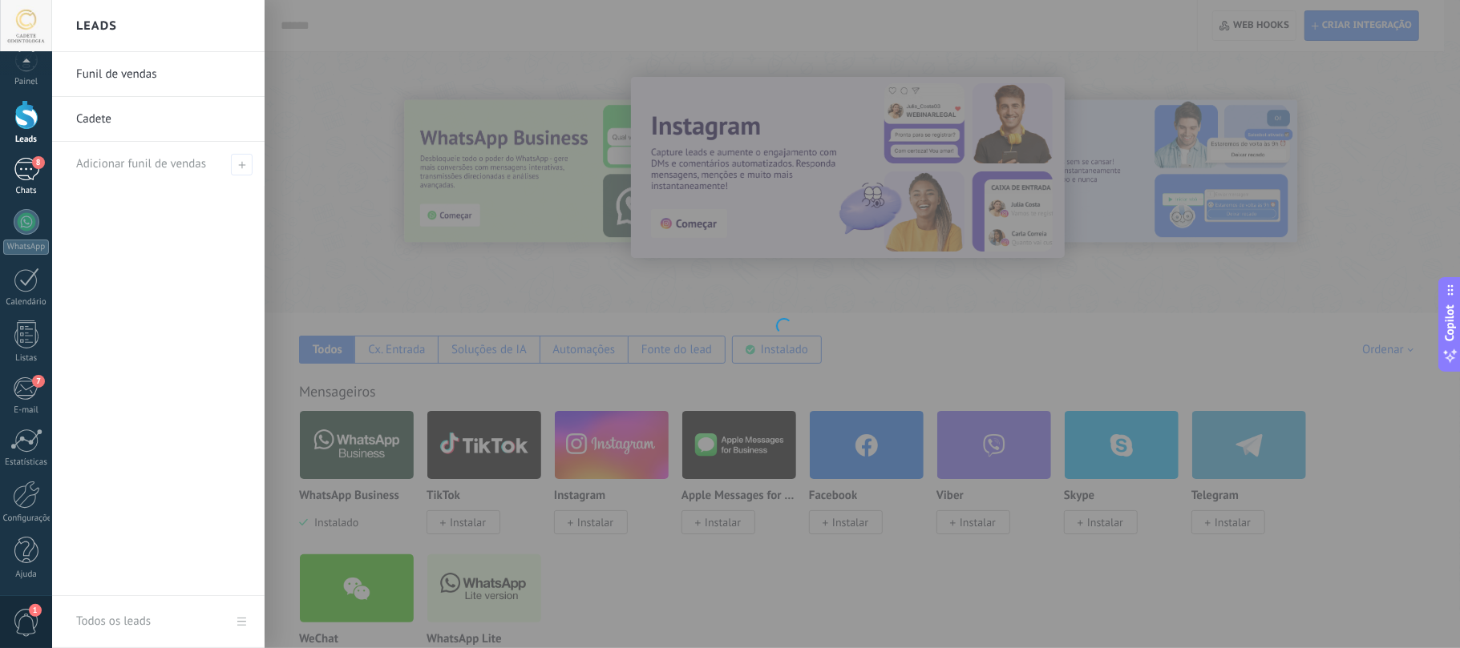
click at [7, 174] on link "8 Chats" at bounding box center [26, 177] width 52 height 38
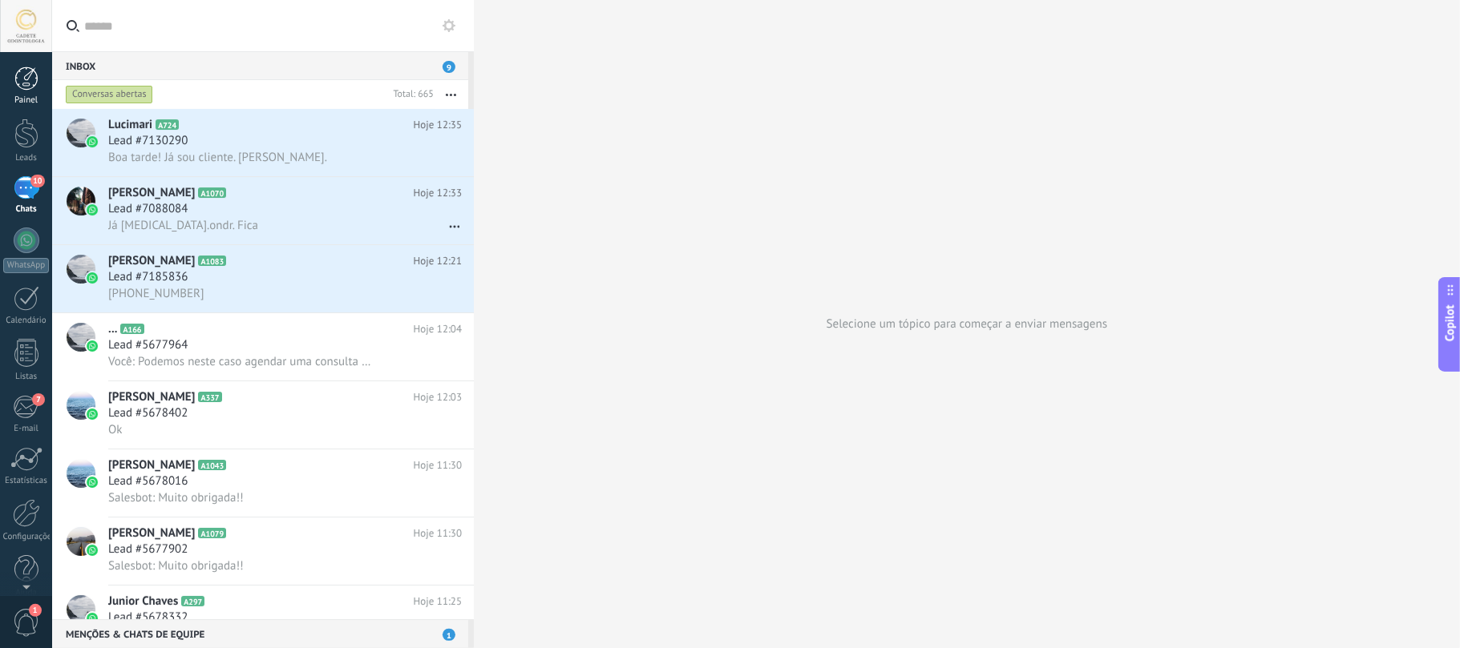
click at [27, 87] on div at bounding box center [26, 79] width 24 height 24
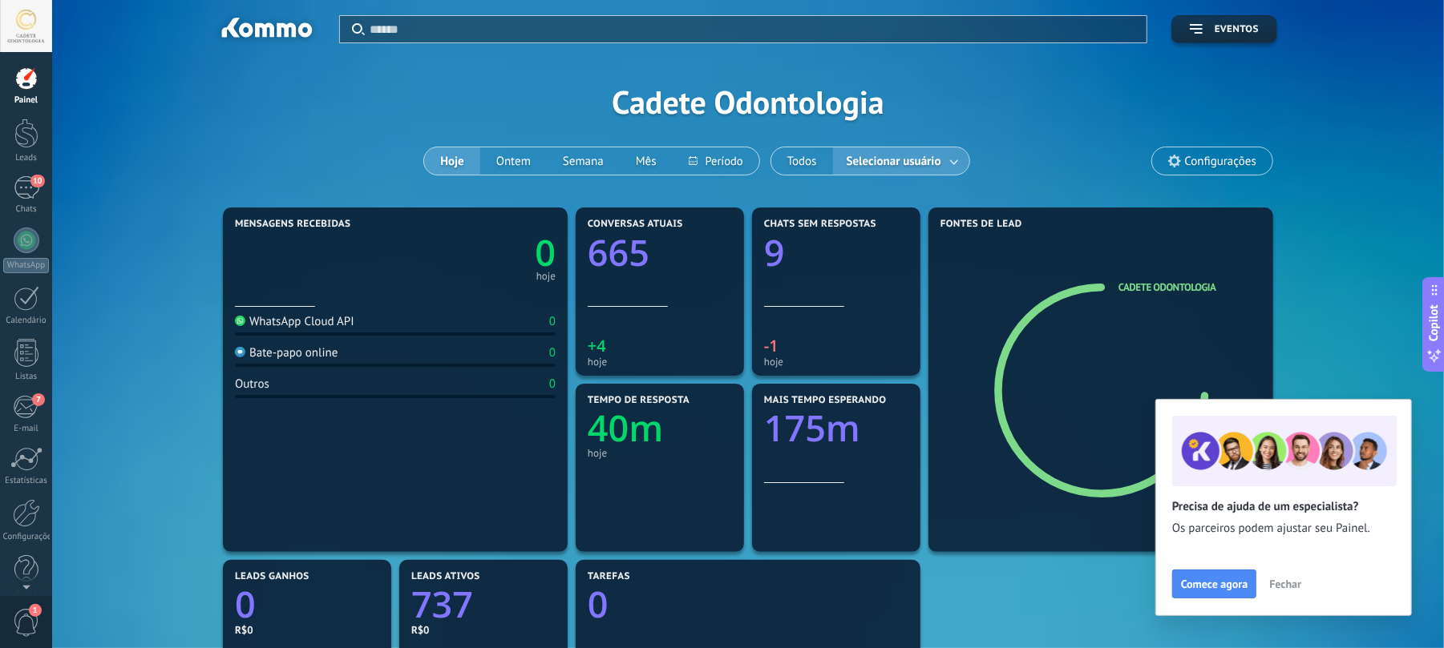
click at [1289, 579] on span "Fechar" at bounding box center [1285, 584] width 32 height 11
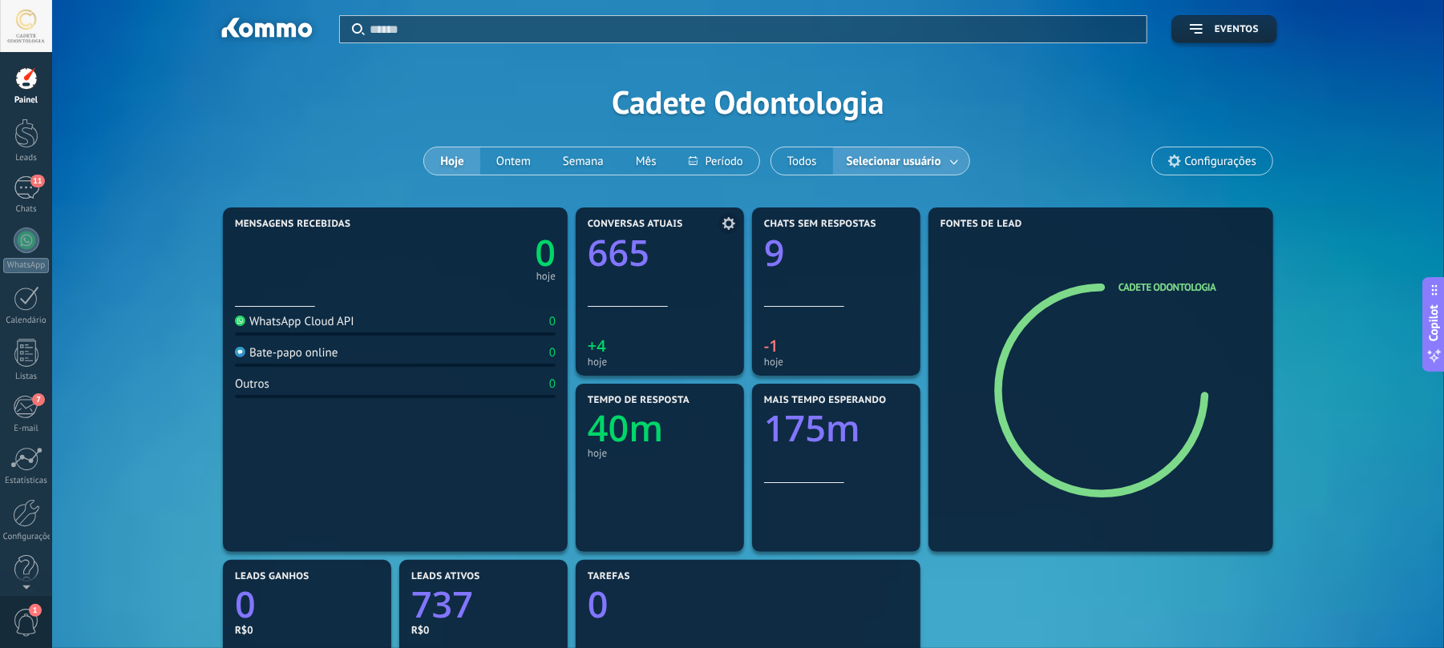
click at [734, 217] on icon at bounding box center [728, 223] width 13 height 13
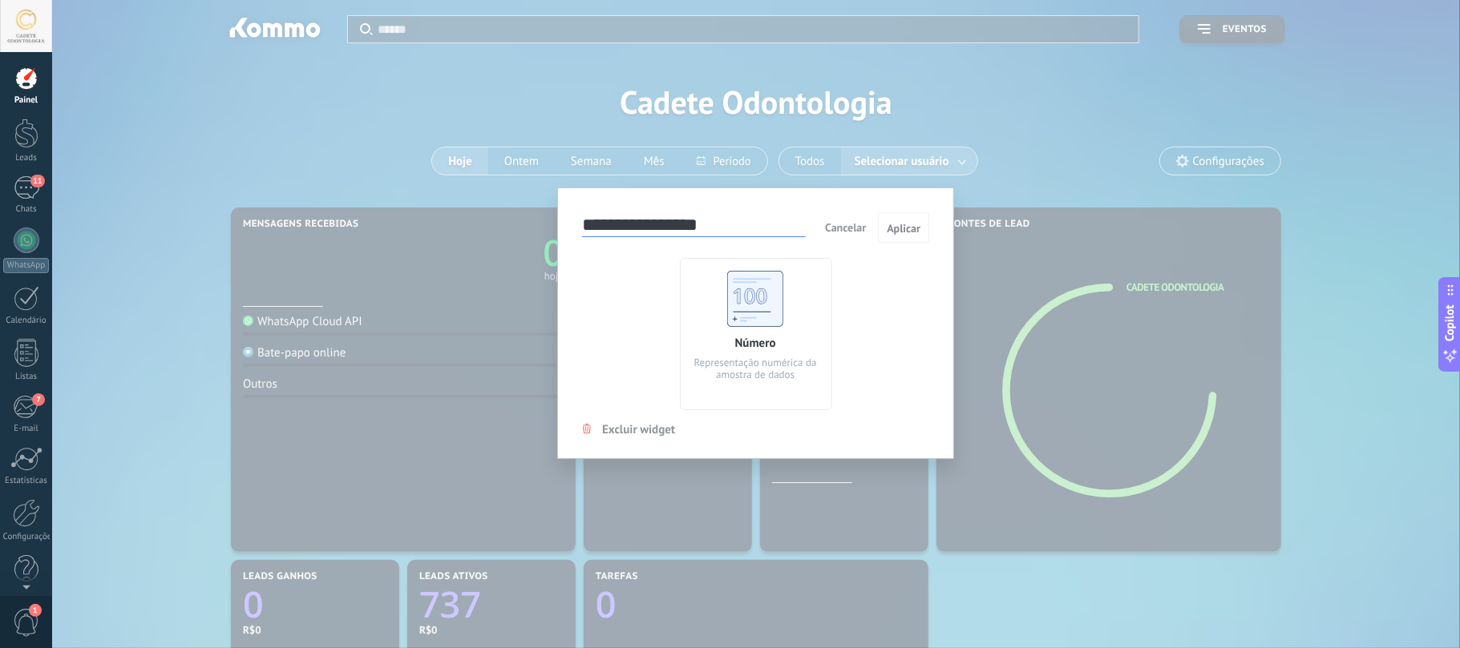
click at [846, 235] on span "Cancelar" at bounding box center [845, 227] width 41 height 14
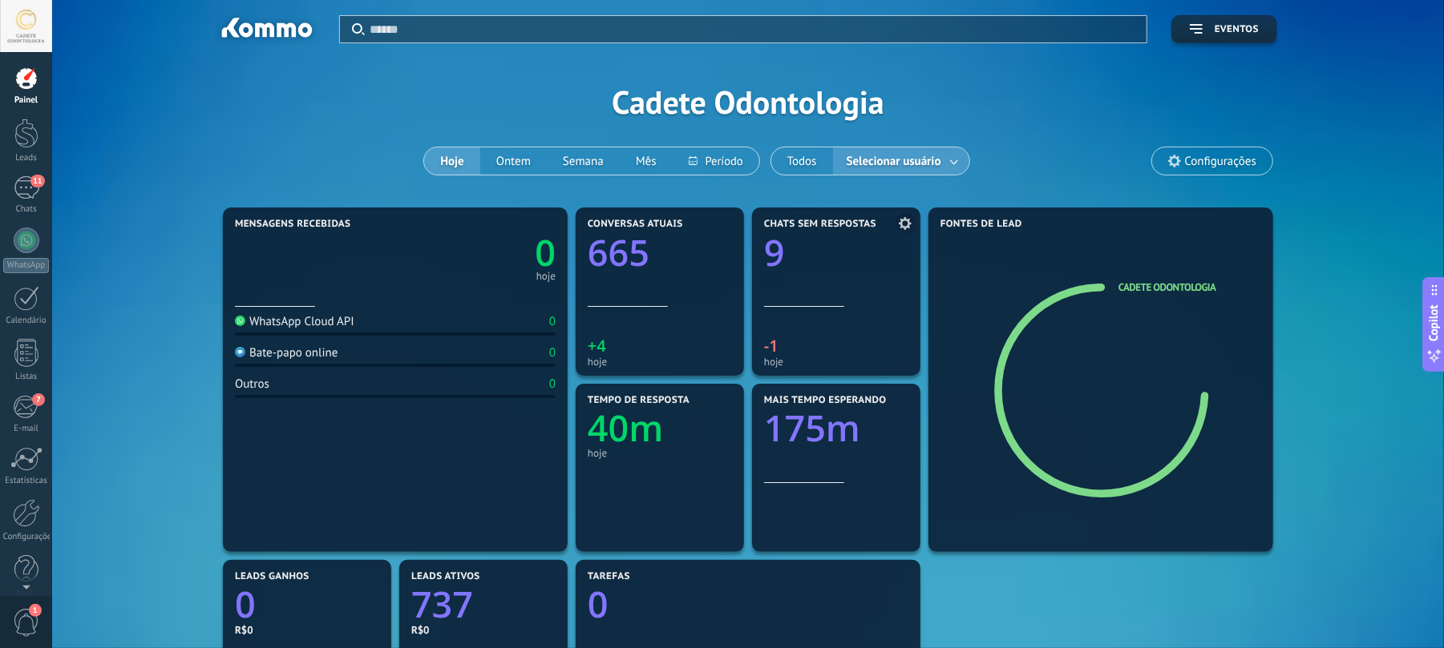
click at [899, 221] on icon at bounding box center [905, 223] width 13 height 13
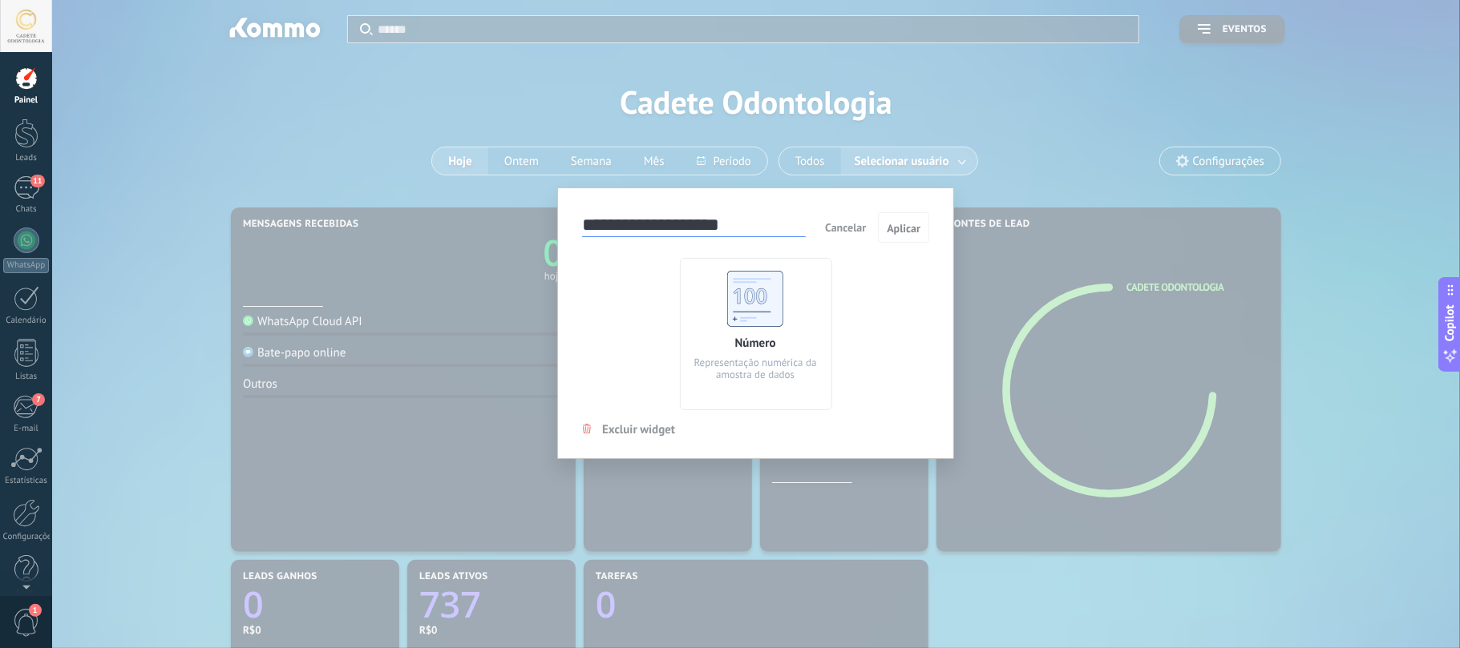
click at [933, 101] on div "**********" at bounding box center [756, 324] width 1408 height 648
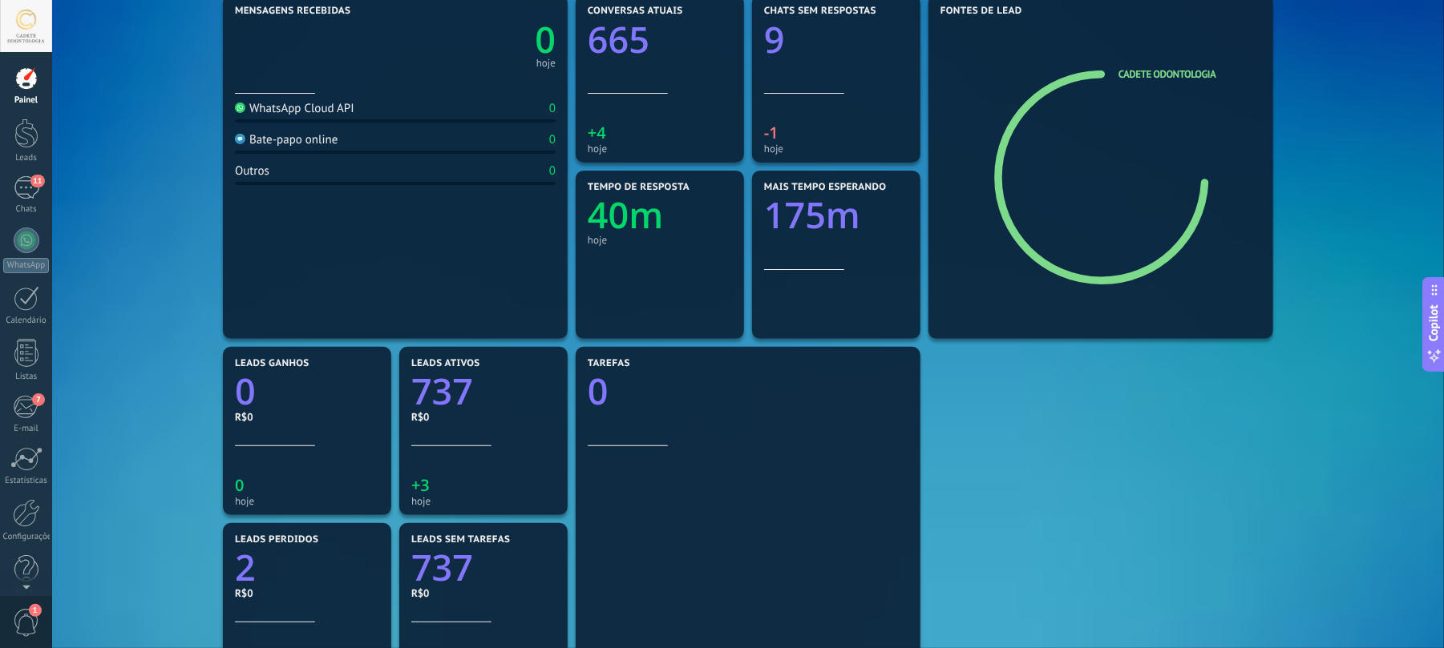
scroll to position [427, 0]
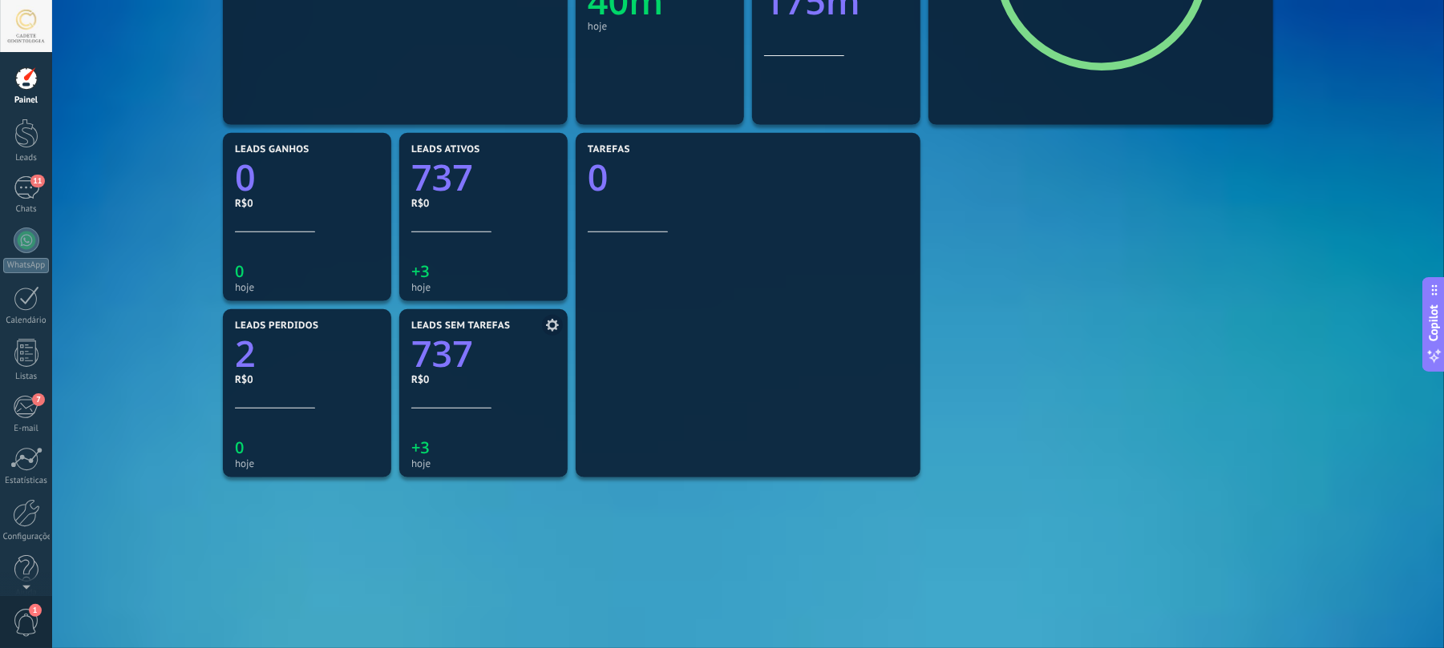
click at [555, 322] on use at bounding box center [552, 325] width 13 height 13
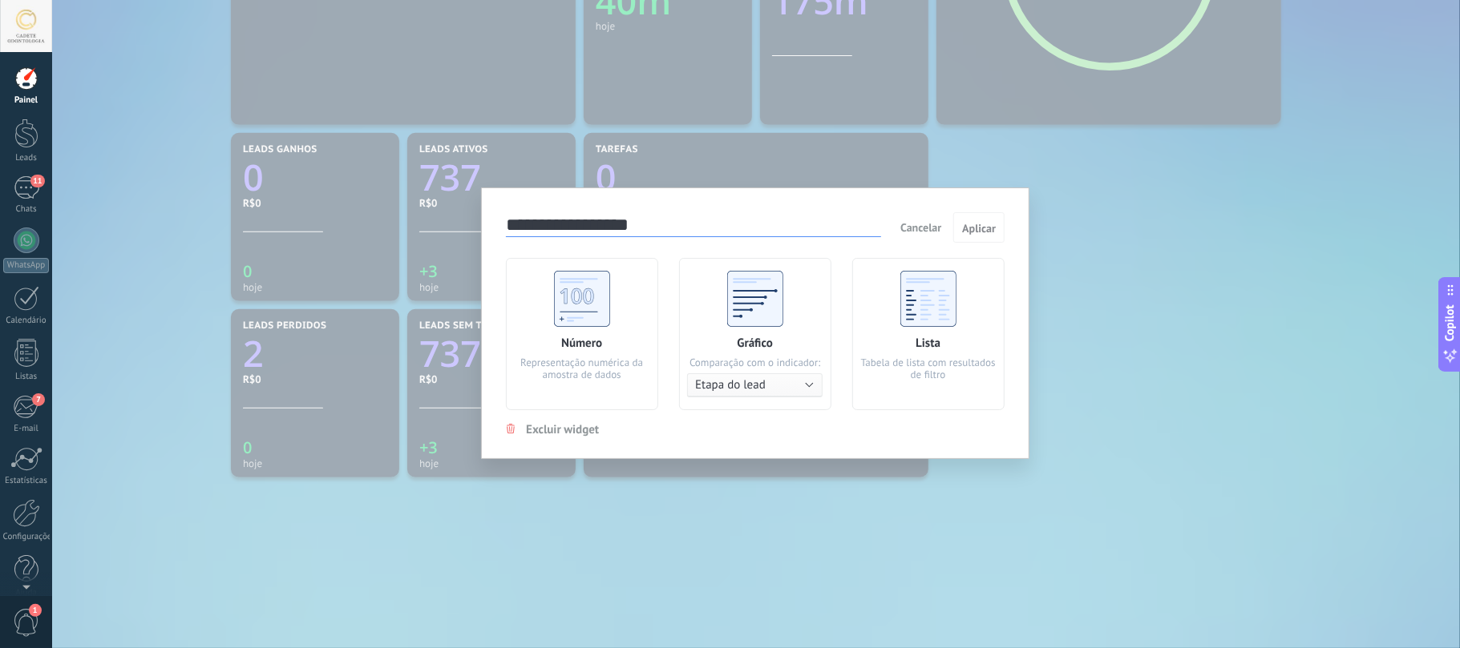
drag, startPoint x: 1218, startPoint y: 225, endPoint x: 1199, endPoint y: 178, distance: 51.1
click at [1219, 225] on div "**********" at bounding box center [756, 324] width 1408 height 648
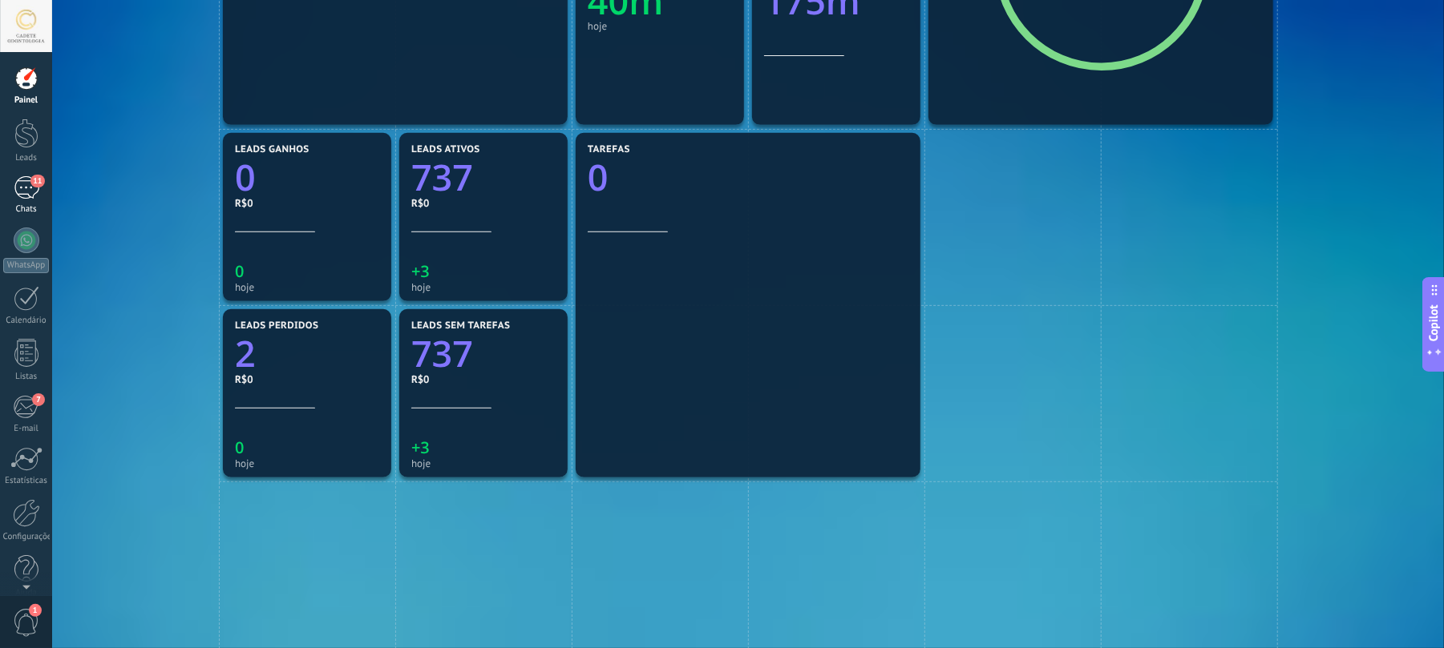
click at [23, 188] on div "11" at bounding box center [27, 187] width 26 height 23
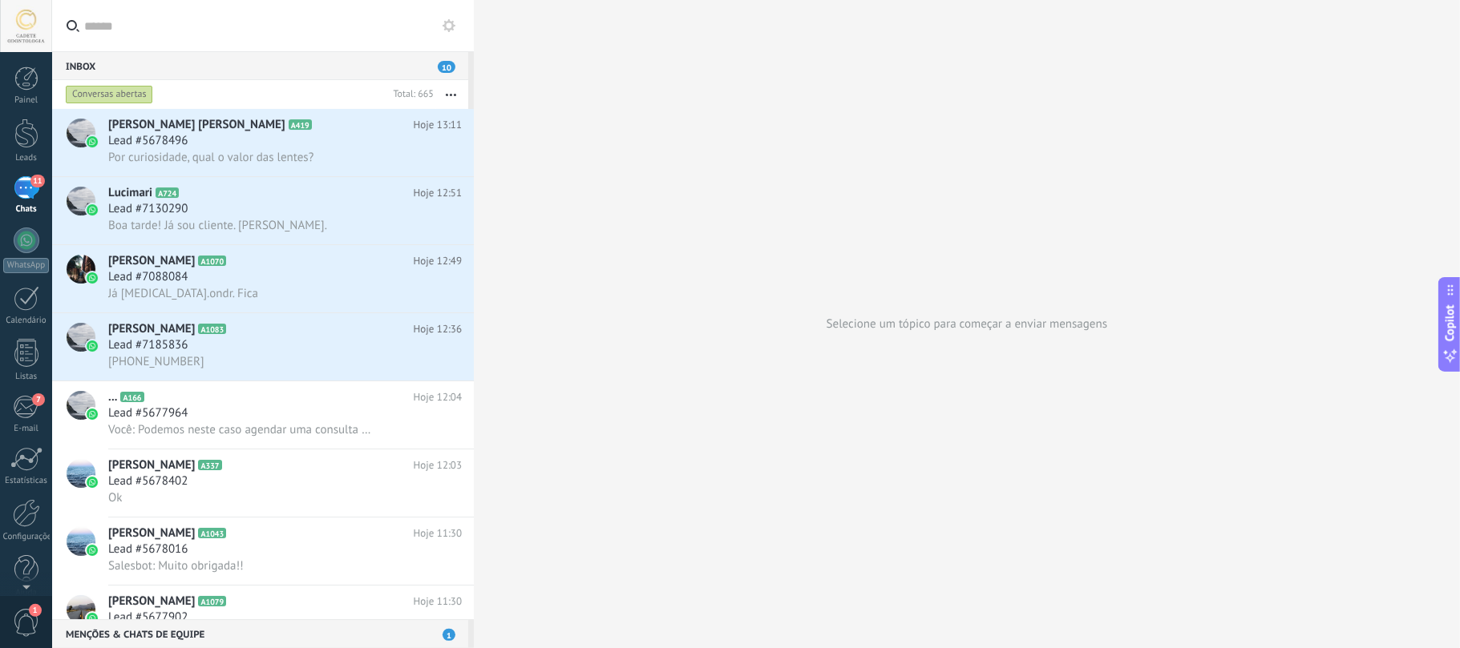
click at [78, 91] on div "Conversas abertas" at bounding box center [109, 94] width 87 height 19
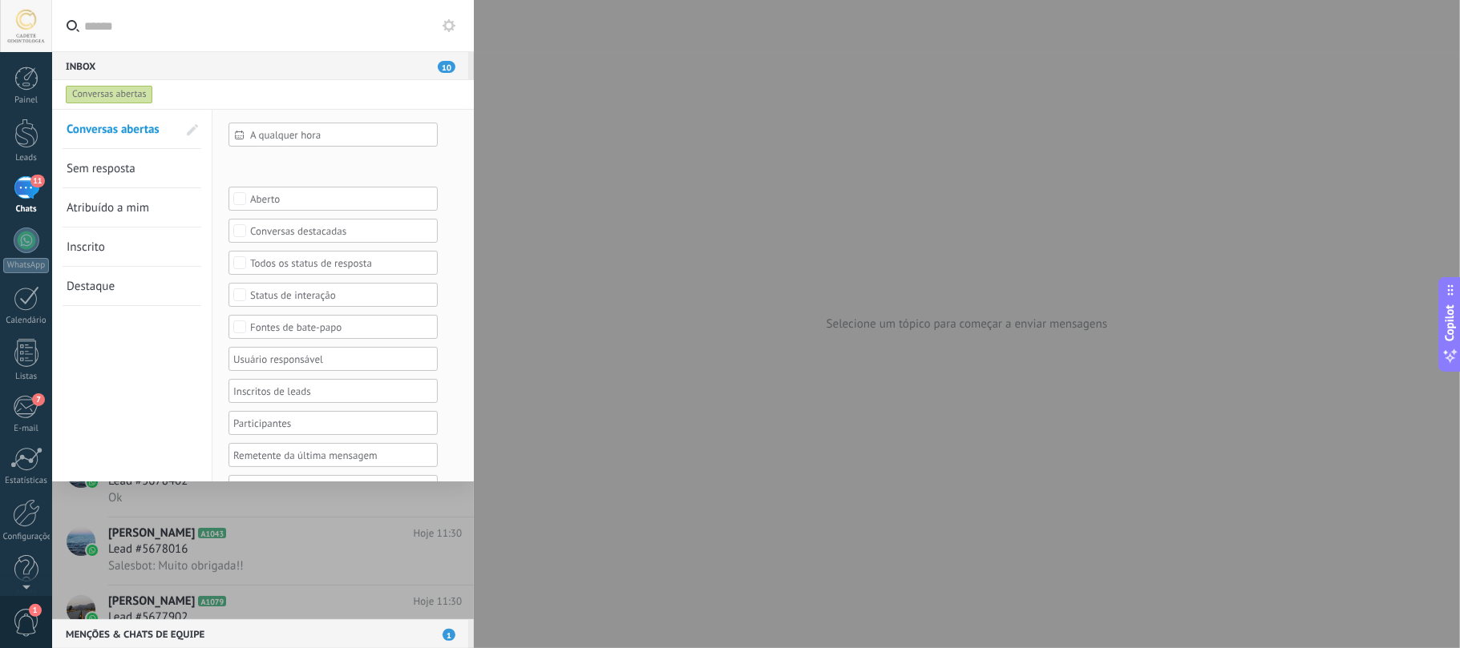
click at [119, 174] on span "Sem resposta" at bounding box center [101, 168] width 69 height 15
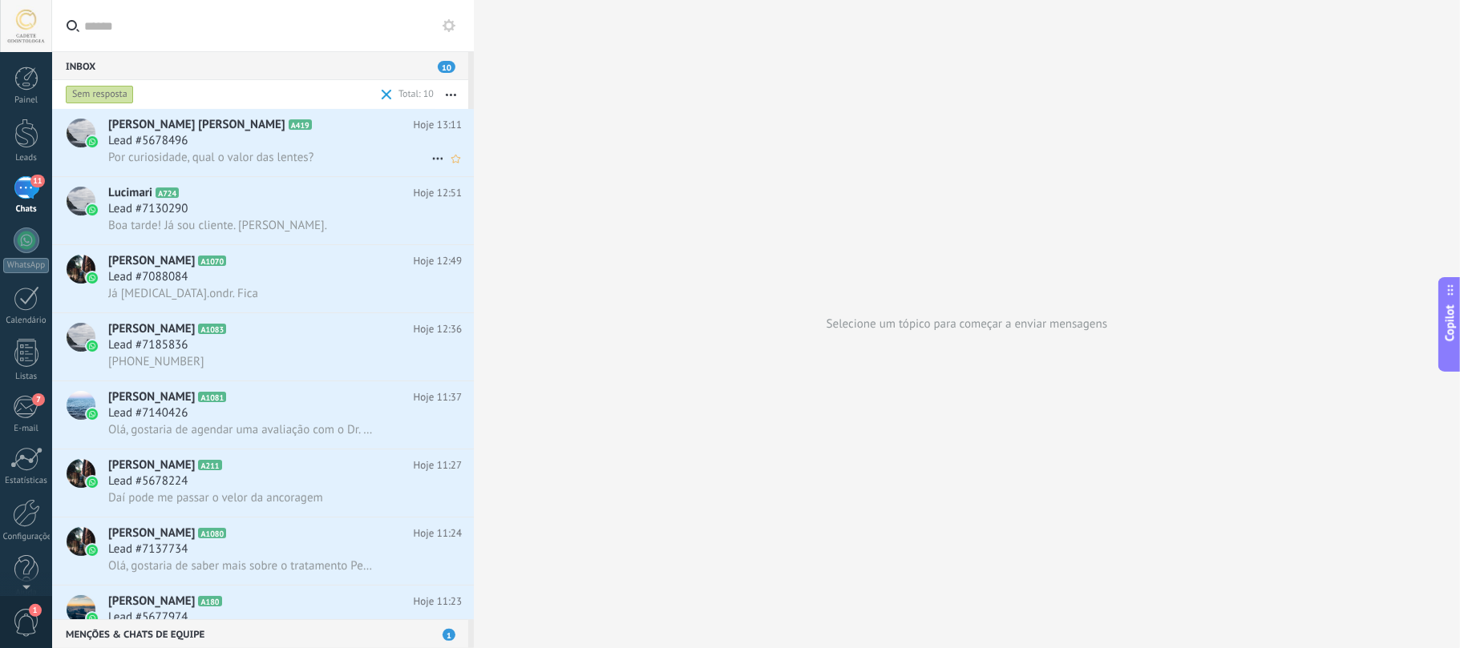
click at [188, 135] on span "Lead #5678496" at bounding box center [147, 141] width 79 height 16
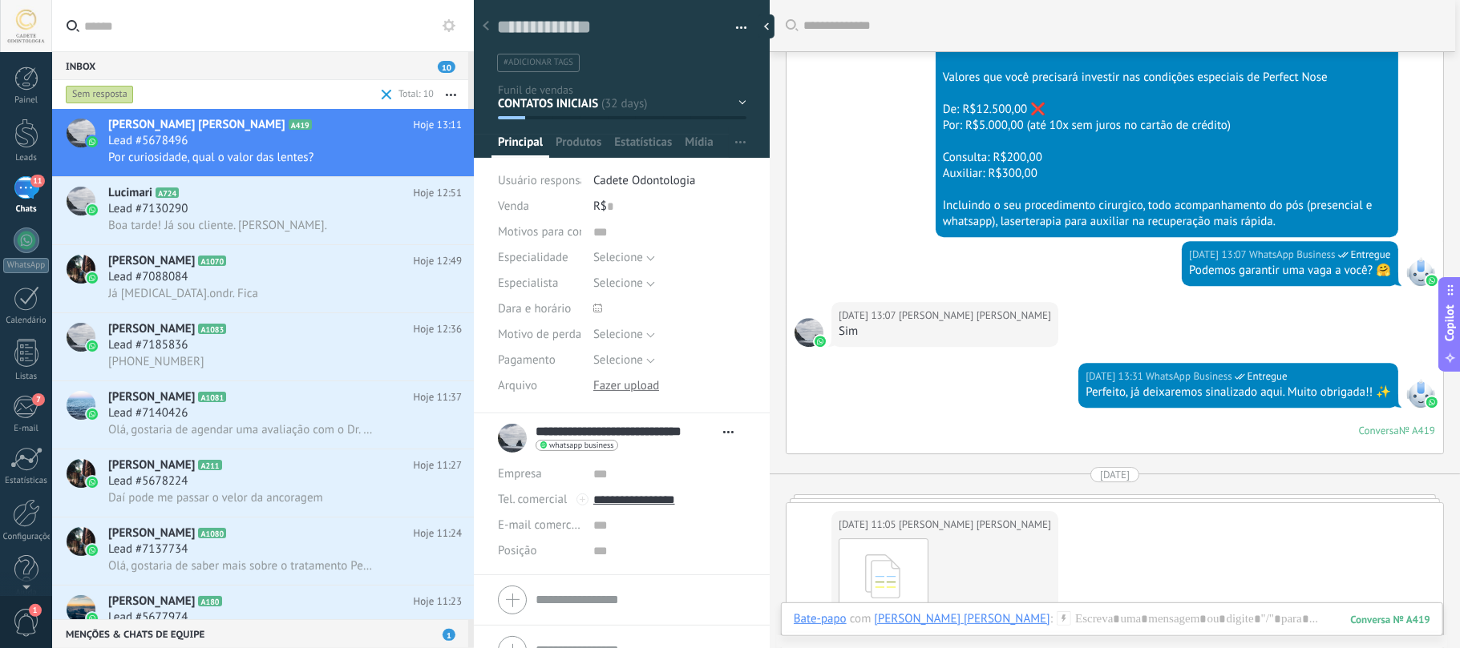
scroll to position [3274, 0]
